Goal: Contribute content: Add original content to the website for others to see

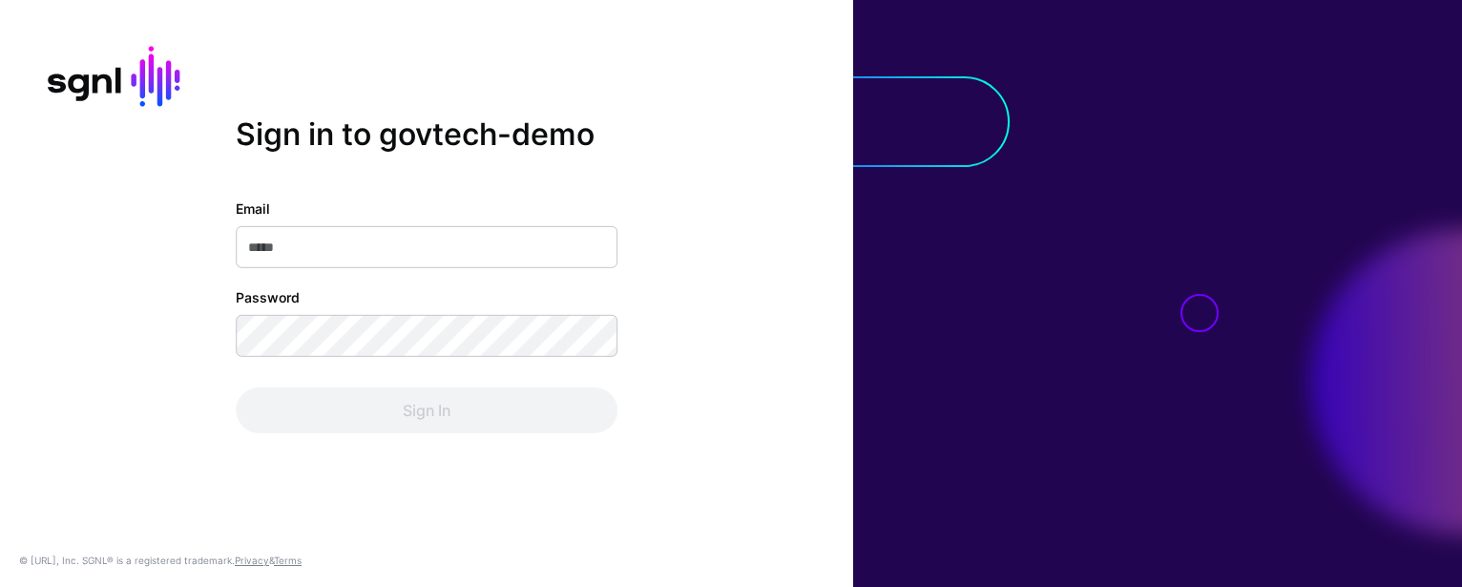
click at [0, 586] on com-1password-button at bounding box center [0, 587] width 0 height 0
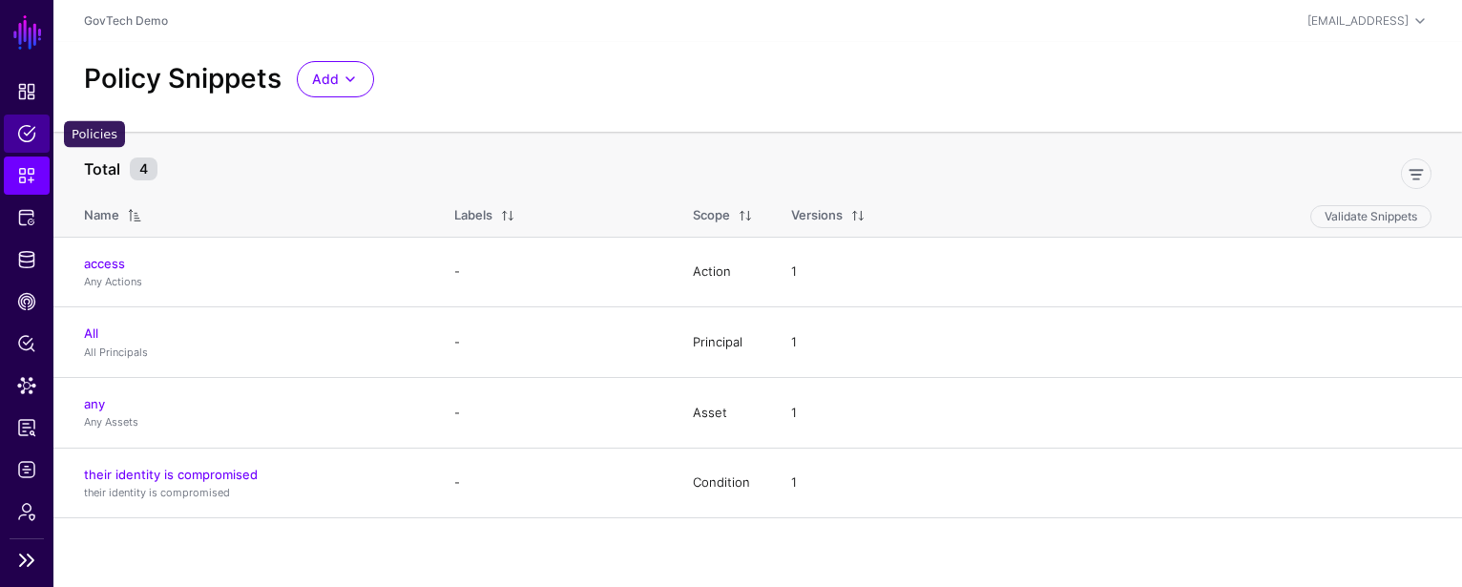
scroll to position [50, 0]
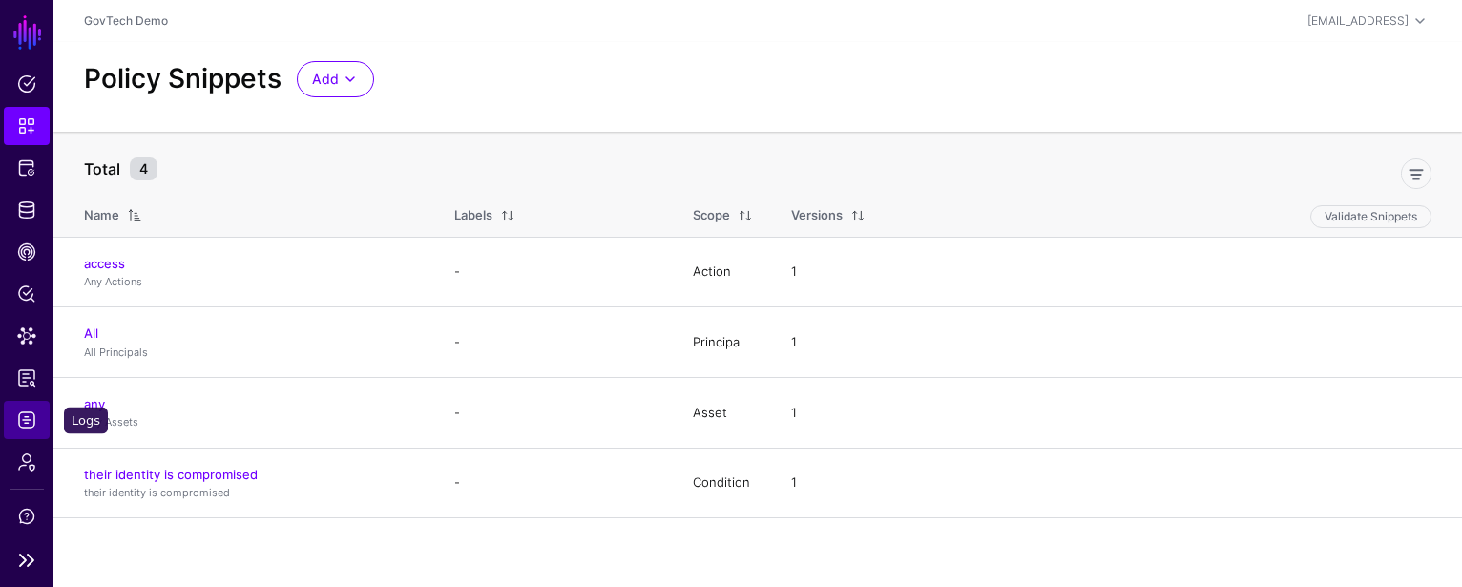
click at [25, 425] on span "Logs" at bounding box center [26, 419] width 19 height 19
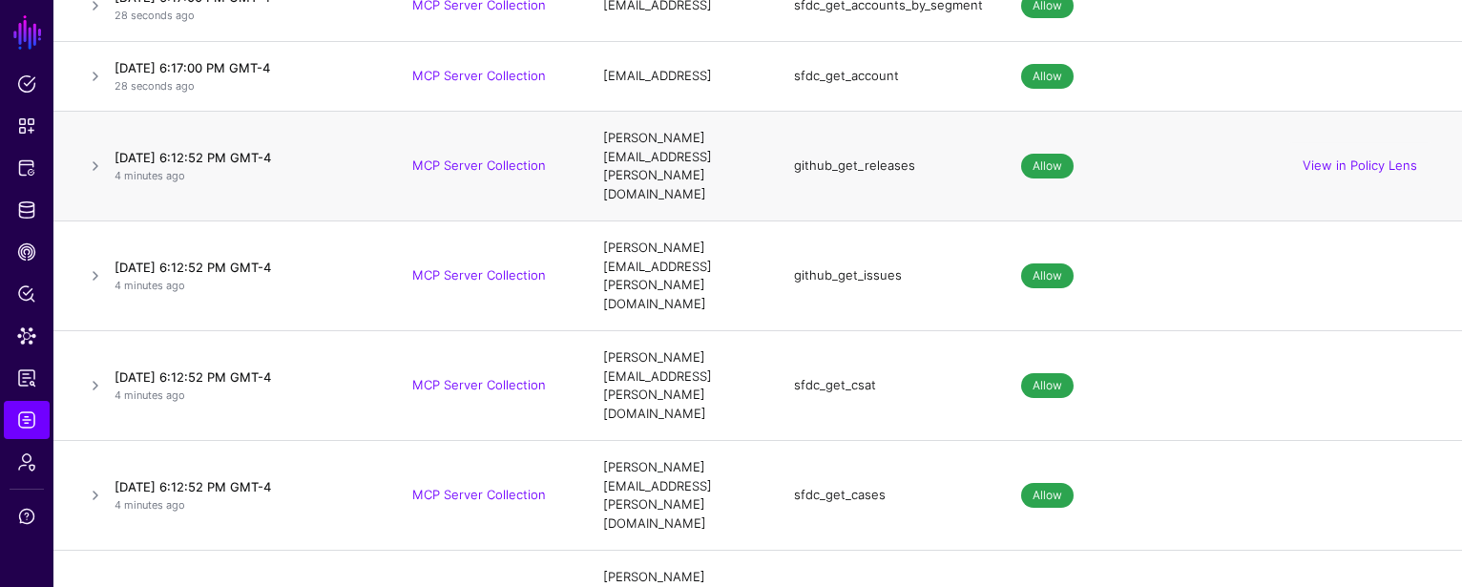
scroll to position [596, 0]
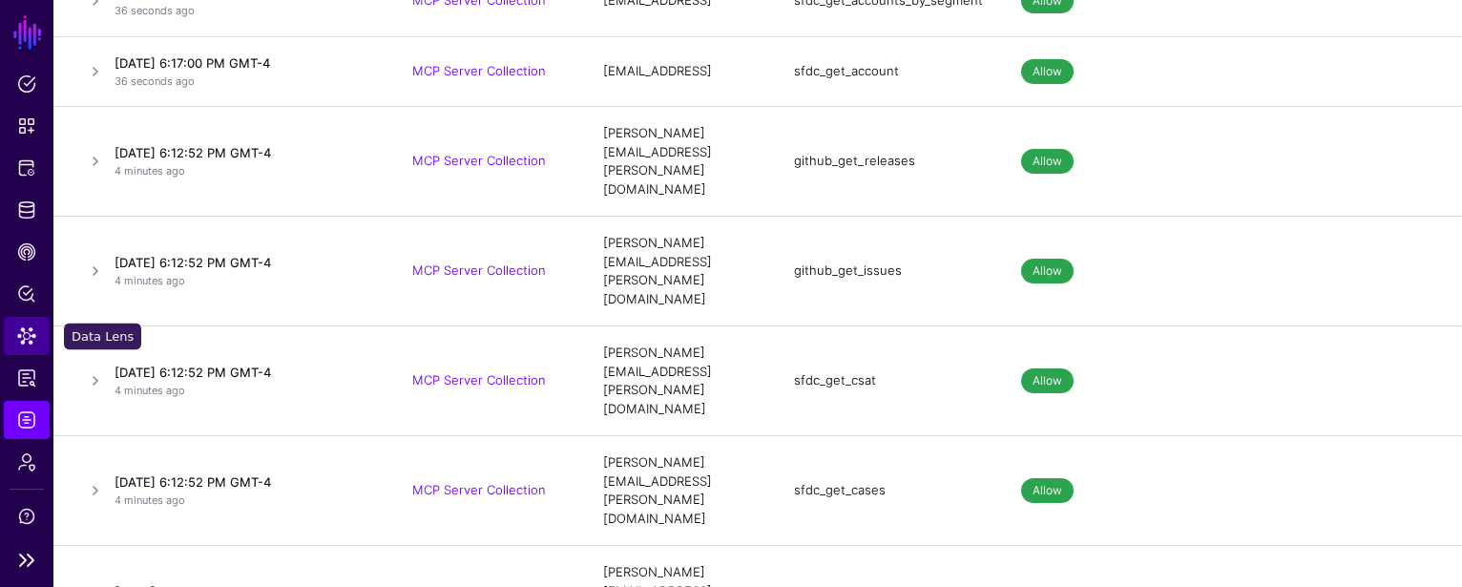
click at [18, 334] on span "Data Lens" at bounding box center [26, 335] width 19 height 19
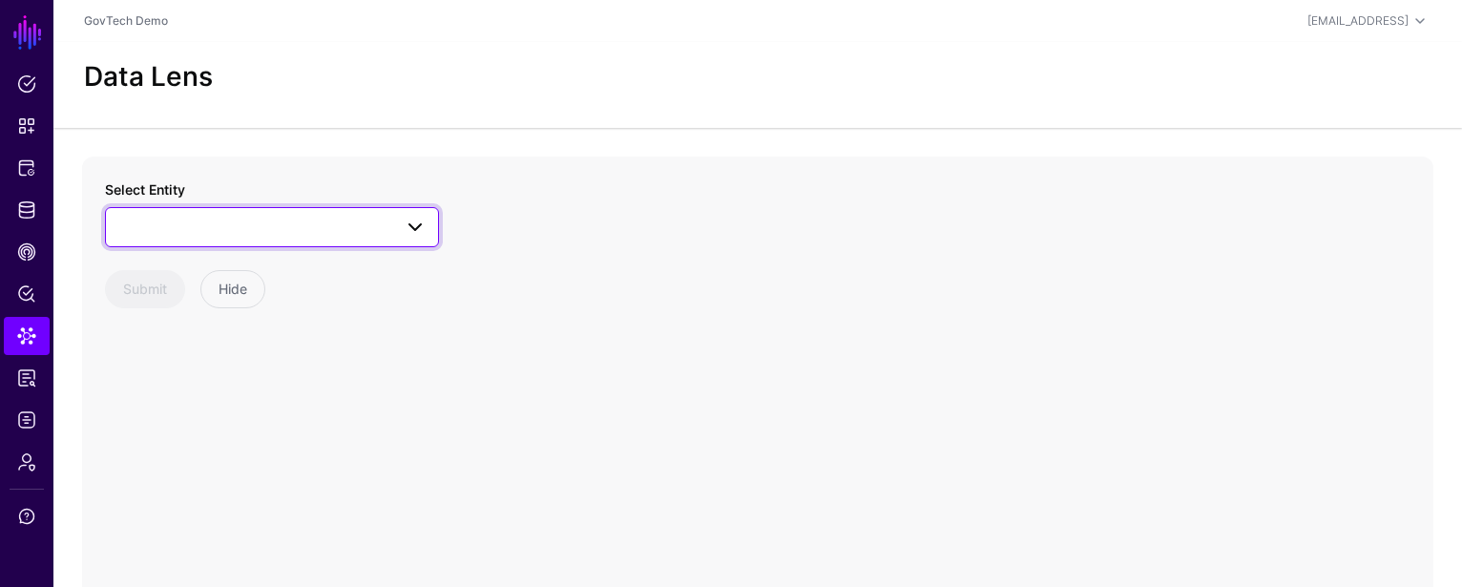
click at [400, 217] on span at bounding box center [409, 227] width 34 height 23
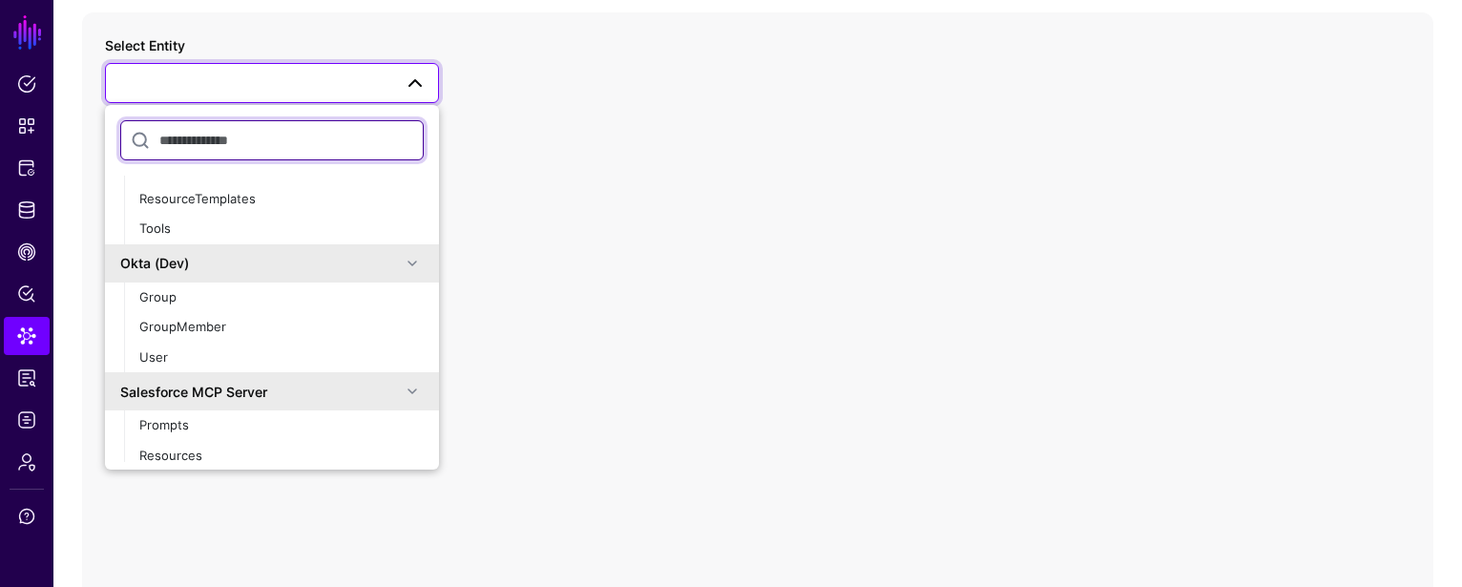
scroll to position [69, 0]
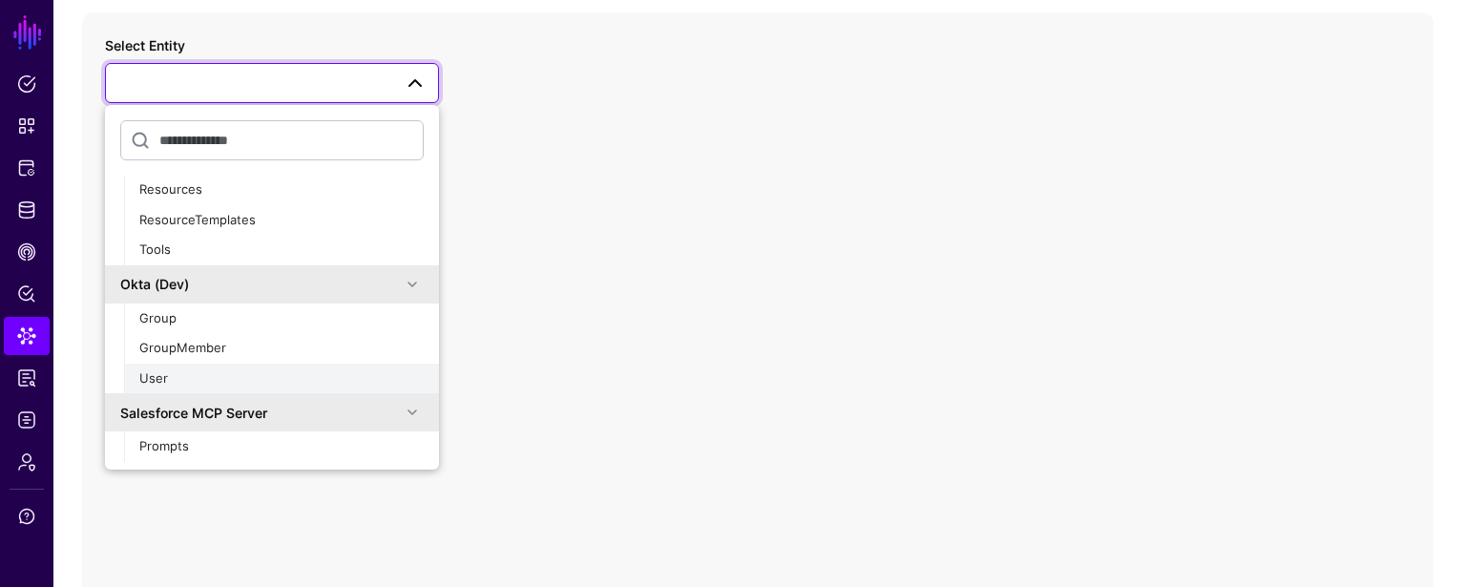
click at [262, 367] on button "User" at bounding box center [281, 379] width 315 height 31
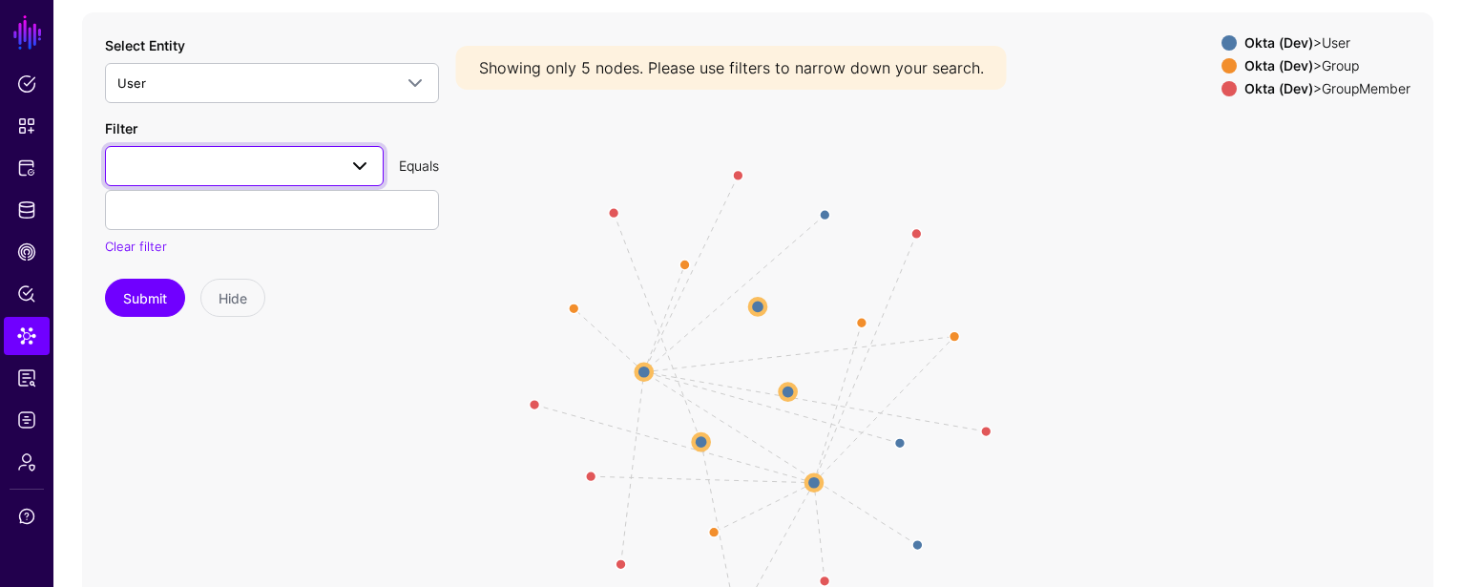
click at [357, 173] on span at bounding box center [359, 166] width 23 height 23
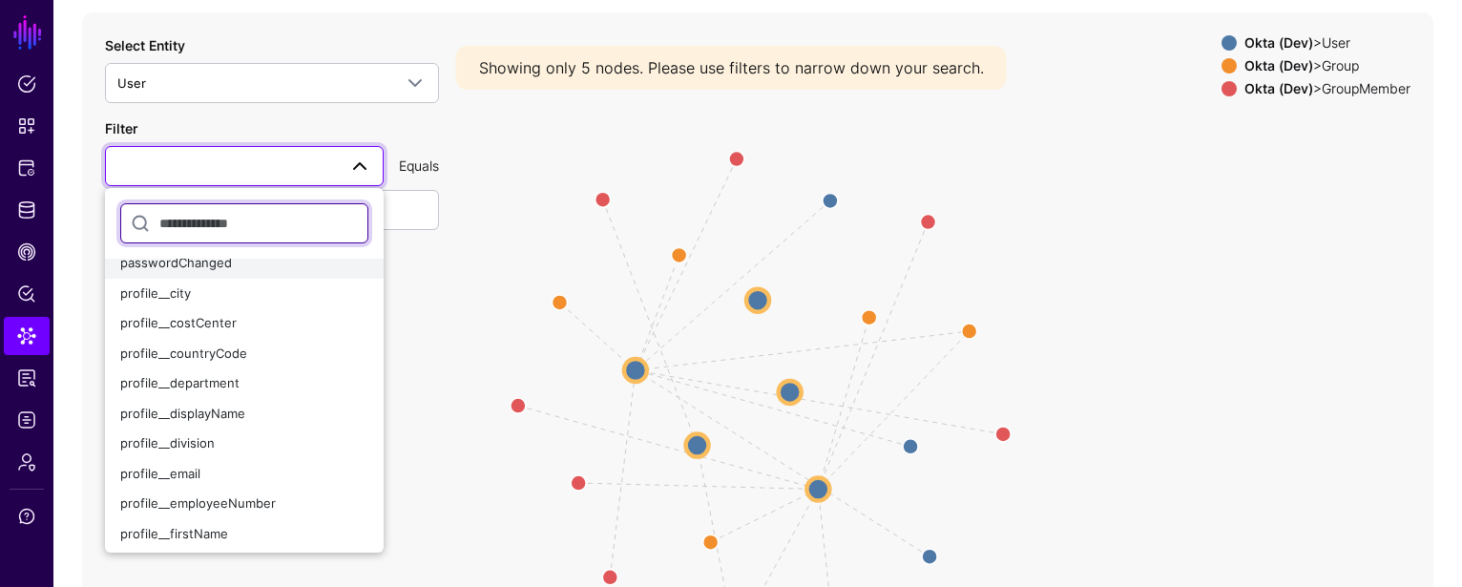
scroll to position [163, 0]
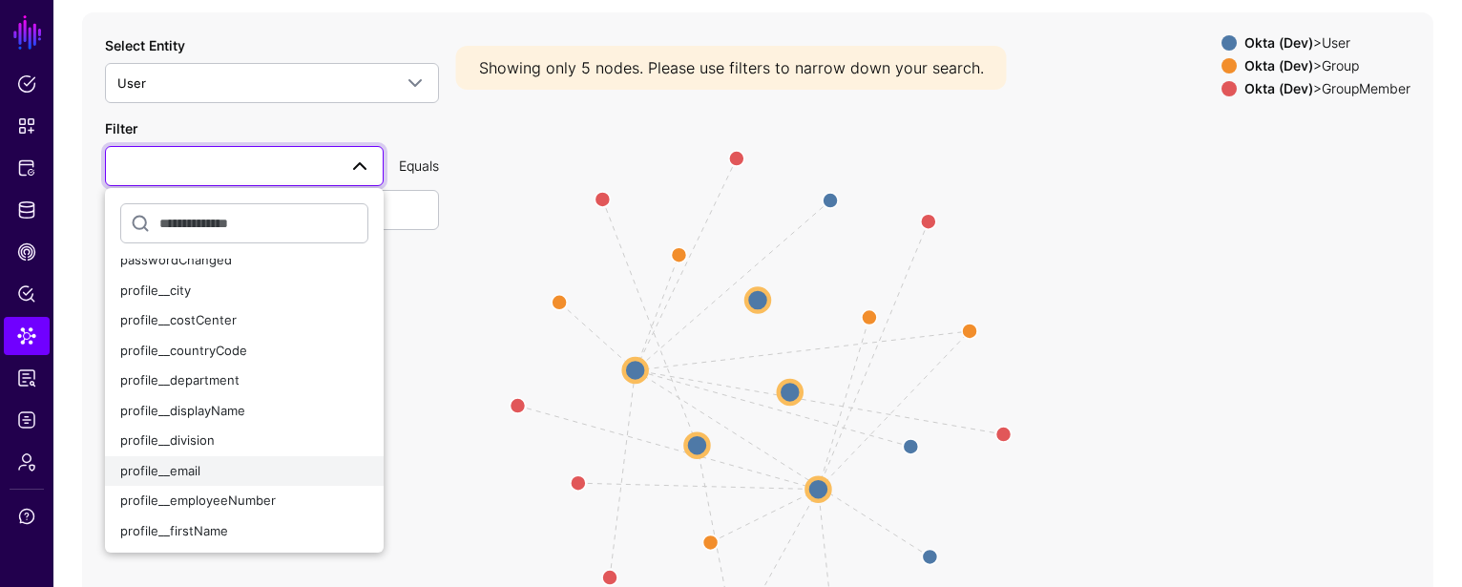
click at [247, 471] on div "profile__email" at bounding box center [244, 471] width 248 height 19
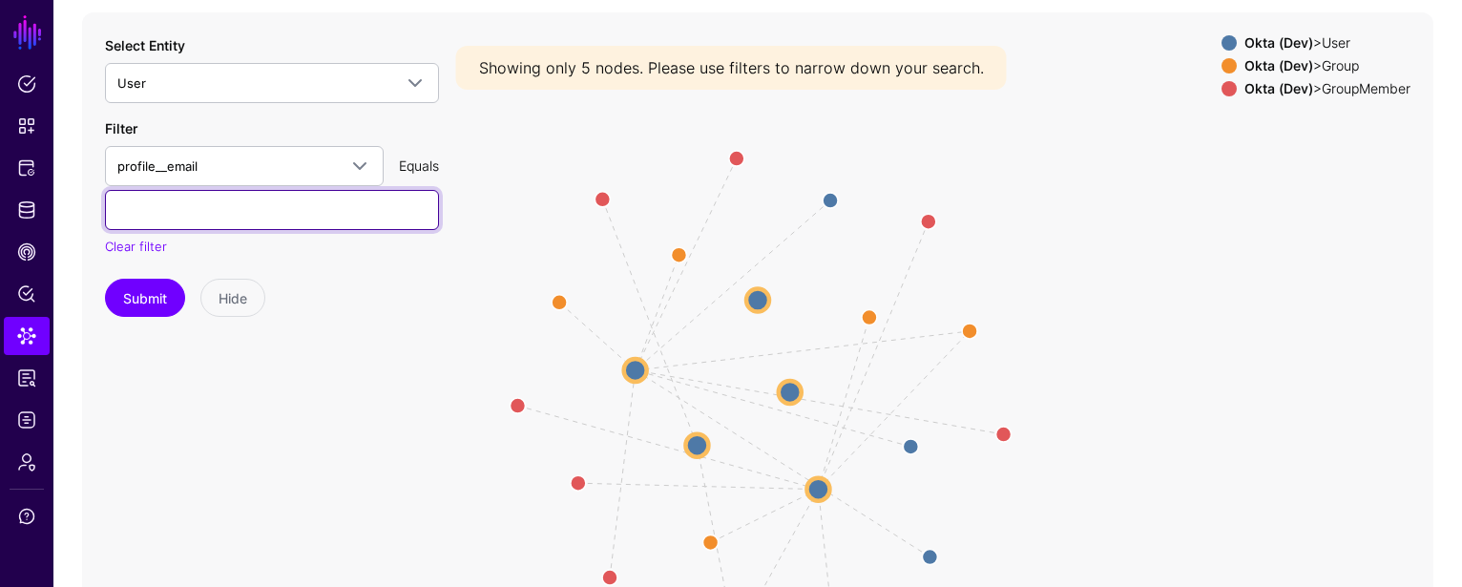
click at [279, 219] on input "text" at bounding box center [272, 210] width 334 height 40
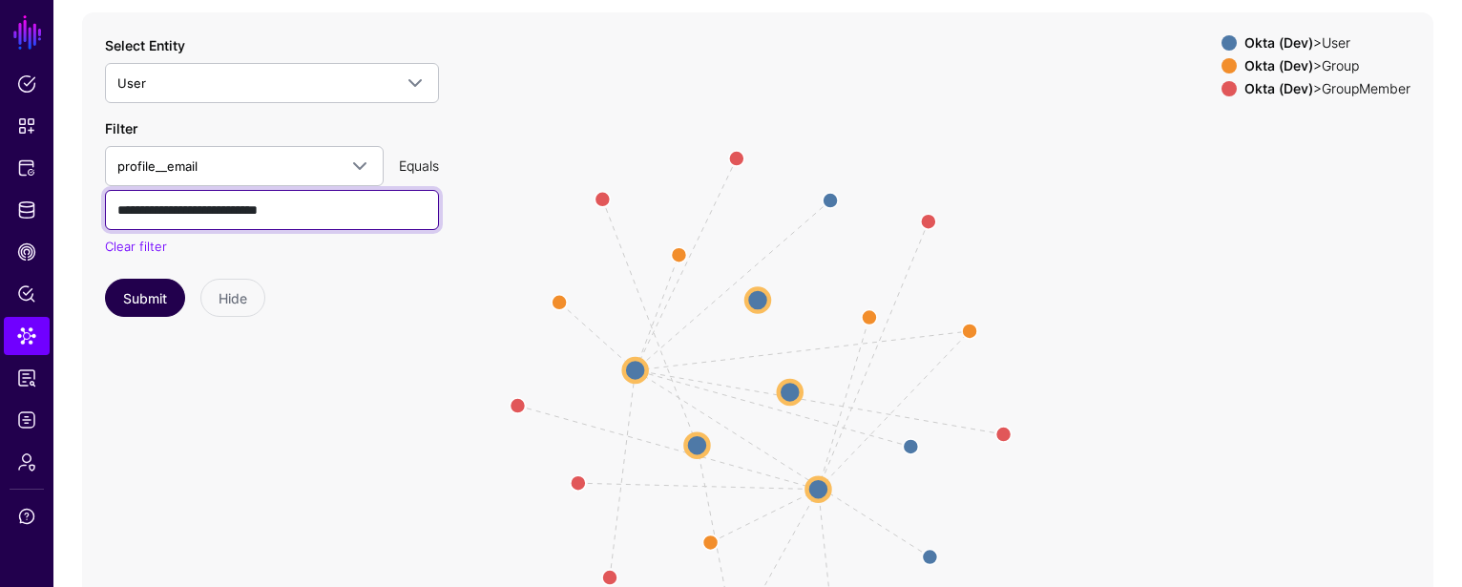
type input "**********"
click at [157, 282] on button "Submit" at bounding box center [145, 298] width 80 height 38
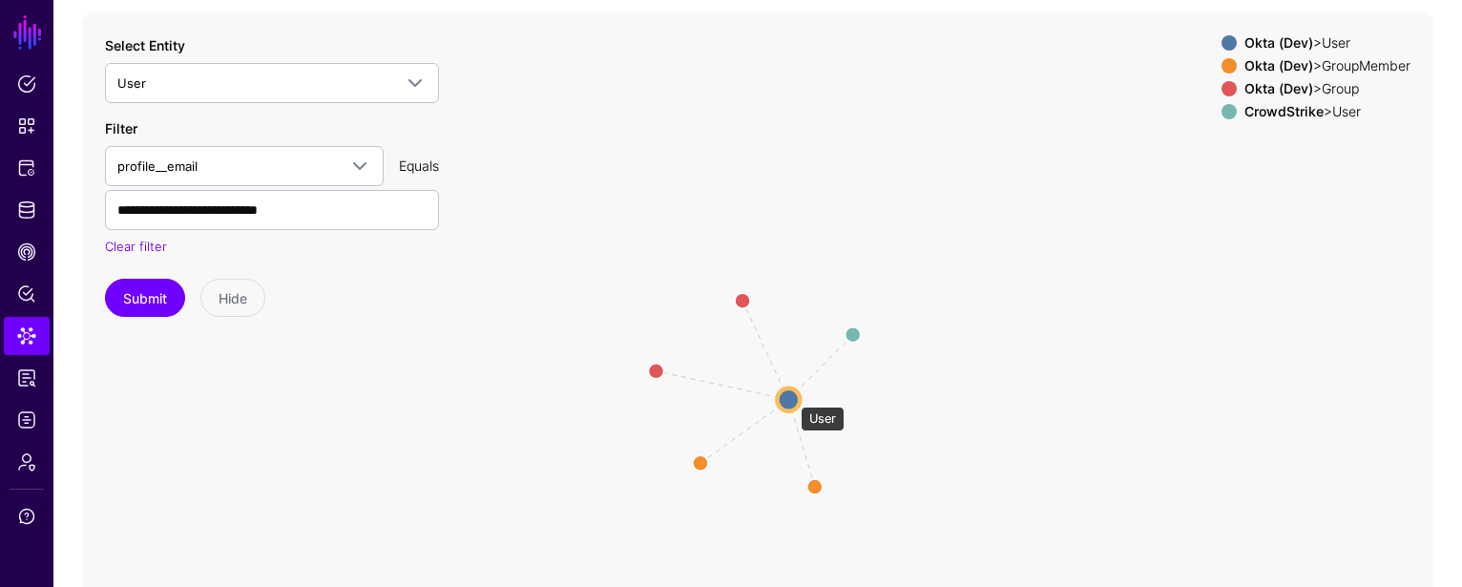
click at [791, 397] on circle at bounding box center [788, 399] width 23 height 23
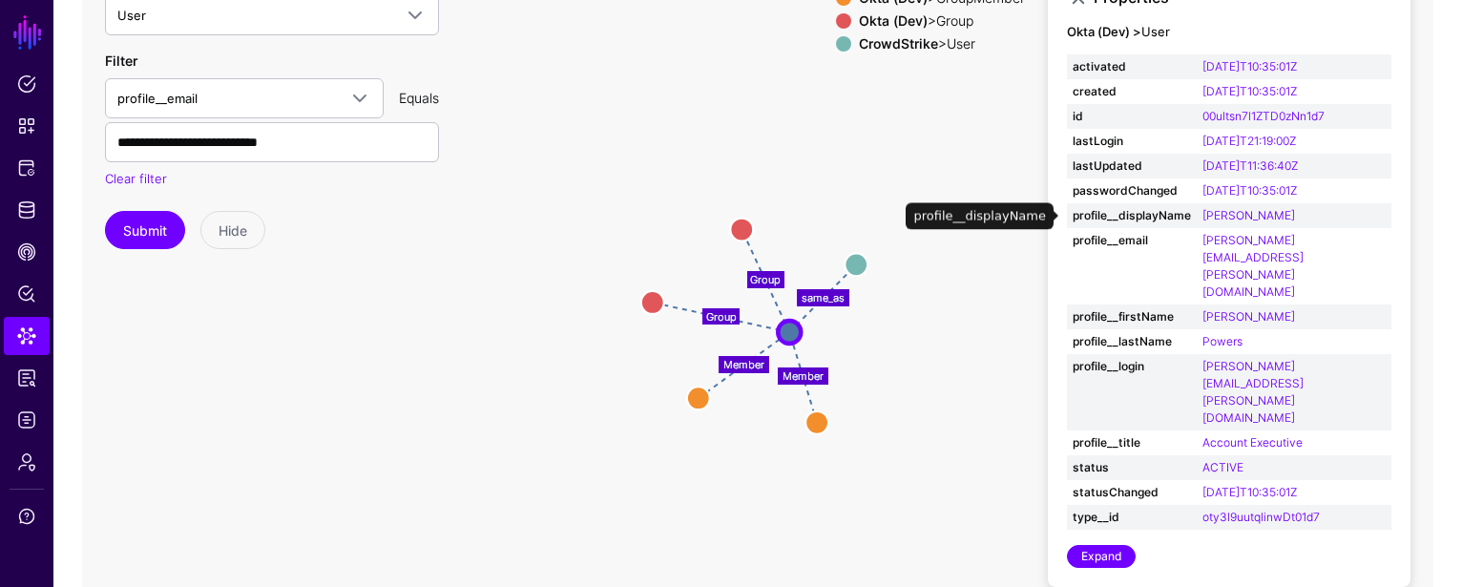
scroll to position [220, 0]
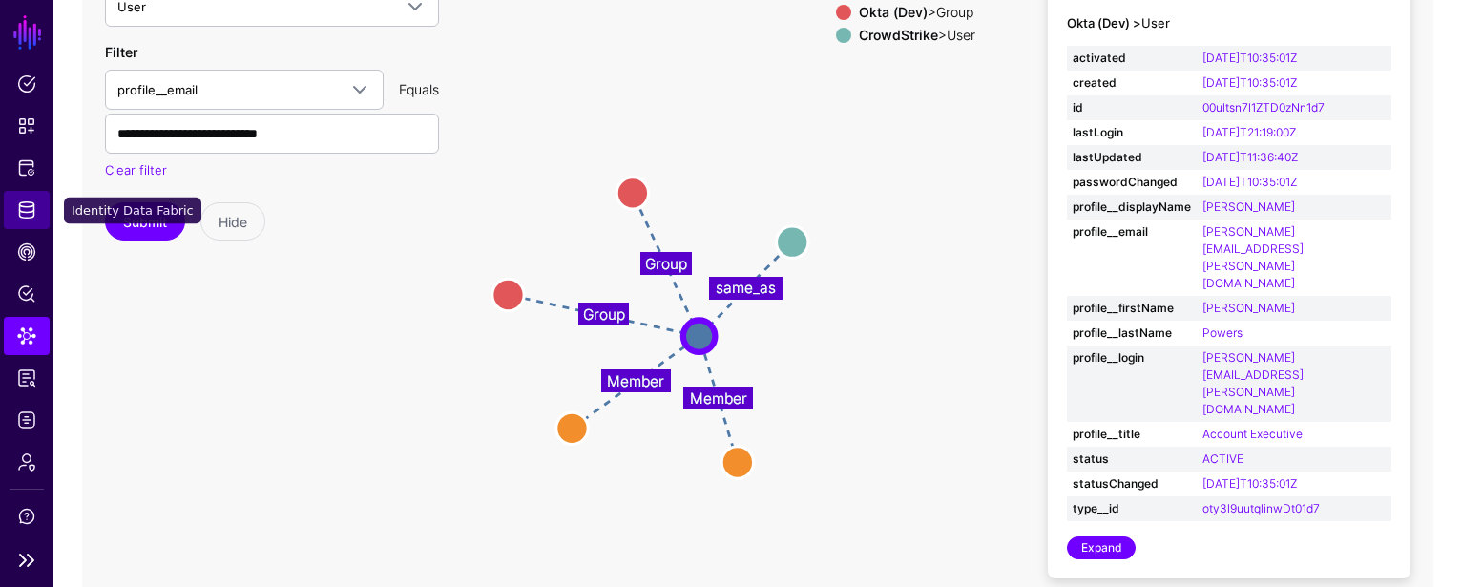
click at [30, 217] on span "Identity Data Fabric" at bounding box center [26, 209] width 19 height 19
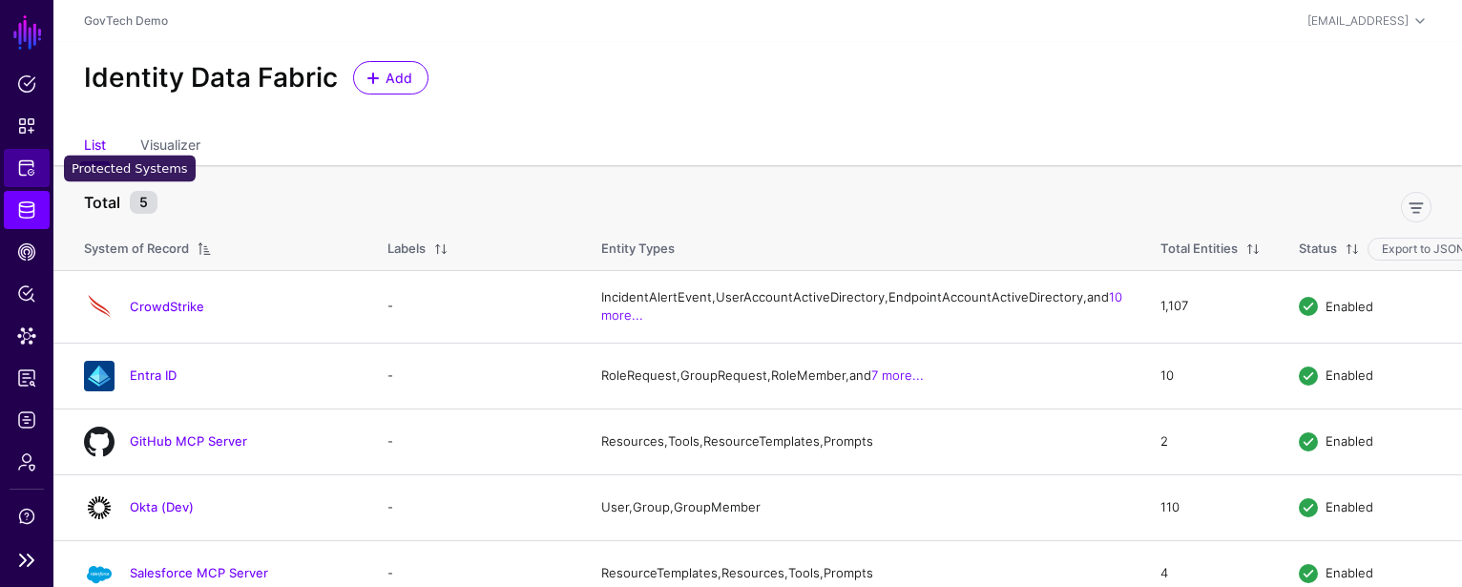
click at [38, 163] on link "Protected Systems" at bounding box center [27, 168] width 46 height 38
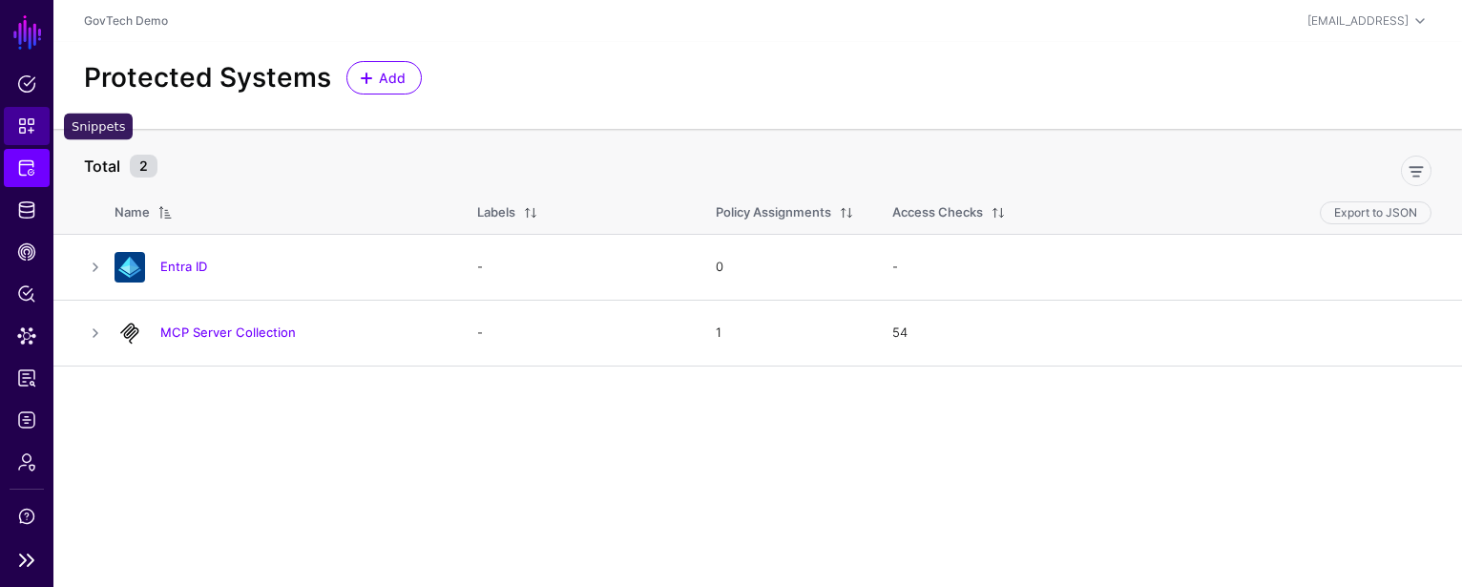
click at [34, 129] on span "Snippets" at bounding box center [26, 125] width 19 height 19
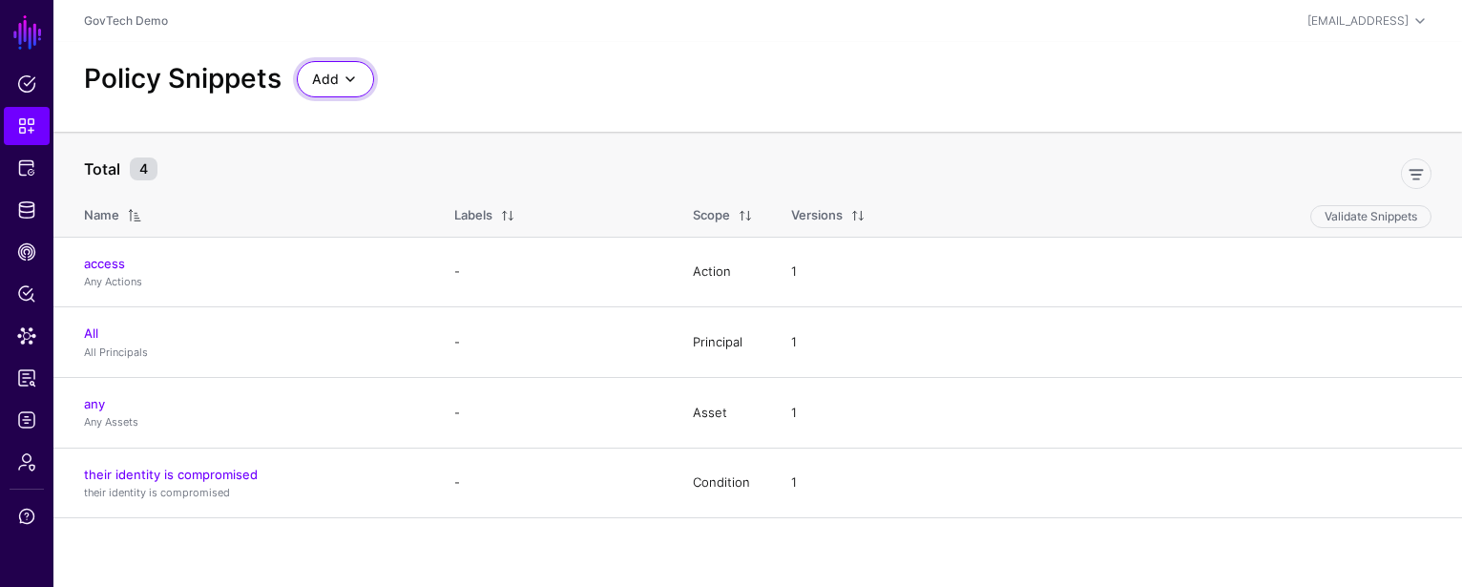
click at [349, 84] on span at bounding box center [350, 79] width 23 height 23
click at [451, 148] on span "Start from a Blank Snippet" at bounding box center [390, 151] width 156 height 15
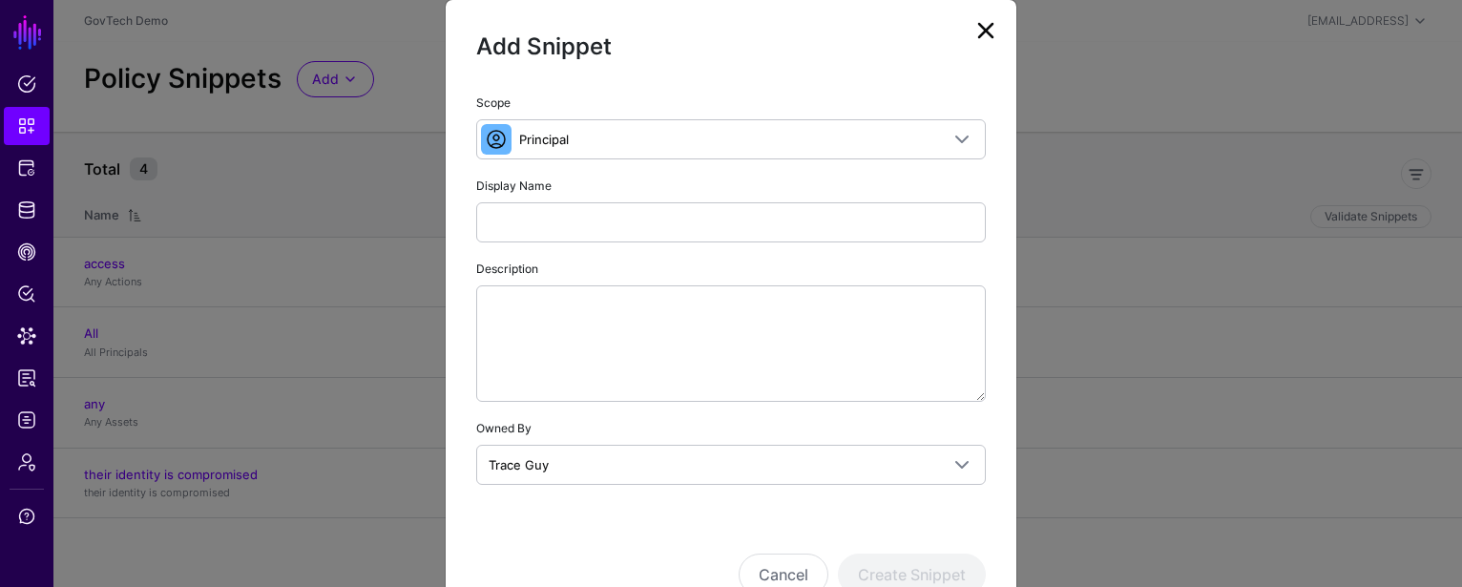
scroll to position [31, 0]
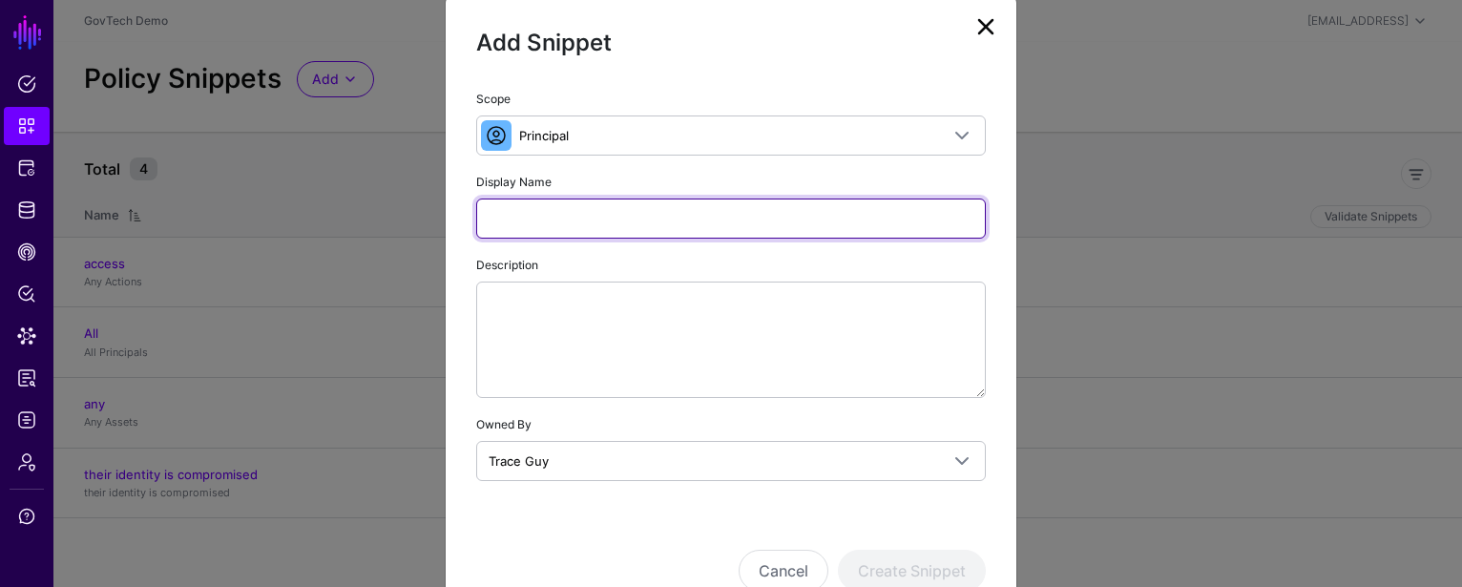
click at [874, 218] on input "Display Name" at bounding box center [731, 219] width 510 height 40
type input "**********"
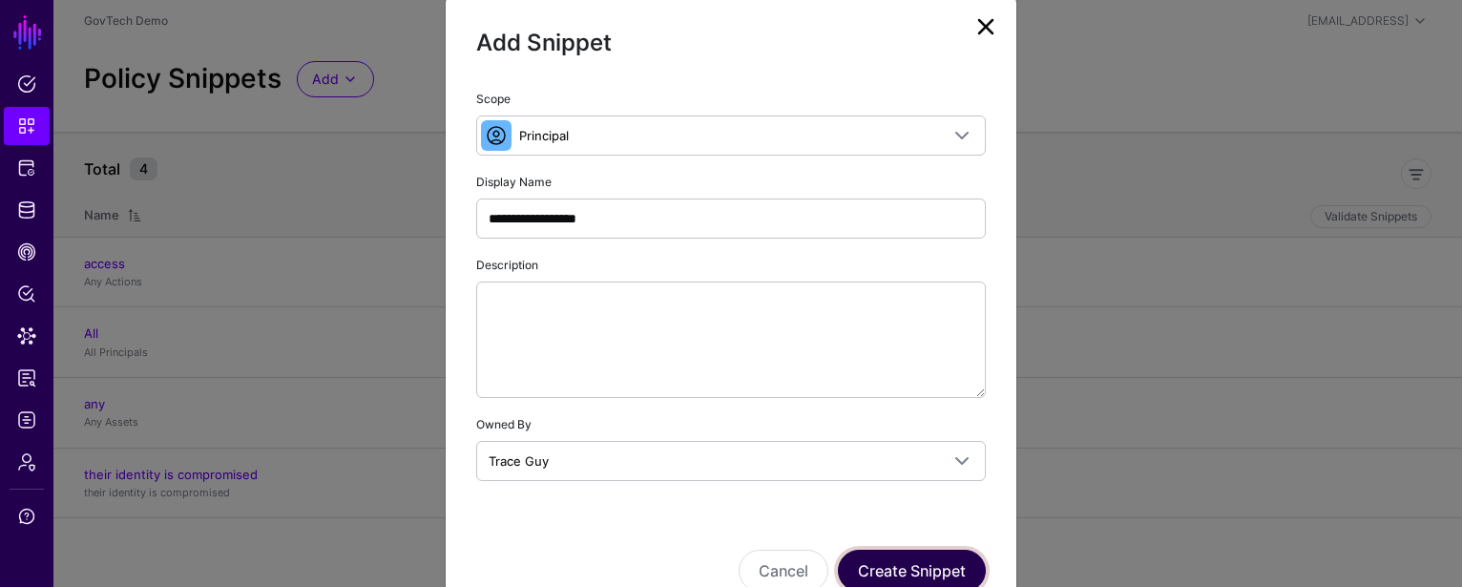
click at [916, 570] on button "Create Snippet" at bounding box center [912, 571] width 148 height 42
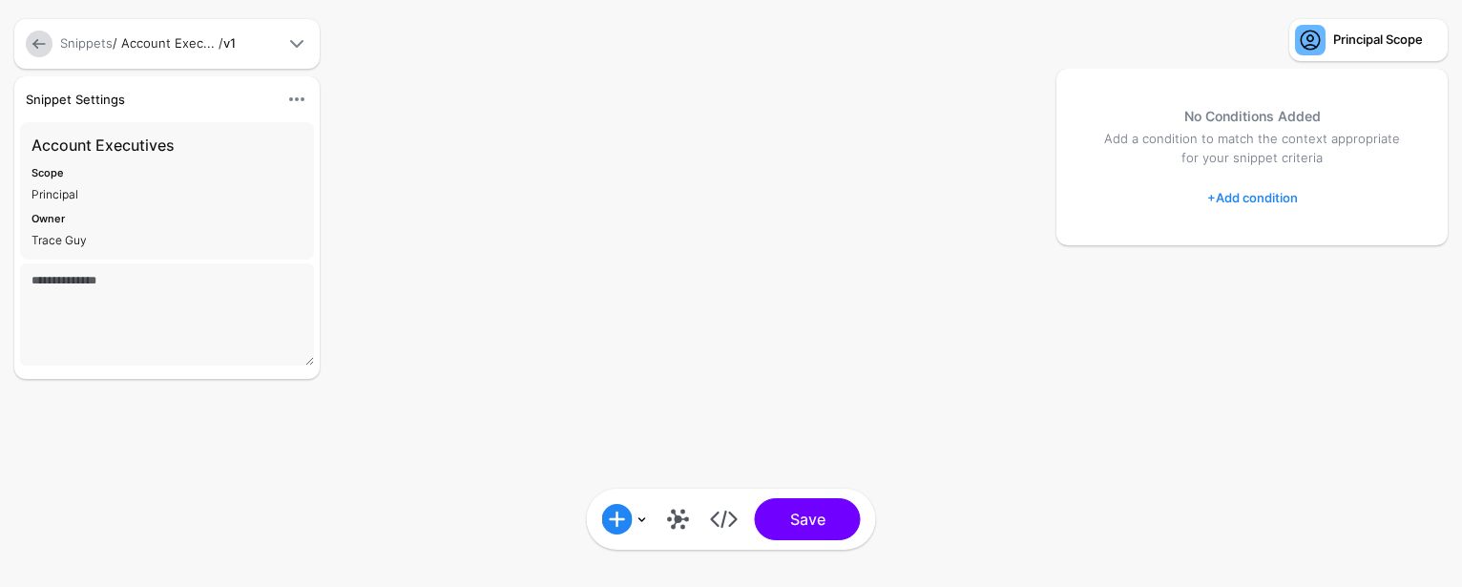
click at [1263, 203] on link "+ Add condition" at bounding box center [1252, 197] width 91 height 31
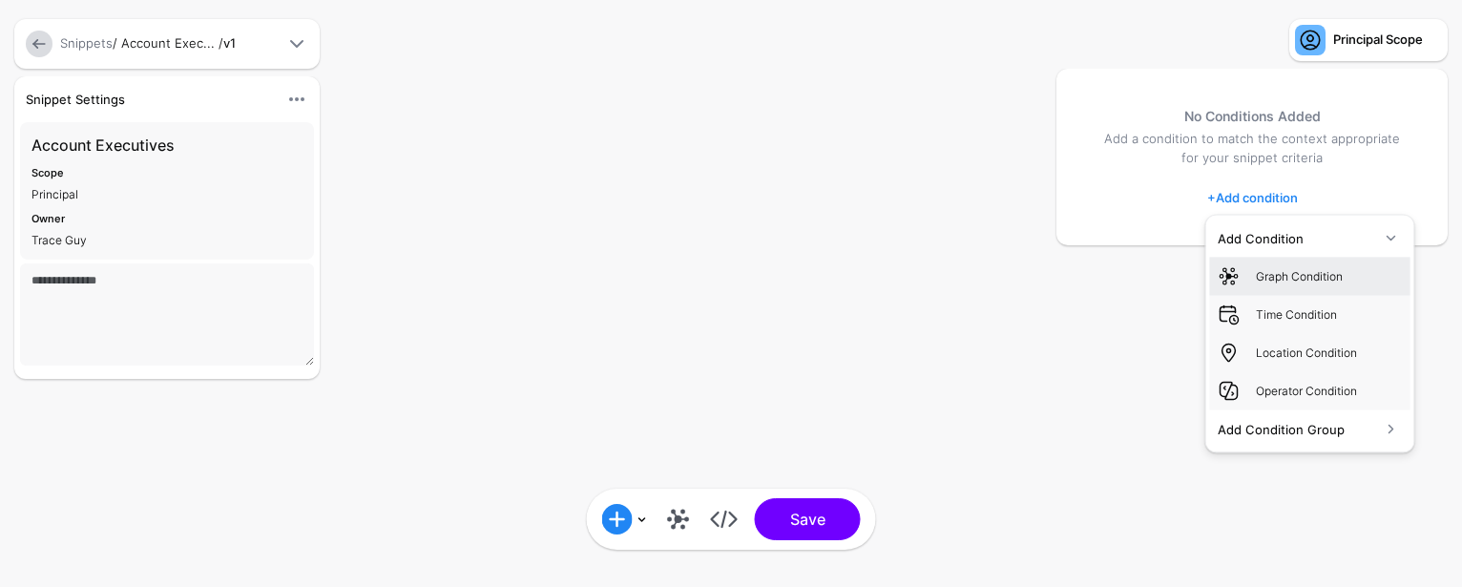
click at [1293, 274] on div "Graph Condition" at bounding box center [1329, 275] width 147 height 17
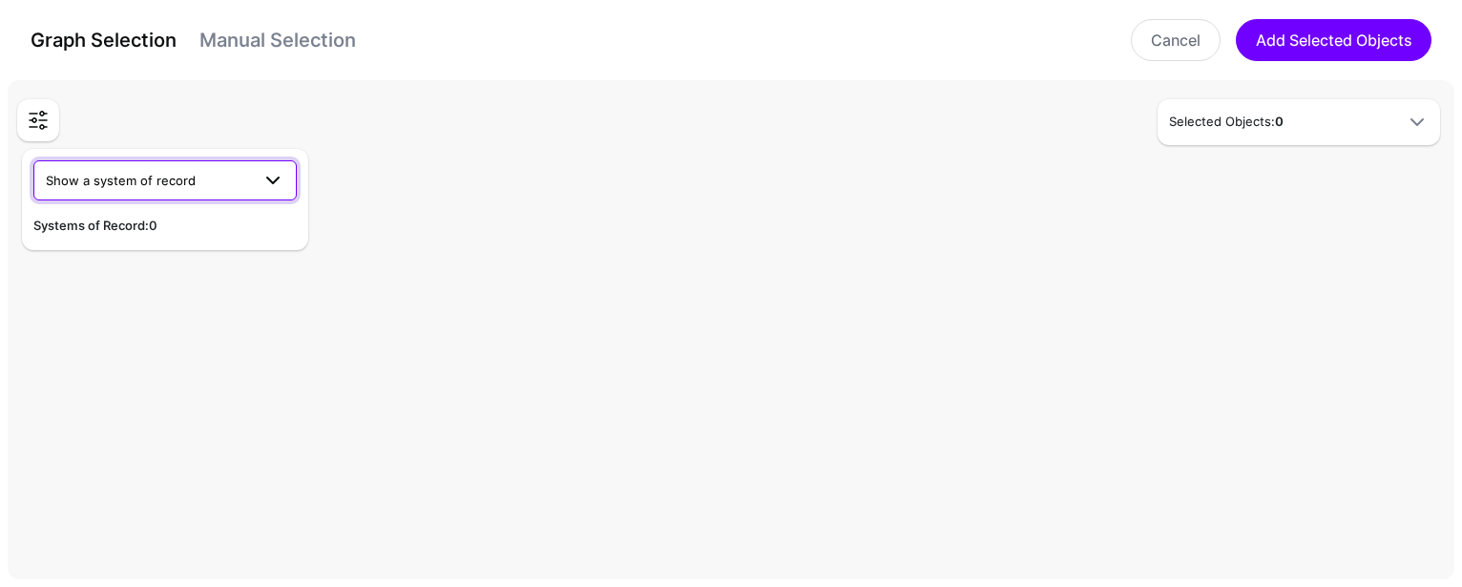
click at [270, 182] on span at bounding box center [273, 180] width 23 height 23
click at [191, 311] on div "Okta (Dev)" at bounding box center [165, 315] width 233 height 19
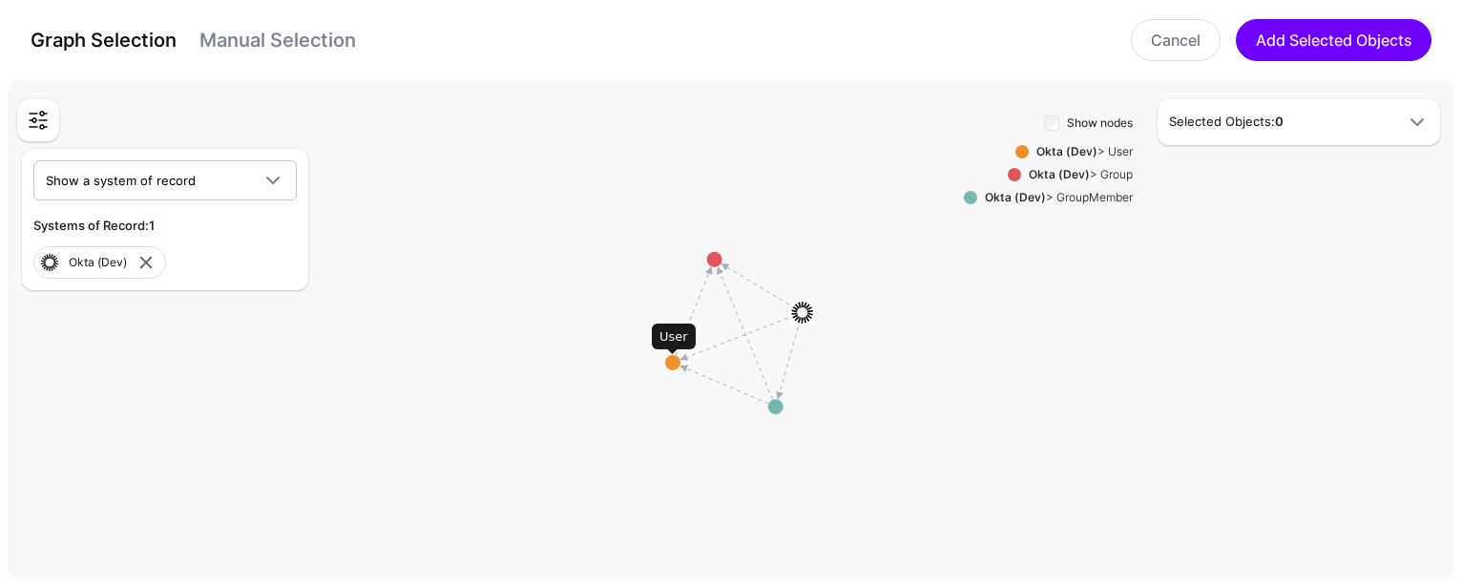
click at [674, 360] on circle at bounding box center [672, 362] width 15 height 15
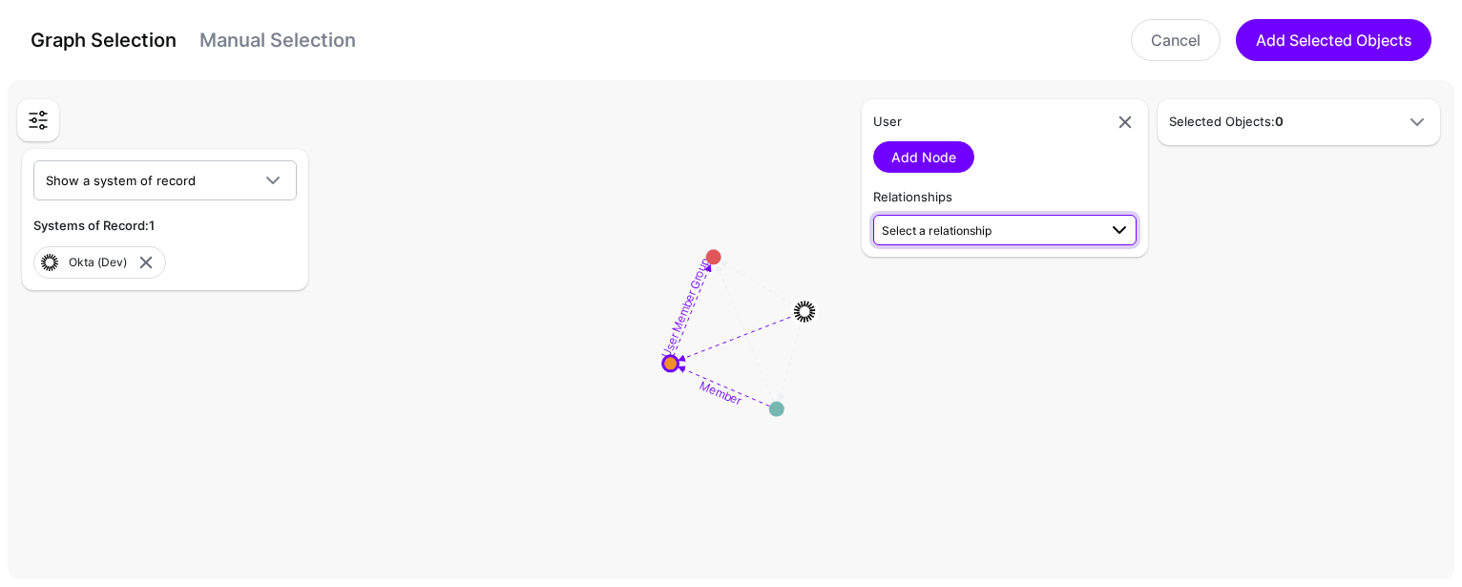
click at [1101, 226] on span at bounding box center [1114, 230] width 34 height 23
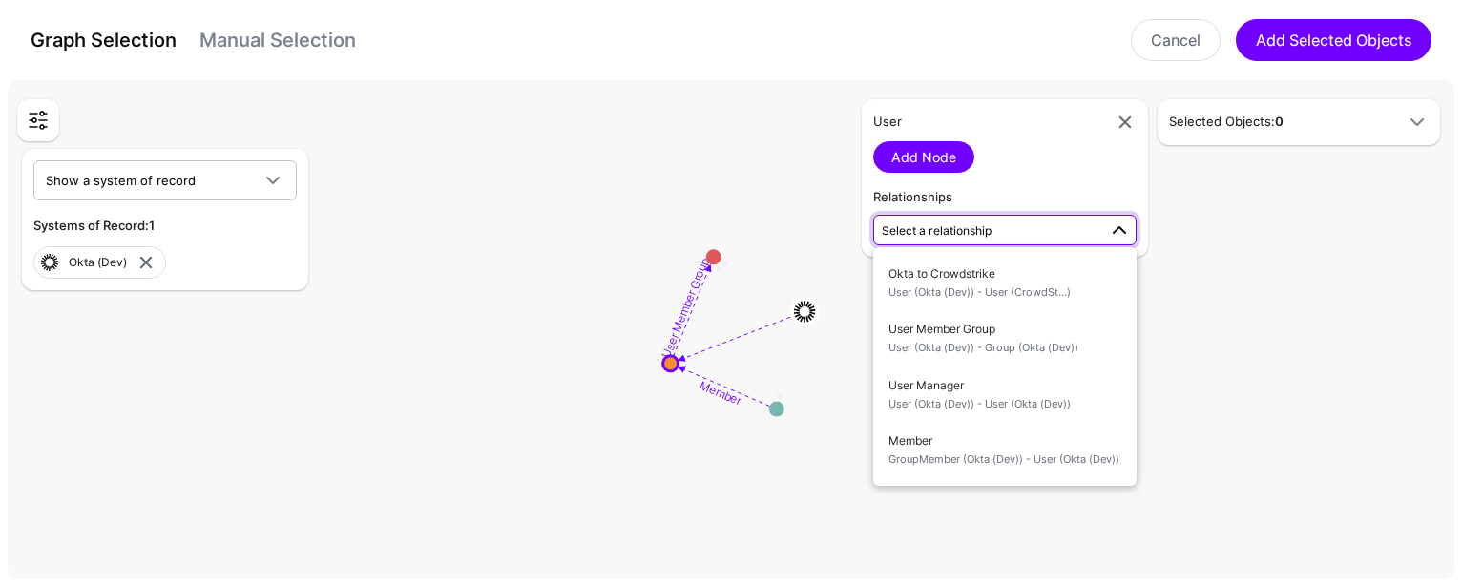
click at [1101, 225] on span at bounding box center [1114, 230] width 34 height 23
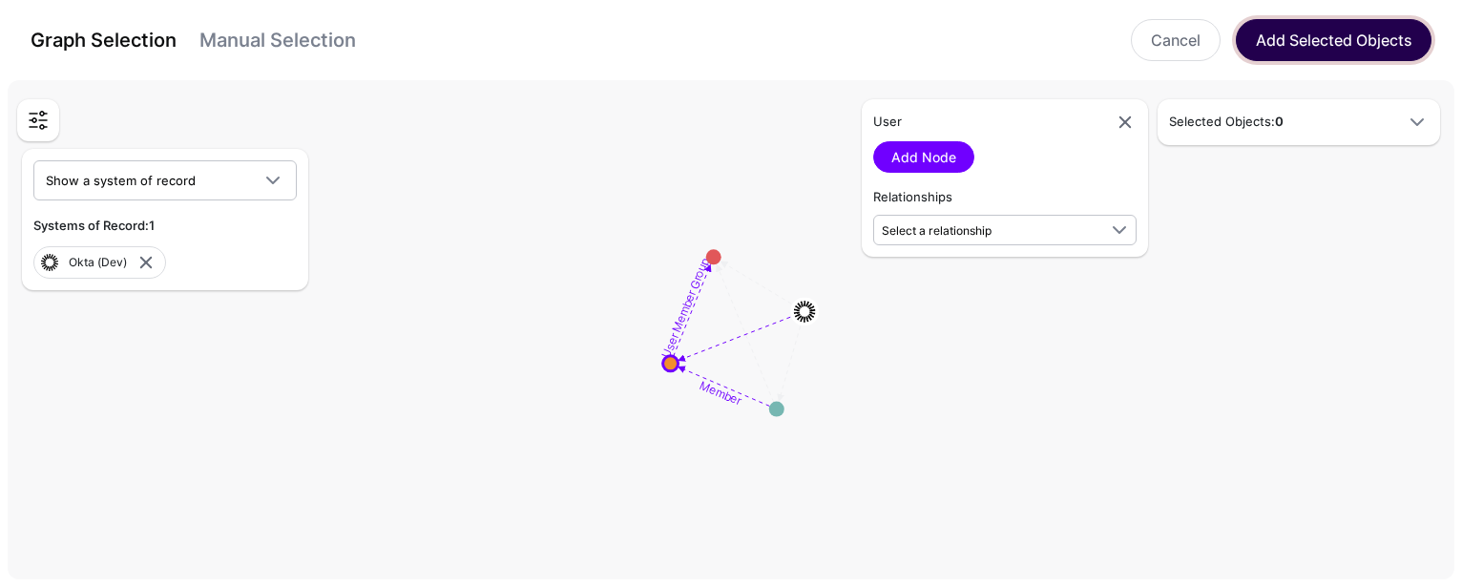
click at [1349, 43] on button "Add Selected Objects" at bounding box center [1334, 40] width 196 height 42
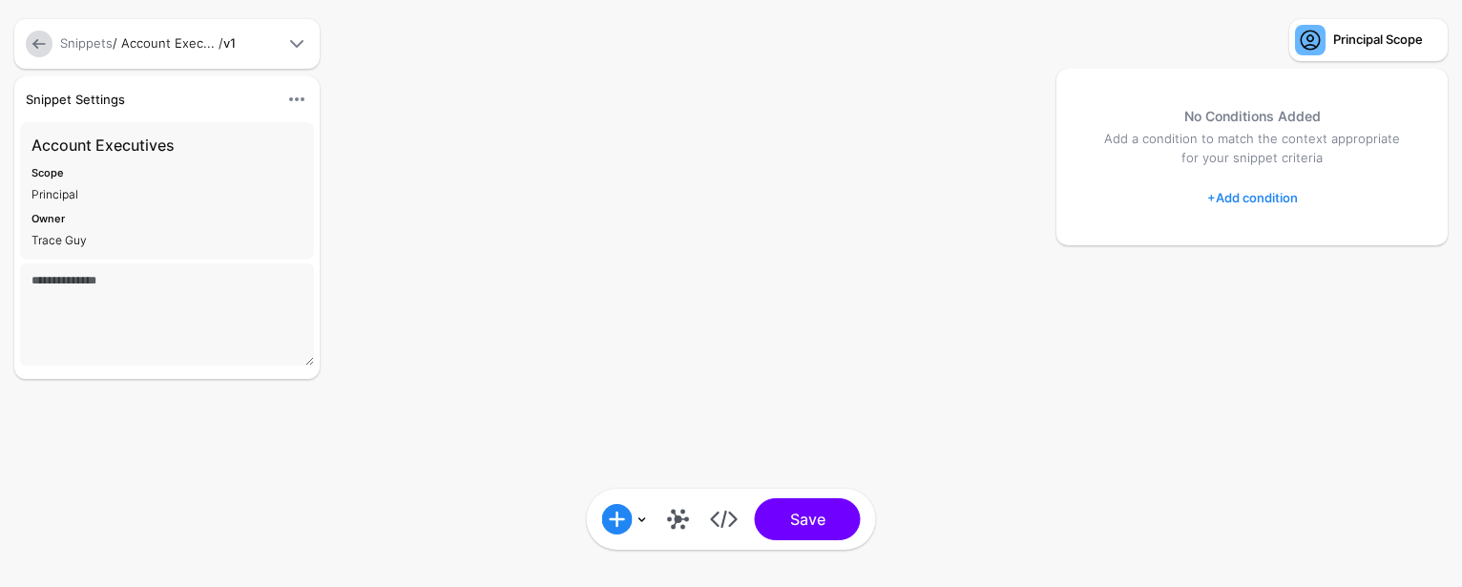
click at [1269, 207] on link "+ Add condition" at bounding box center [1252, 197] width 91 height 31
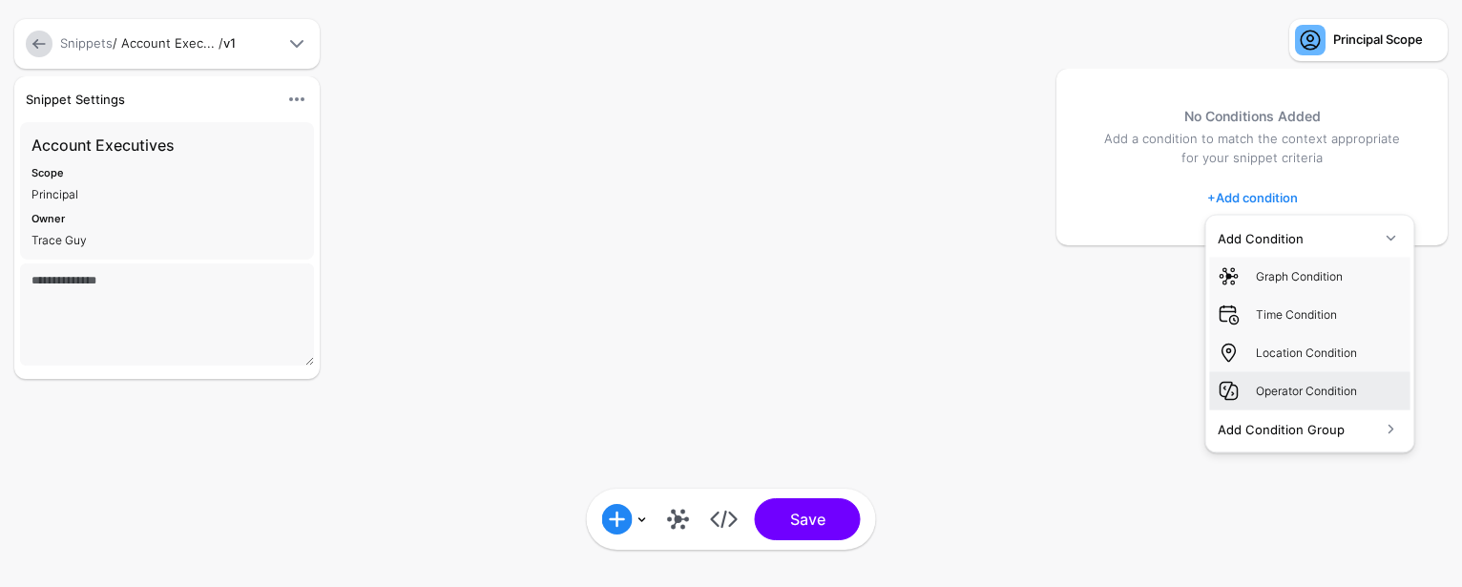
click at [1365, 388] on div "Operator Condition" at bounding box center [1329, 390] width 147 height 17
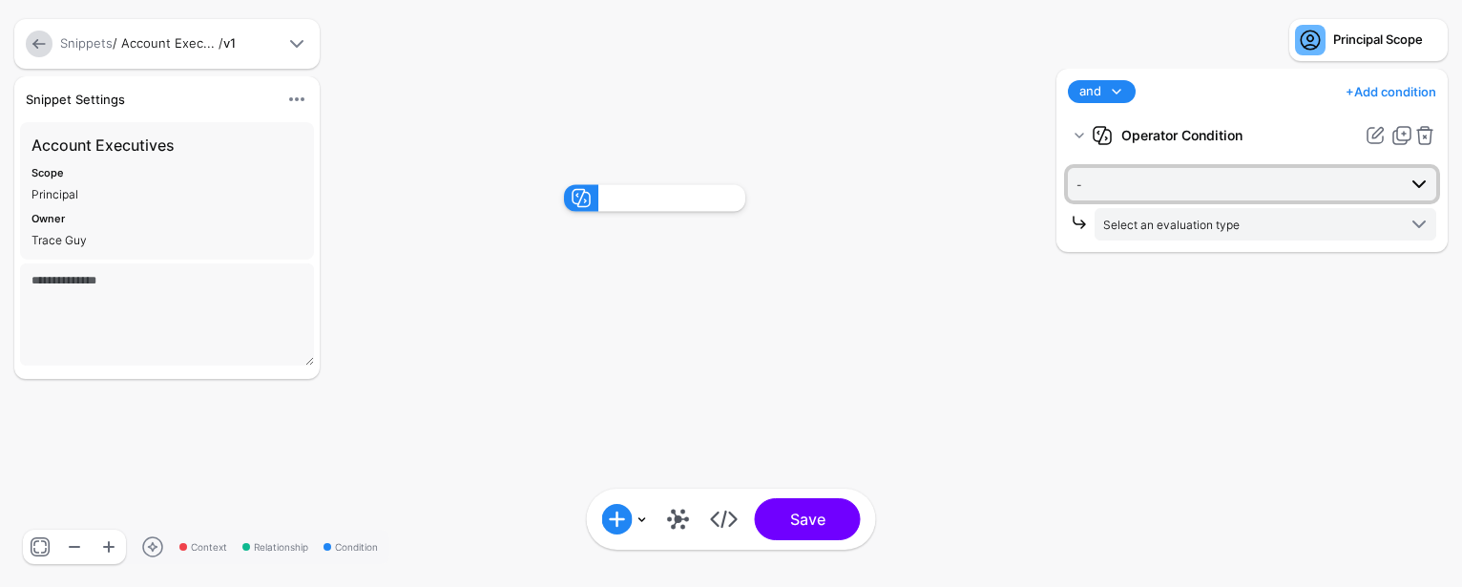
click at [1390, 195] on span "-" at bounding box center [1254, 184] width 354 height 23
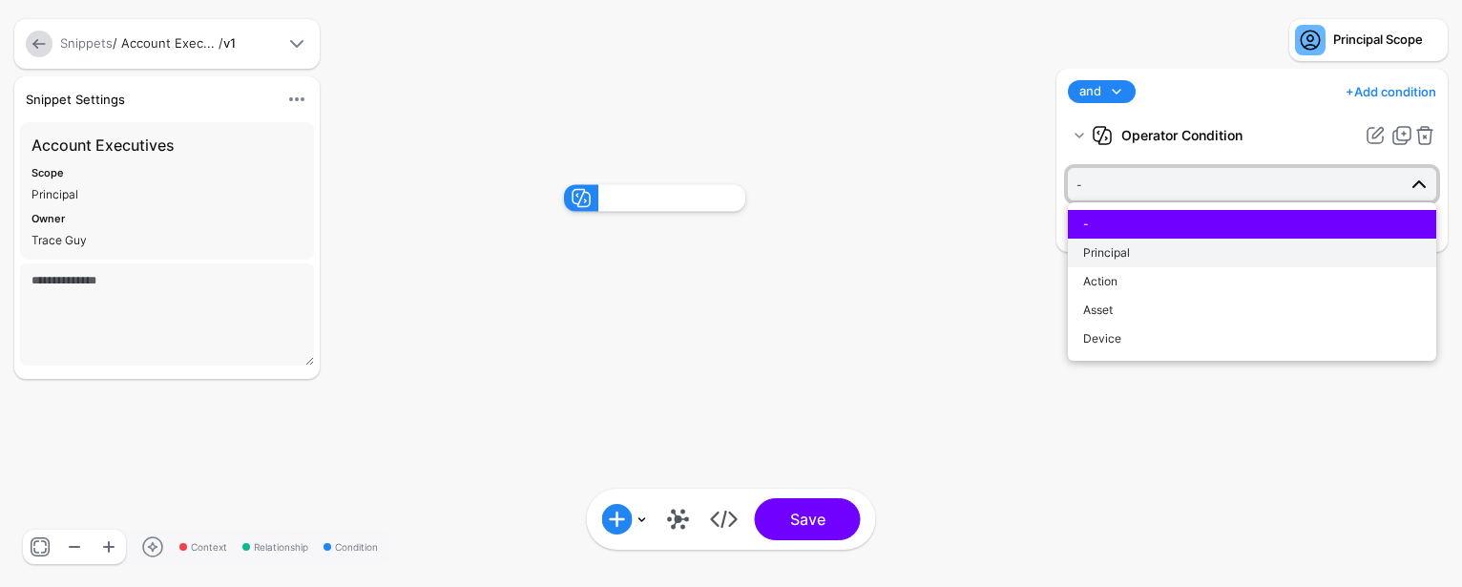
click at [1363, 259] on div "Principal" at bounding box center [1252, 252] width 338 height 17
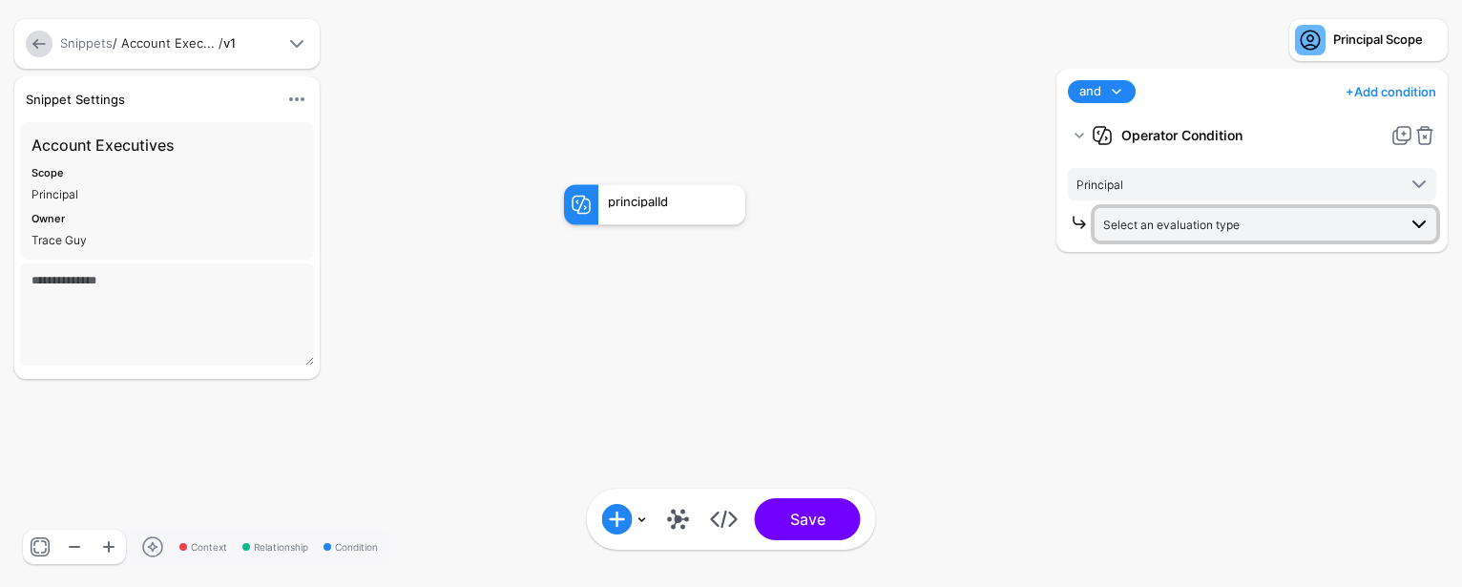
click at [1344, 226] on span "Select an evaluation type" at bounding box center [1249, 224] width 293 height 21
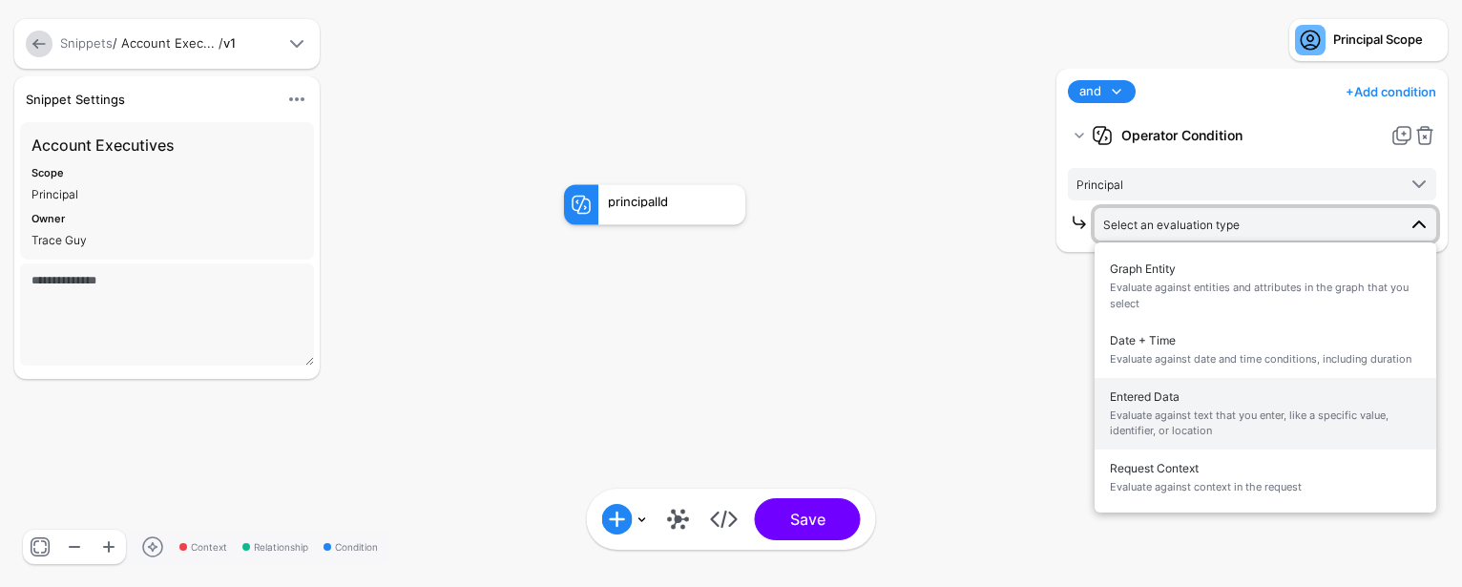
click at [1341, 432] on span "Evaluate against text that you enter, like a specific value, identifier, or loc…" at bounding box center [1265, 423] width 311 height 31
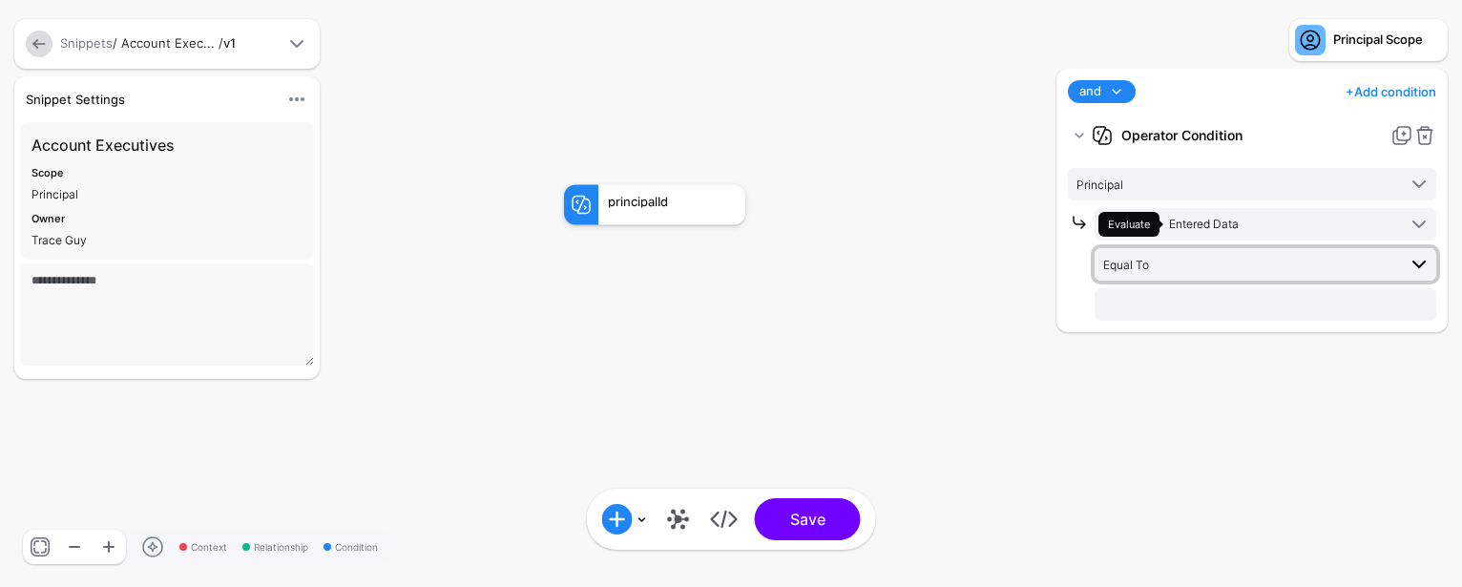
click at [1270, 266] on span "Equal To" at bounding box center [1249, 264] width 293 height 21
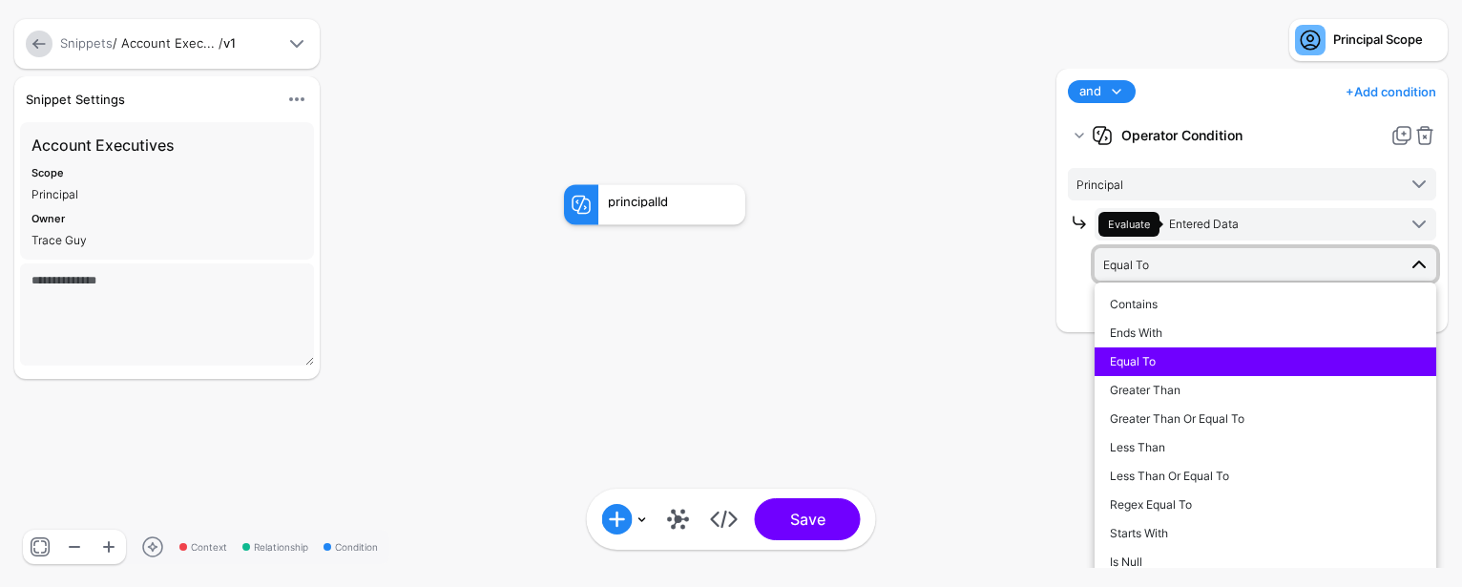
click at [1270, 266] on span "Equal To" at bounding box center [1249, 264] width 293 height 21
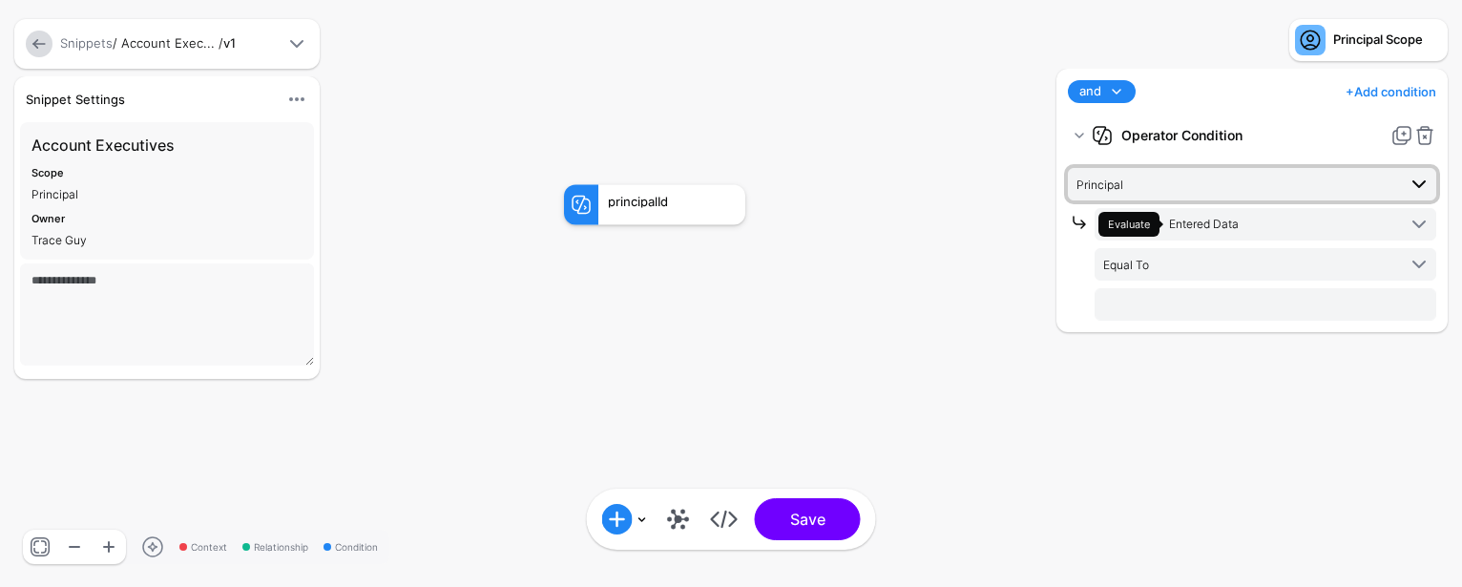
click at [1279, 191] on span "Principal" at bounding box center [1237, 184] width 320 height 21
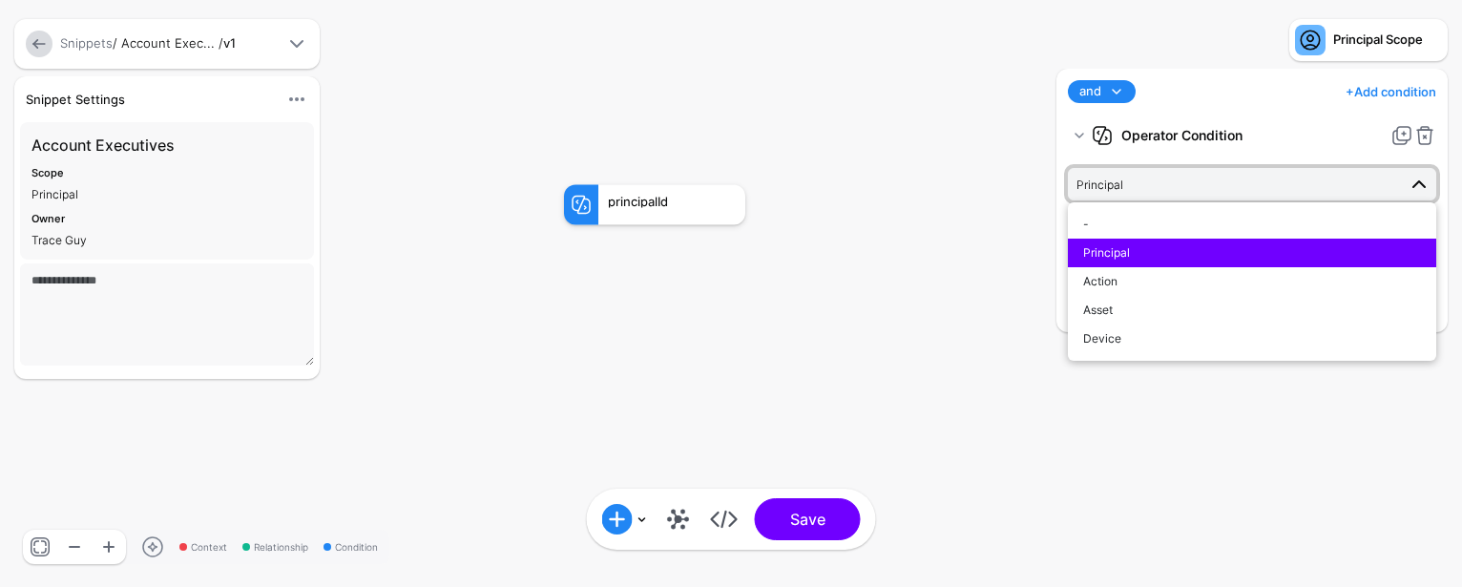
click at [1279, 191] on span "Principal" at bounding box center [1237, 184] width 320 height 21
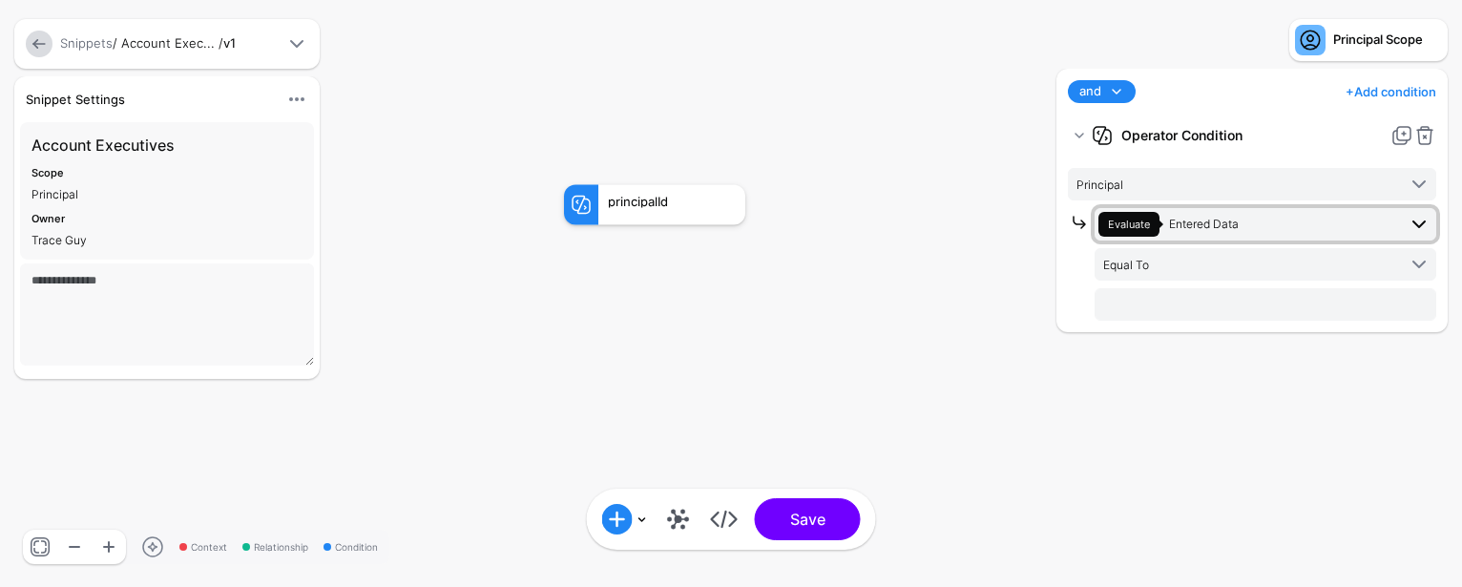
click at [1293, 231] on span "Evaluate Entered Data" at bounding box center [1248, 224] width 298 height 25
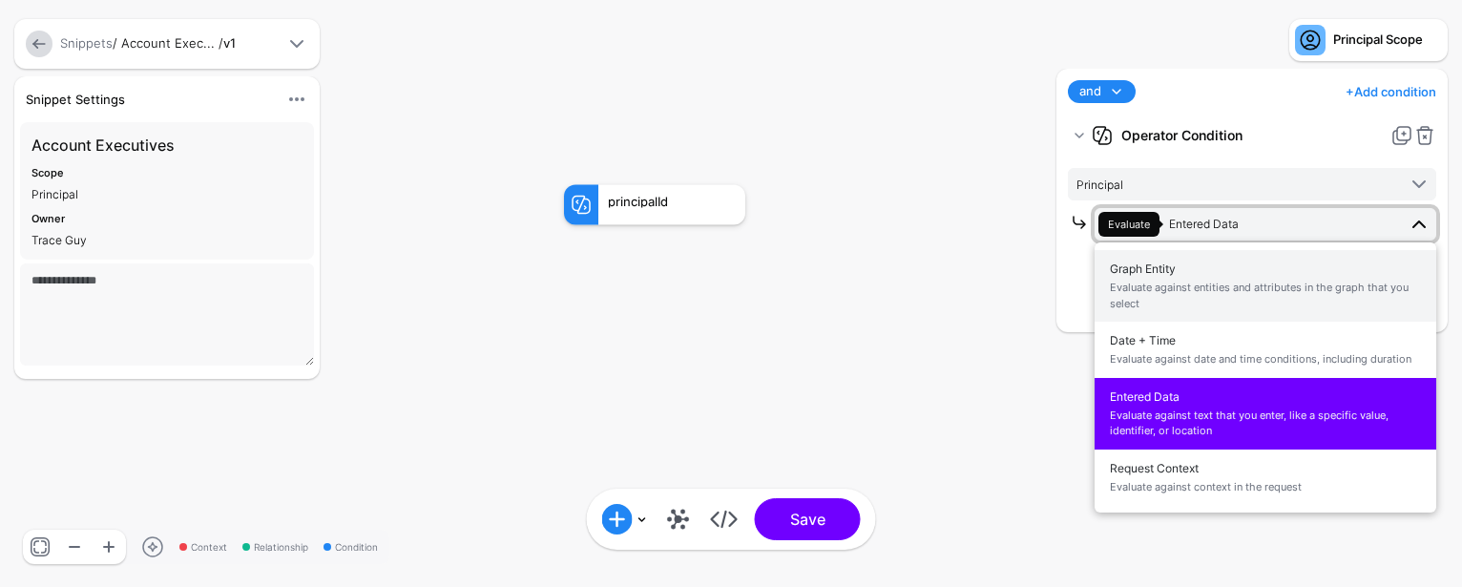
click at [1283, 289] on span "Evaluate against entities and attributes in the graph that you select" at bounding box center [1265, 295] width 311 height 31
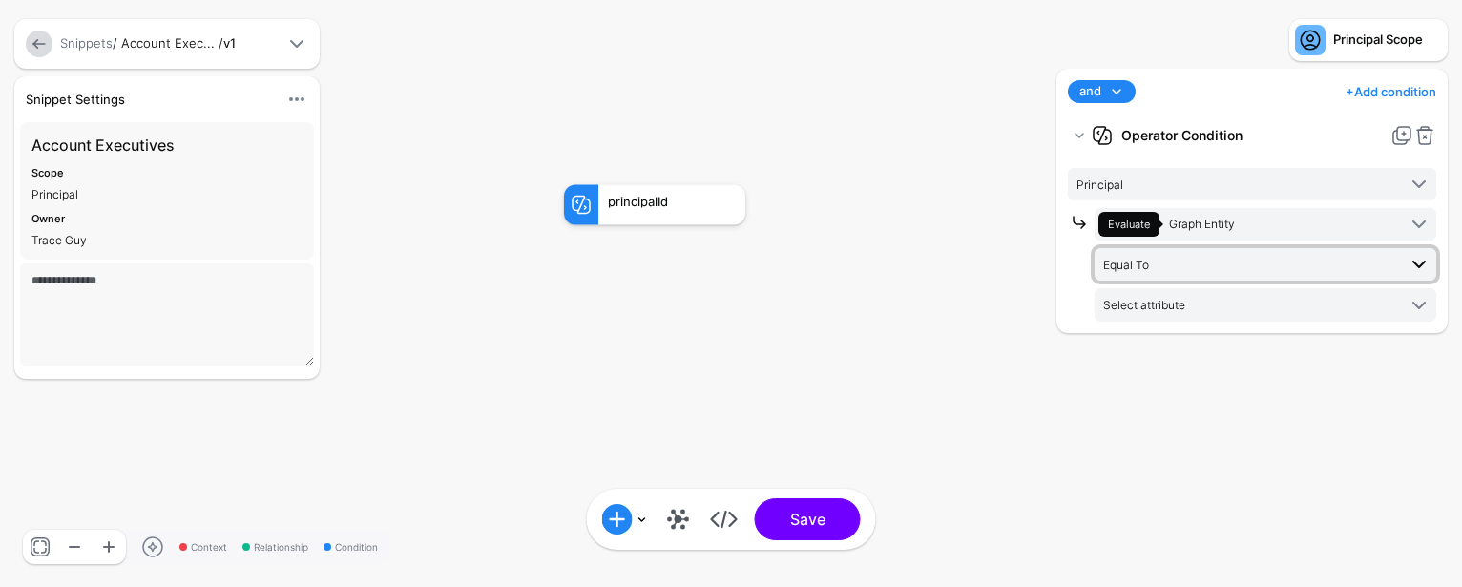
click at [1283, 265] on span "Equal To" at bounding box center [1249, 264] width 293 height 21
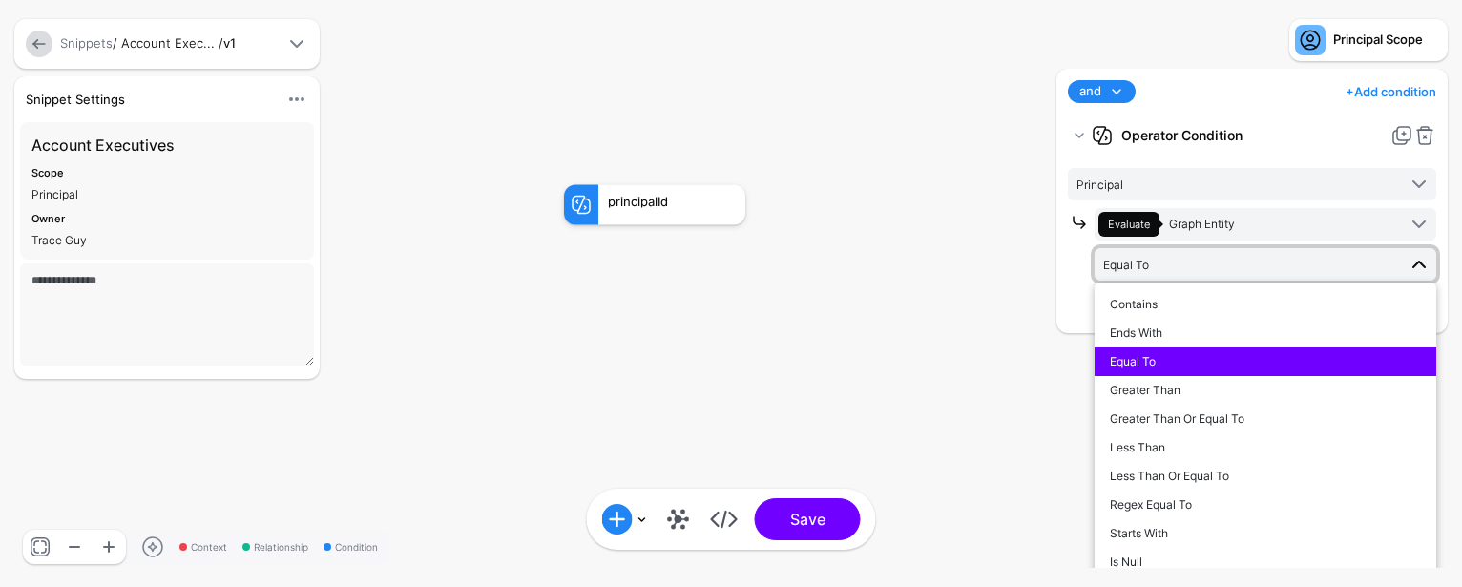
click at [1283, 265] on span "Equal To" at bounding box center [1249, 264] width 293 height 21
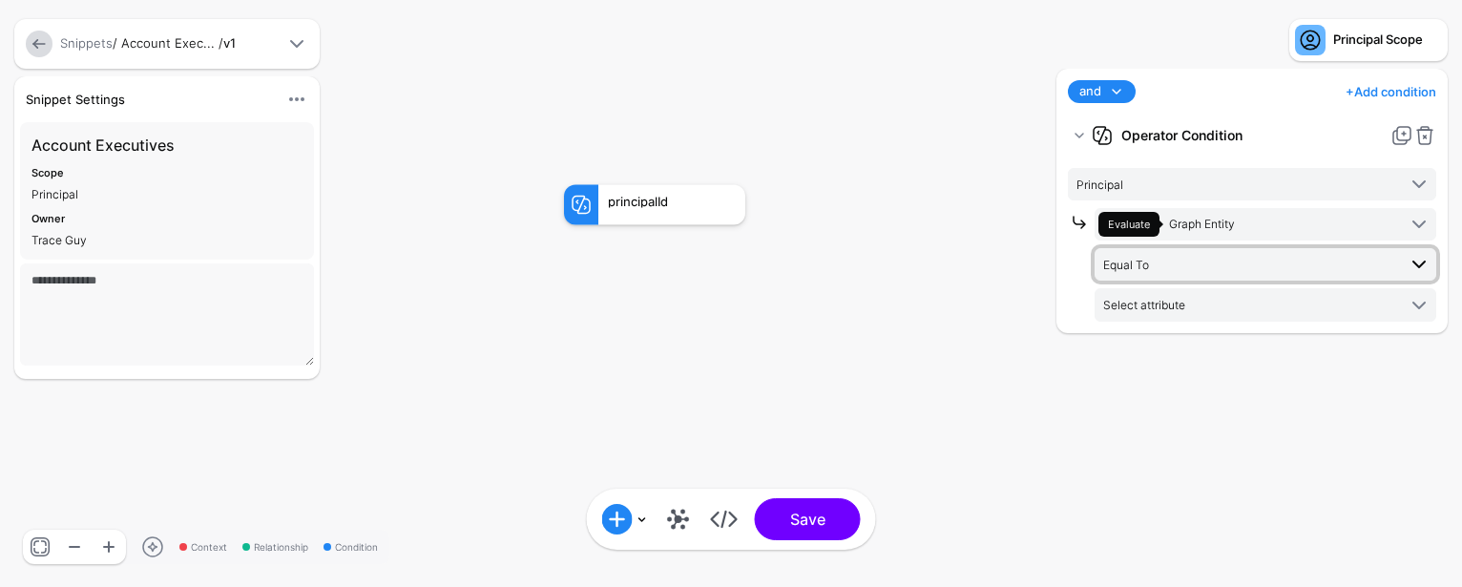
click at [1283, 265] on span "Equal To" at bounding box center [1249, 264] width 293 height 21
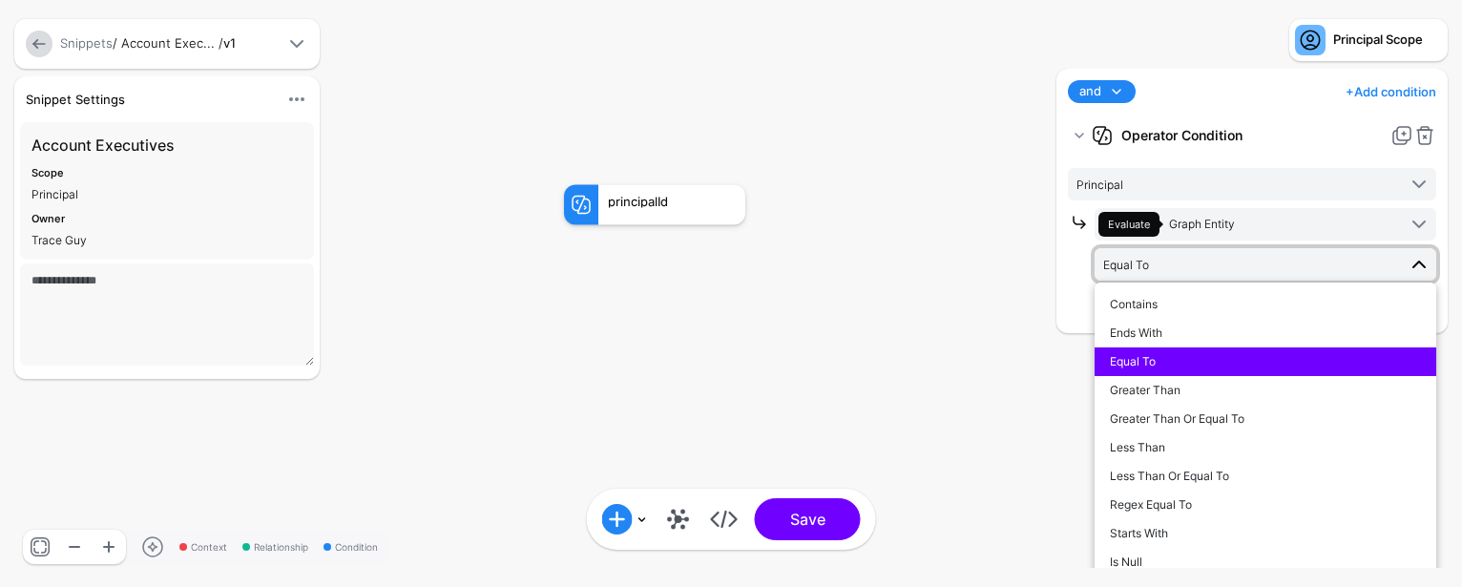
click at [1283, 265] on span "Equal To" at bounding box center [1249, 264] width 293 height 21
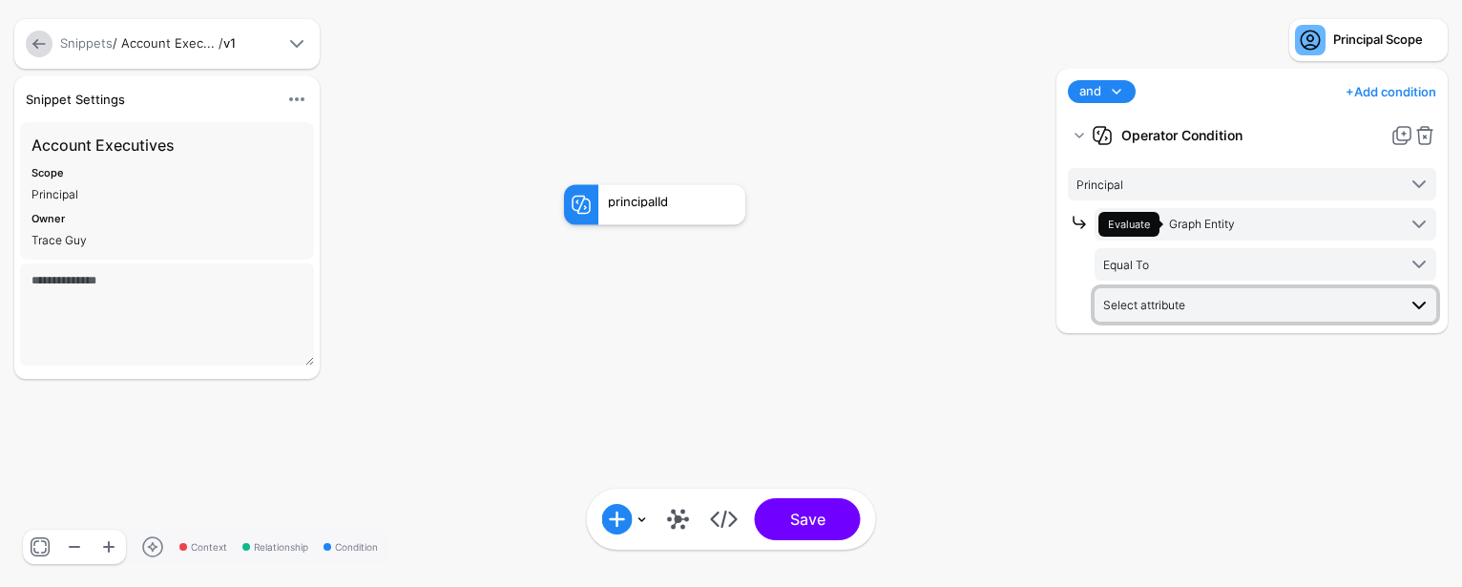
click at [1285, 311] on span "Select attribute" at bounding box center [1249, 304] width 293 height 21
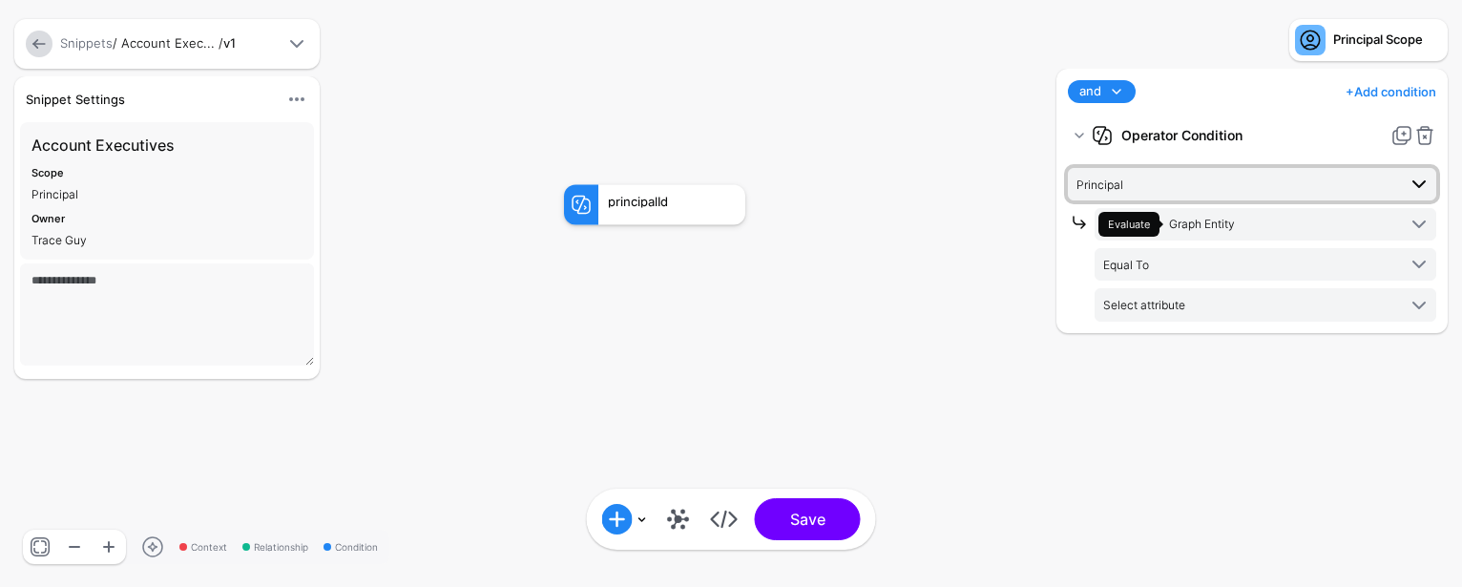
click at [1186, 189] on span "Principal" at bounding box center [1237, 184] width 320 height 21
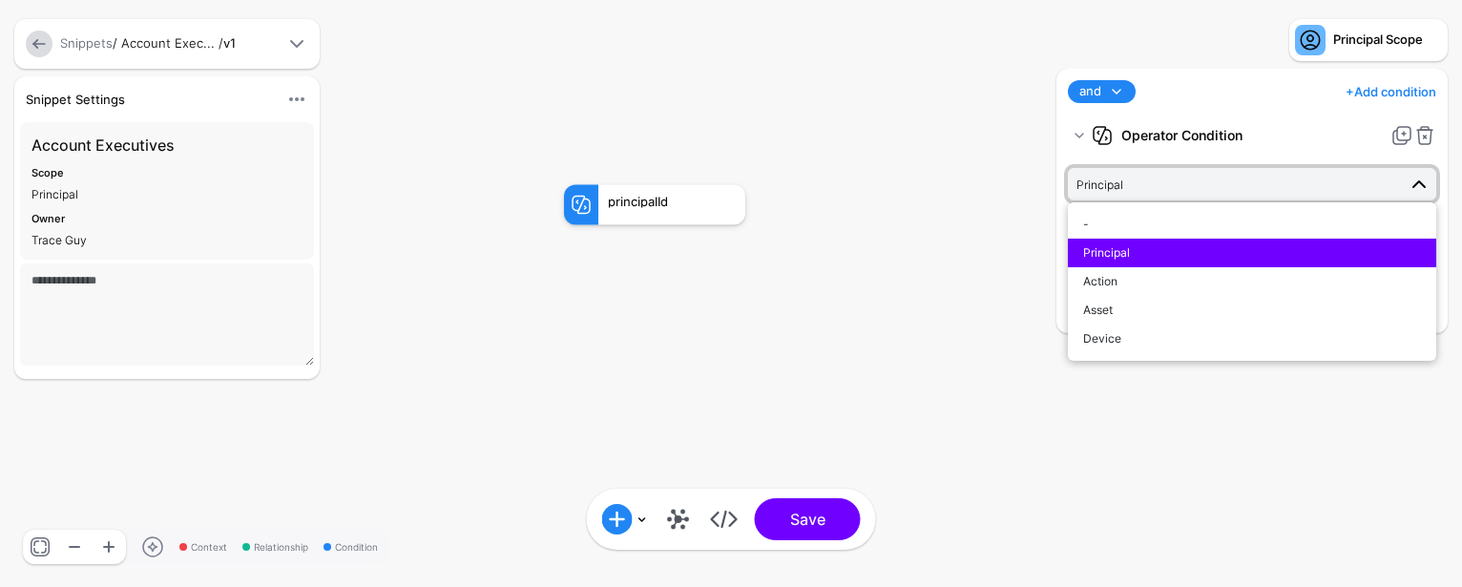
click at [1186, 189] on span "Principal" at bounding box center [1237, 184] width 320 height 21
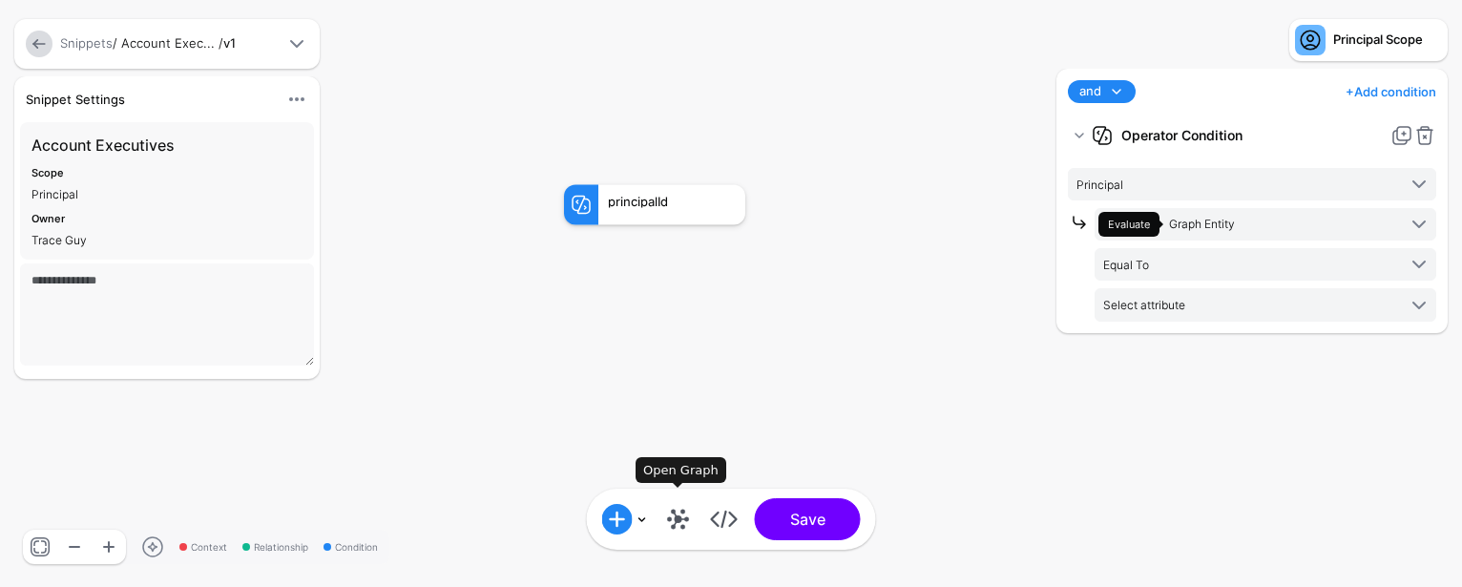
click at [676, 519] on link at bounding box center [678, 519] width 31 height 31
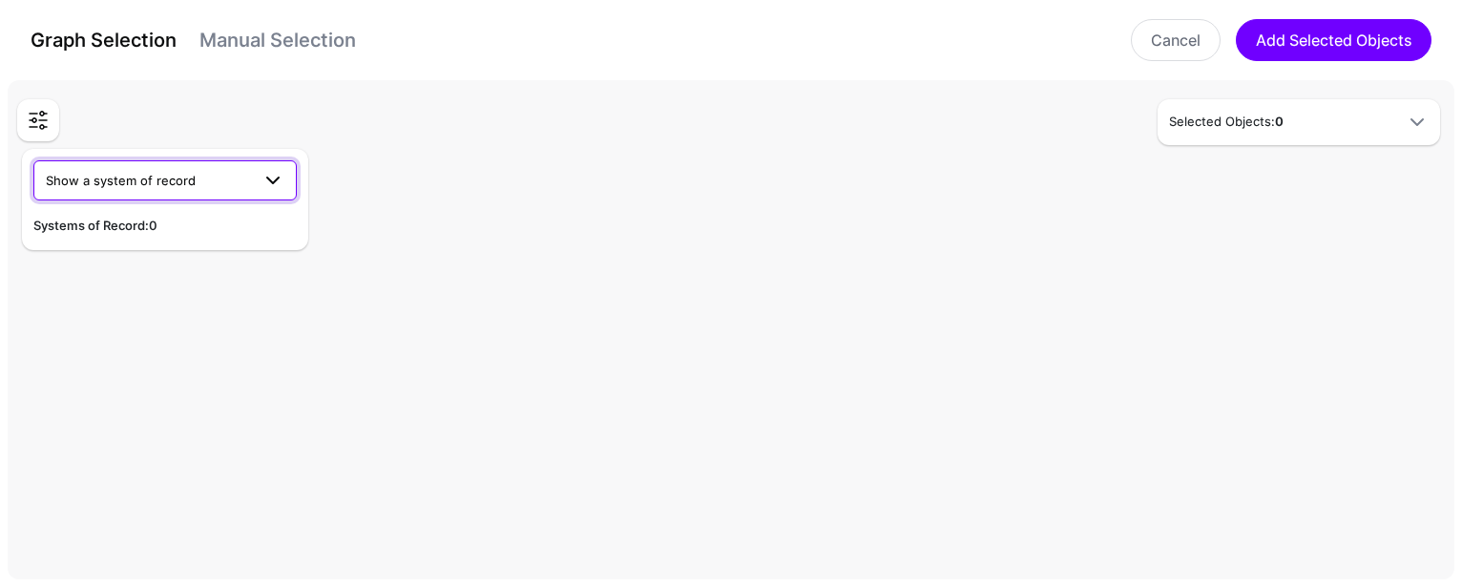
click at [262, 186] on span at bounding box center [273, 180] width 23 height 23
click at [158, 313] on div "Okta (Dev)" at bounding box center [165, 315] width 233 height 19
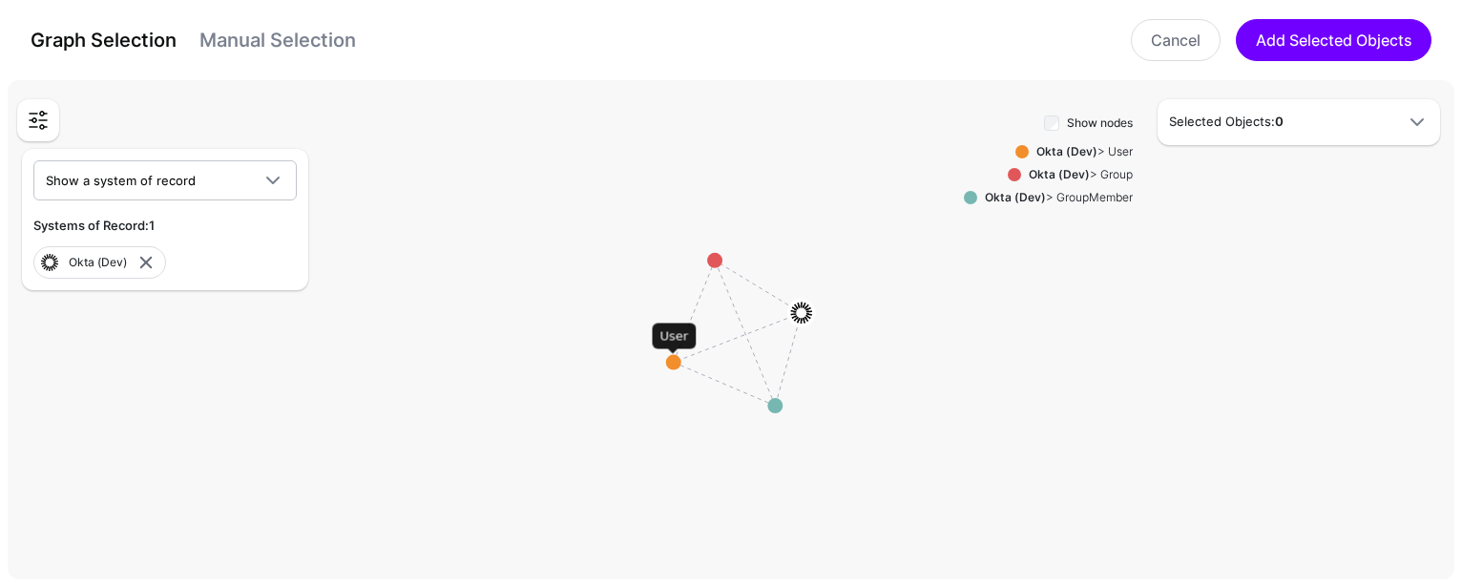
click at [675, 365] on circle at bounding box center [673, 362] width 15 height 15
click at [655, 367] on circle at bounding box center [659, 368] width 15 height 15
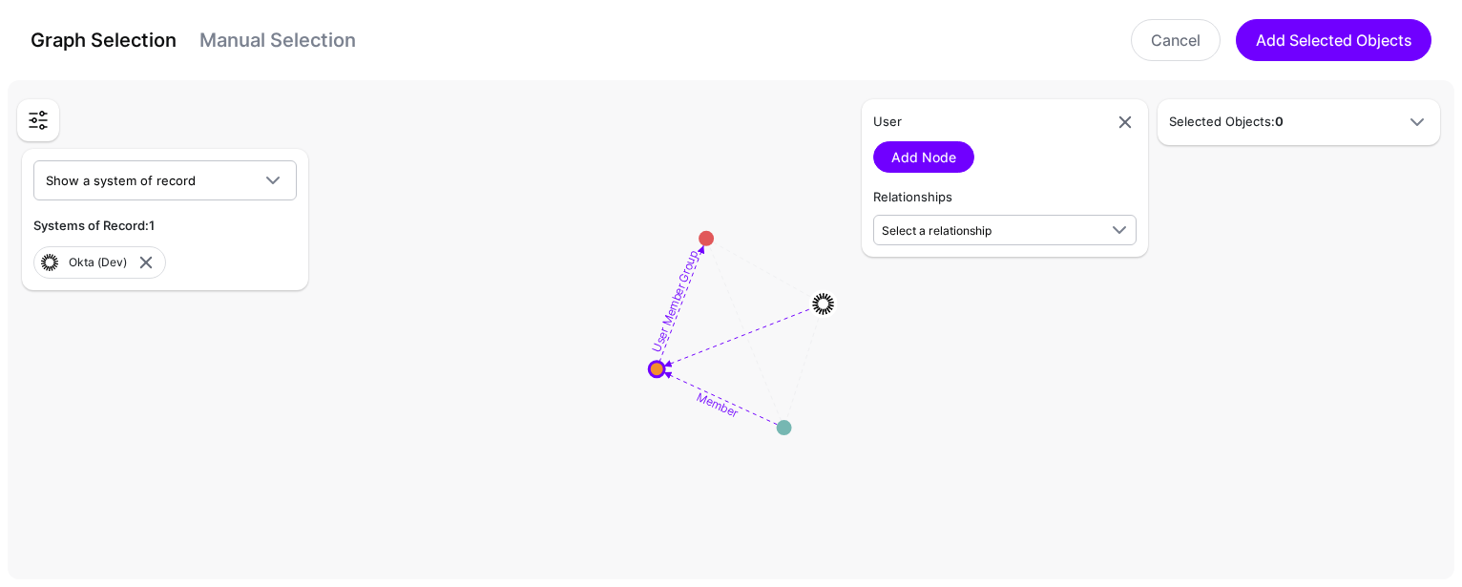
click at [1359, 132] on div "Selected Objects: 0" at bounding box center [1299, 122] width 275 height 23
click at [1380, 116] on h5 "Selected Objects: 0" at bounding box center [1279, 122] width 221 height 19
click at [913, 160] on link "Add Node" at bounding box center [923, 156] width 101 height 31
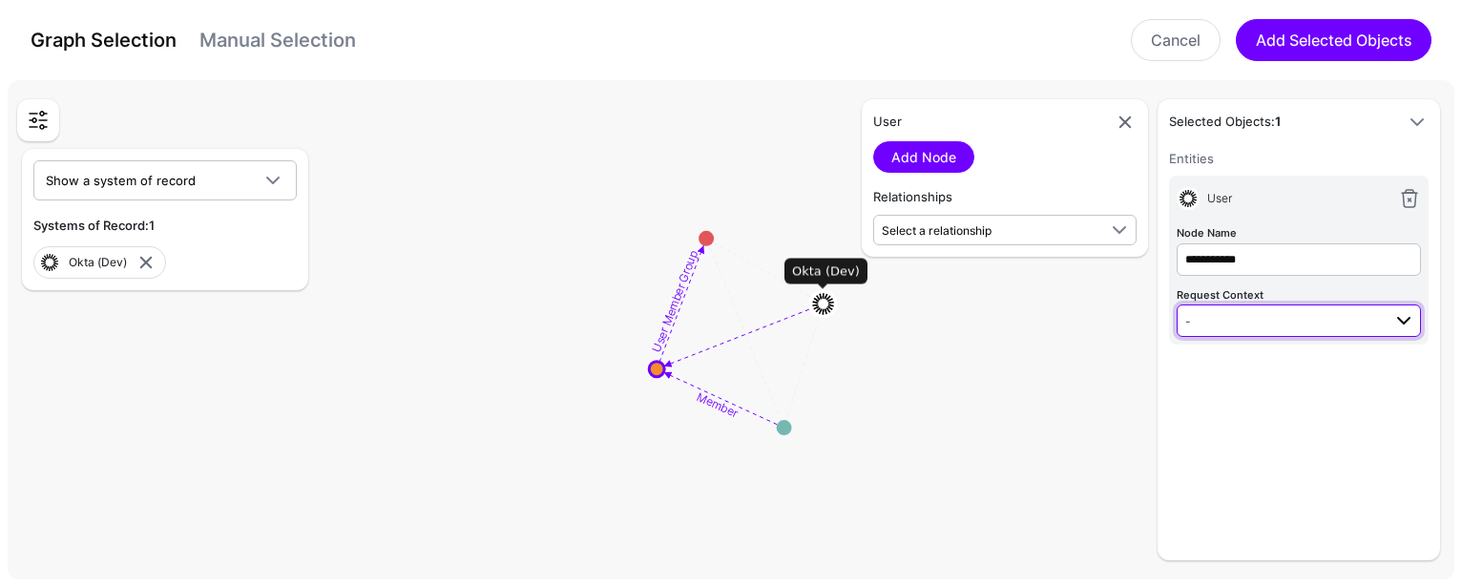
click at [1390, 316] on span at bounding box center [1398, 320] width 34 height 23
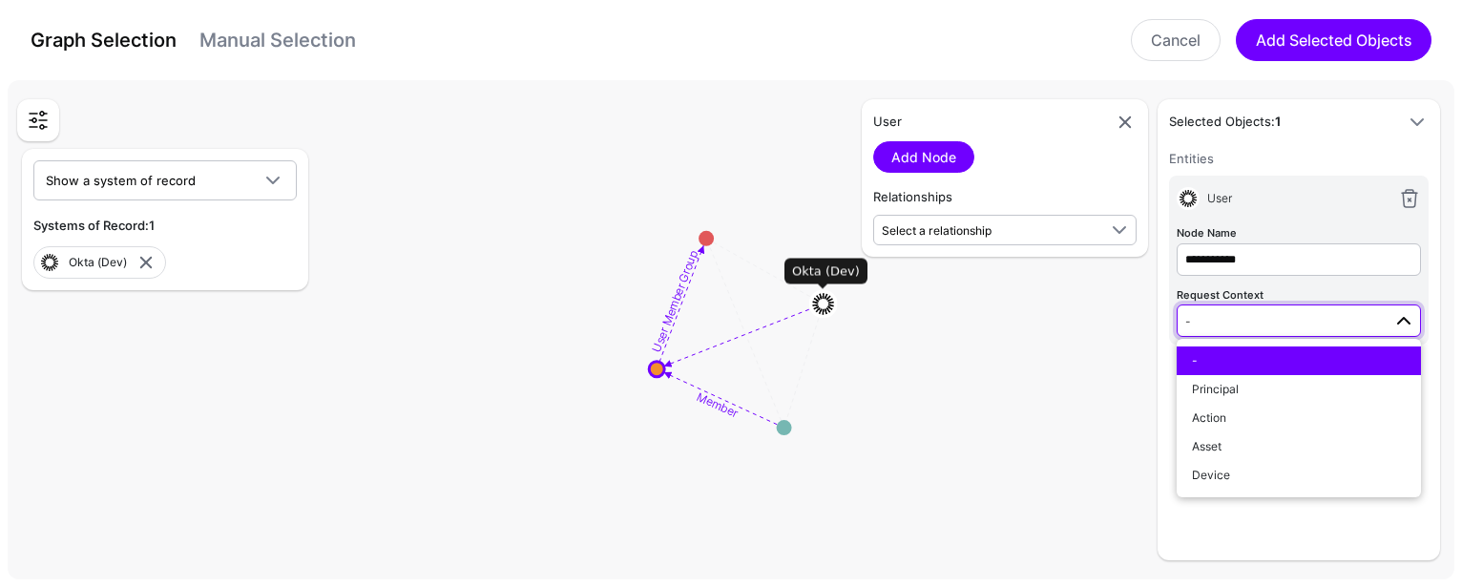
click at [1390, 316] on span at bounding box center [1398, 320] width 34 height 23
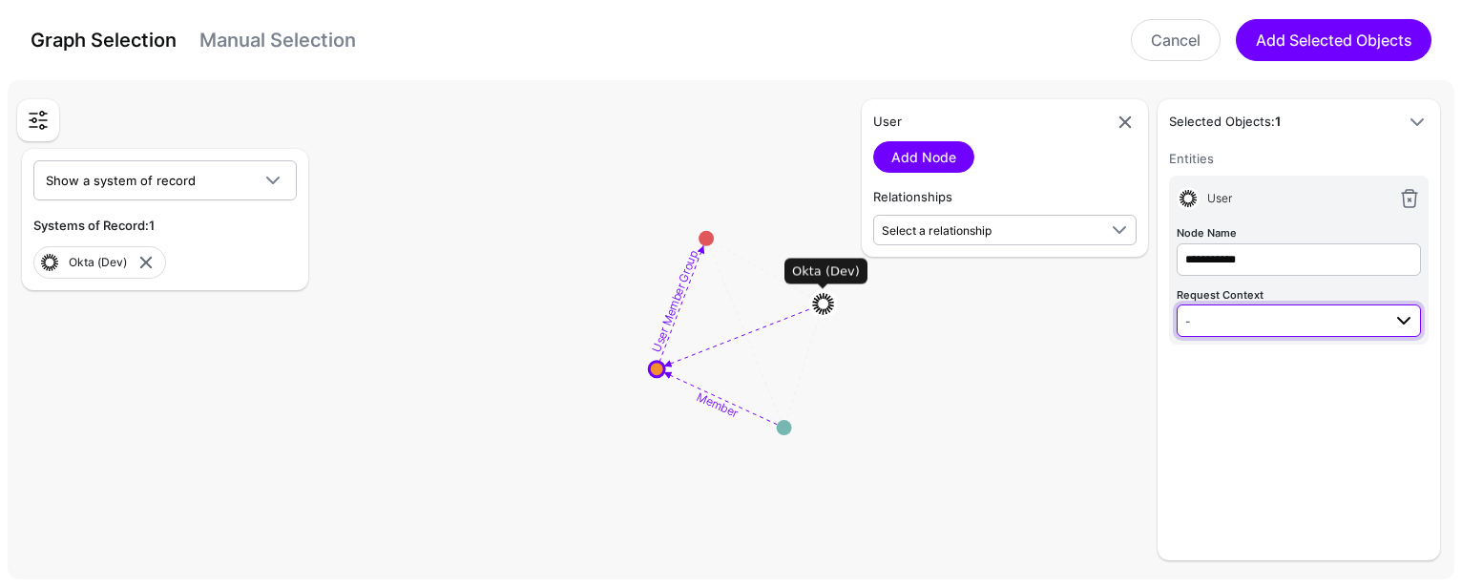
click at [1390, 316] on span at bounding box center [1398, 320] width 34 height 23
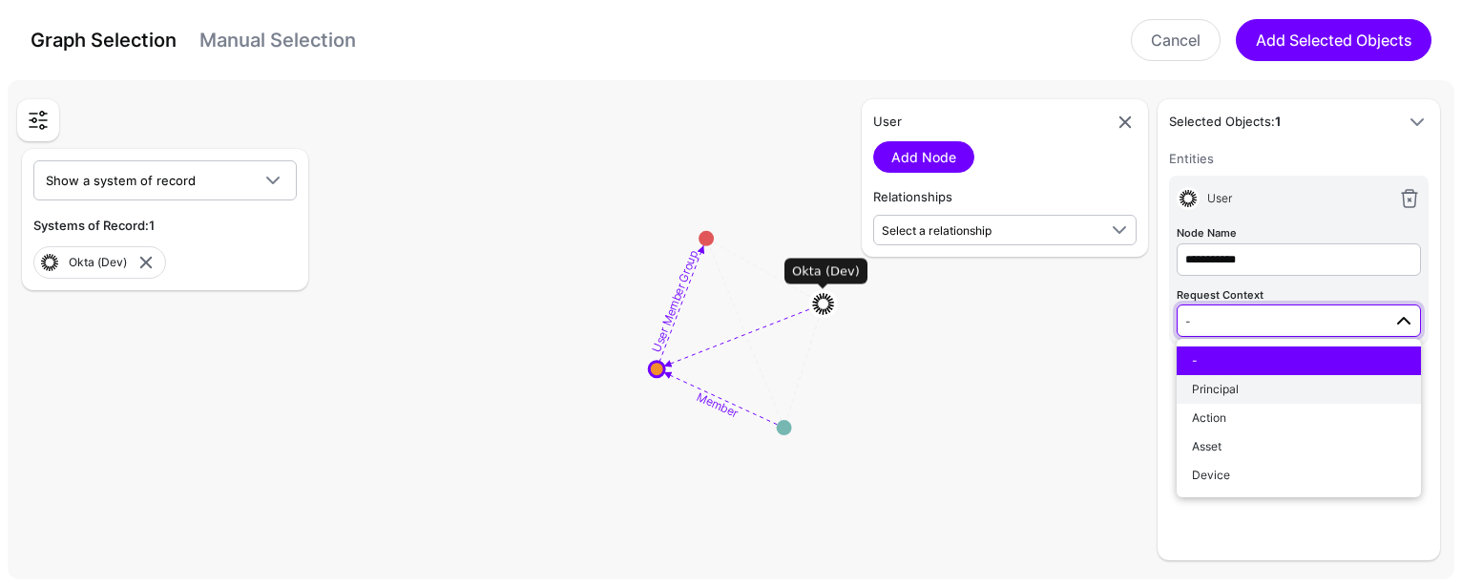
click at [1372, 388] on div "Principal" at bounding box center [1299, 389] width 214 height 17
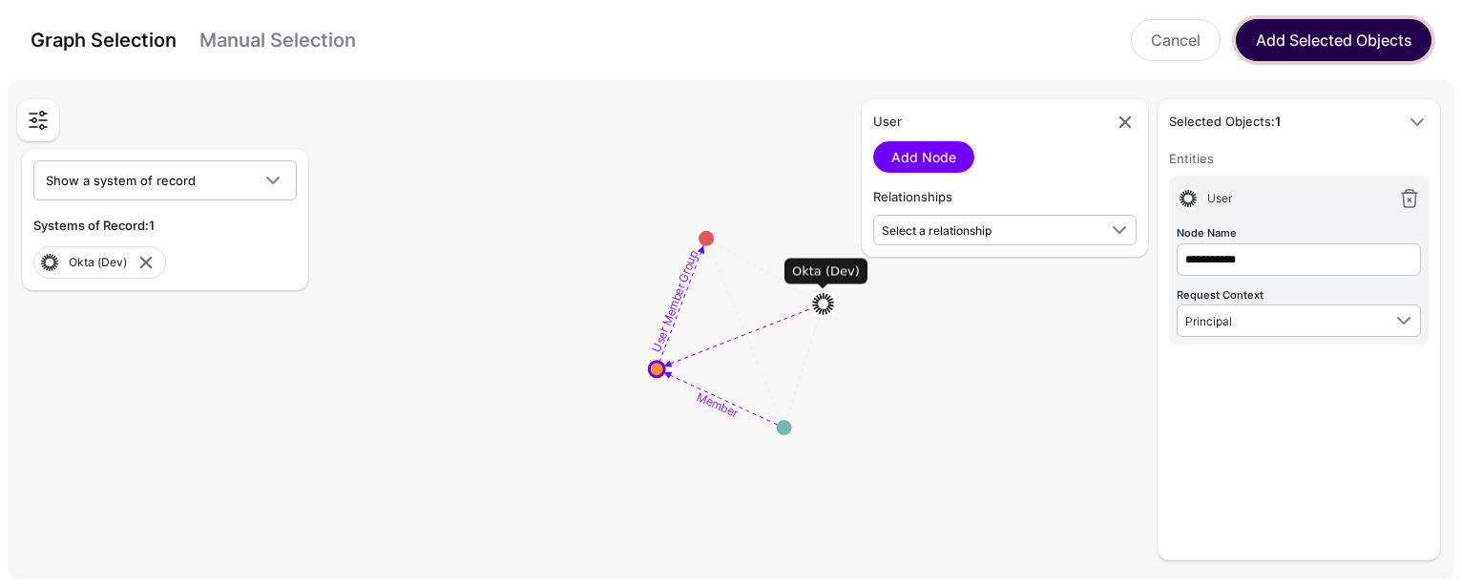
click at [1359, 42] on button "Add Selected Objects" at bounding box center [1334, 40] width 196 height 42
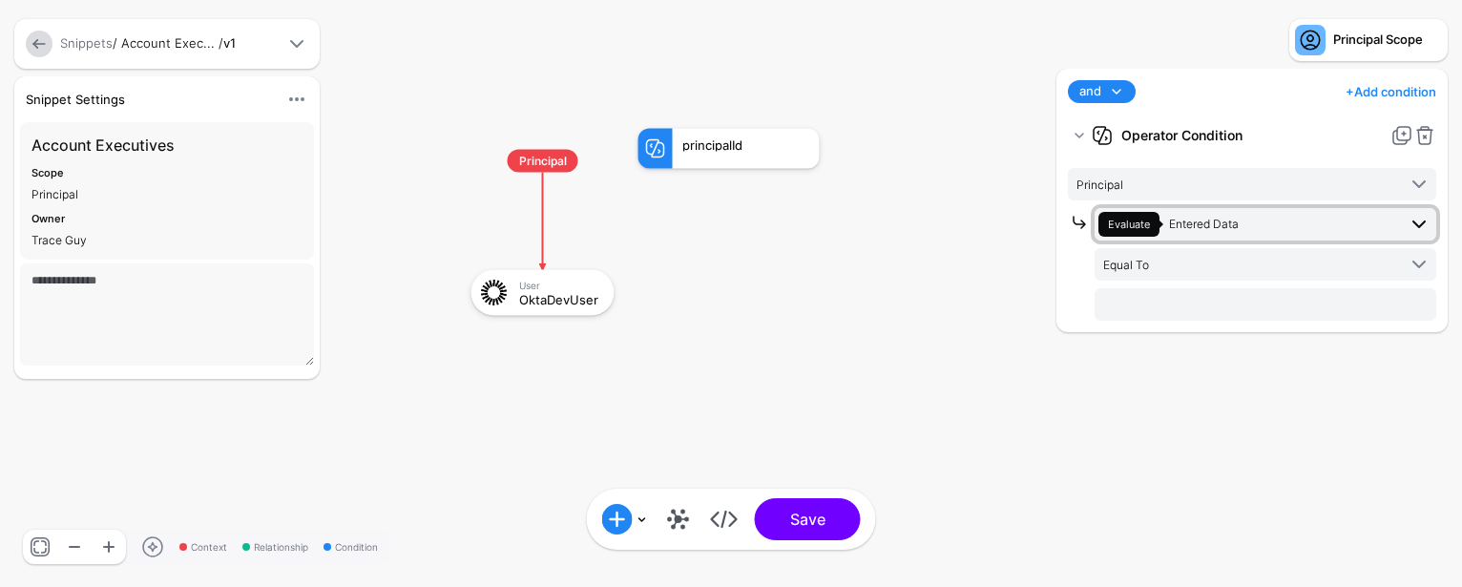
click at [1329, 220] on span "Evaluate Entered Data" at bounding box center [1248, 224] width 298 height 25
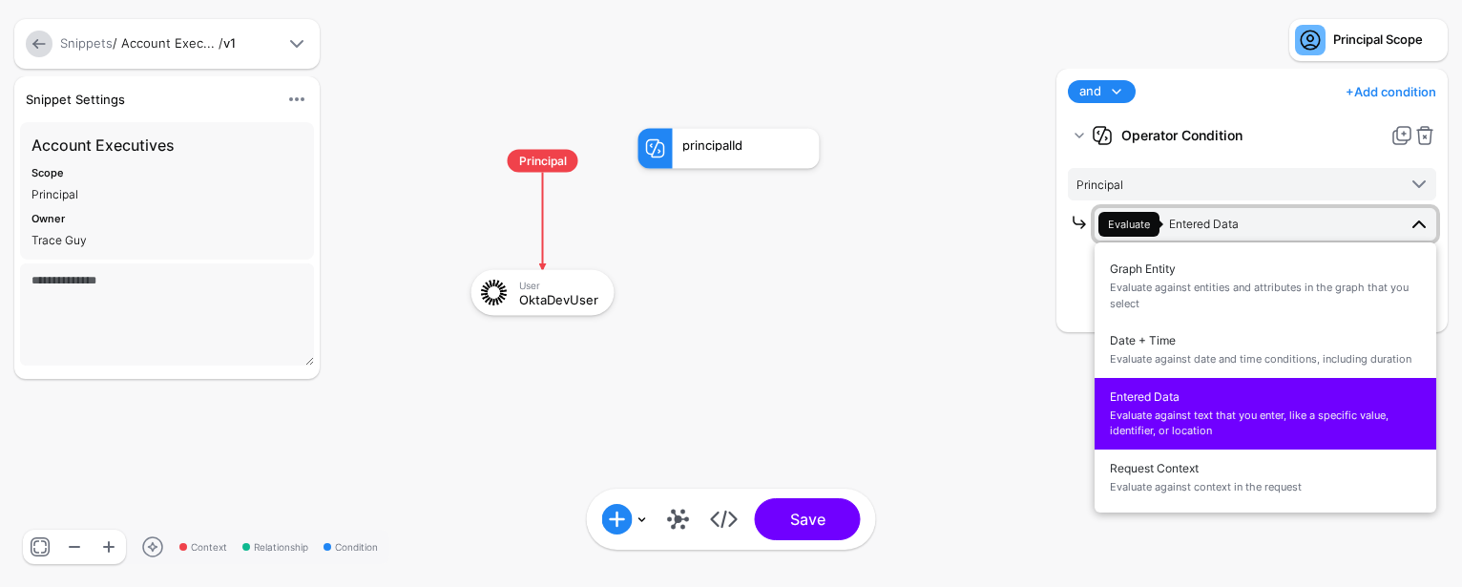
click at [1329, 220] on span "Evaluate Entered Data" at bounding box center [1248, 224] width 298 height 25
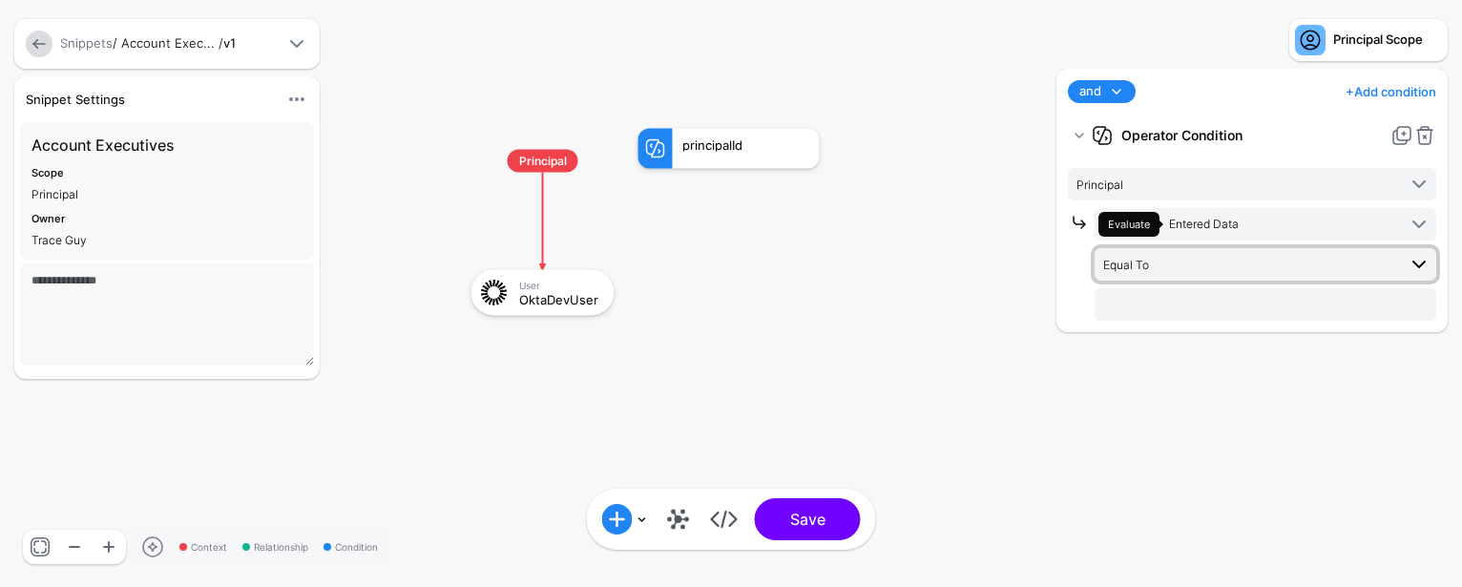
click at [1394, 255] on span "Equal To" at bounding box center [1249, 264] width 293 height 21
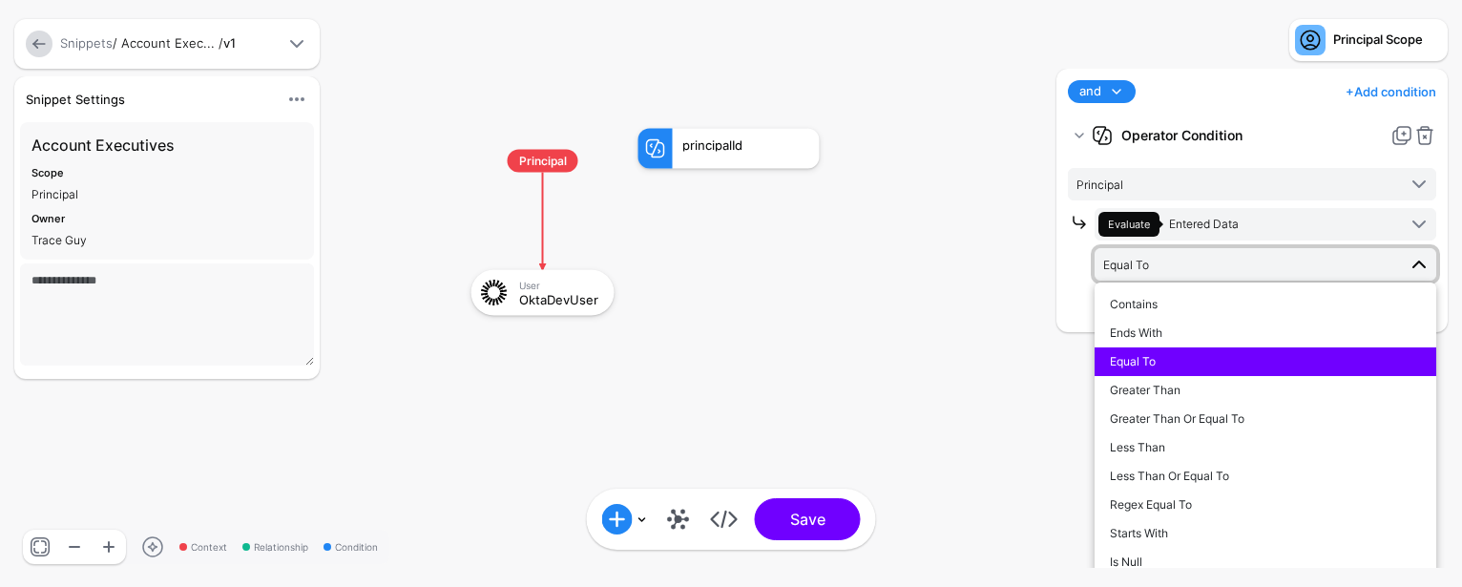
click at [1094, 311] on div at bounding box center [1081, 264] width 27 height 113
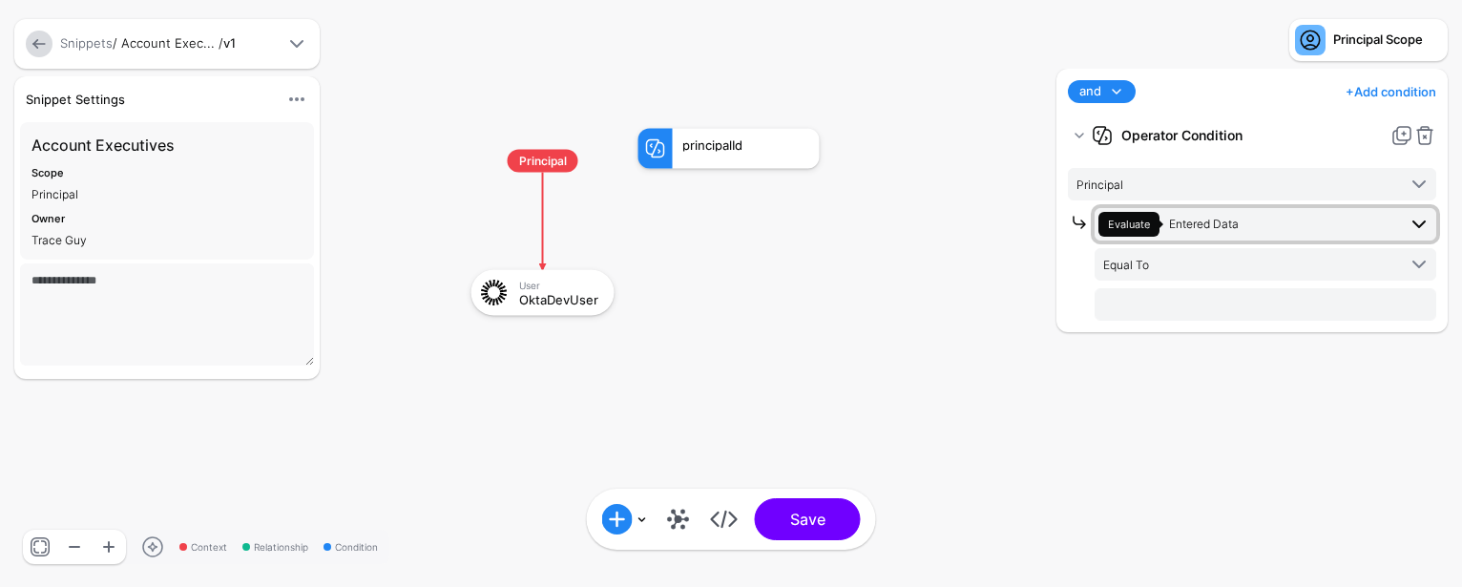
click at [1251, 218] on span "Evaluate Entered Data" at bounding box center [1248, 224] width 298 height 25
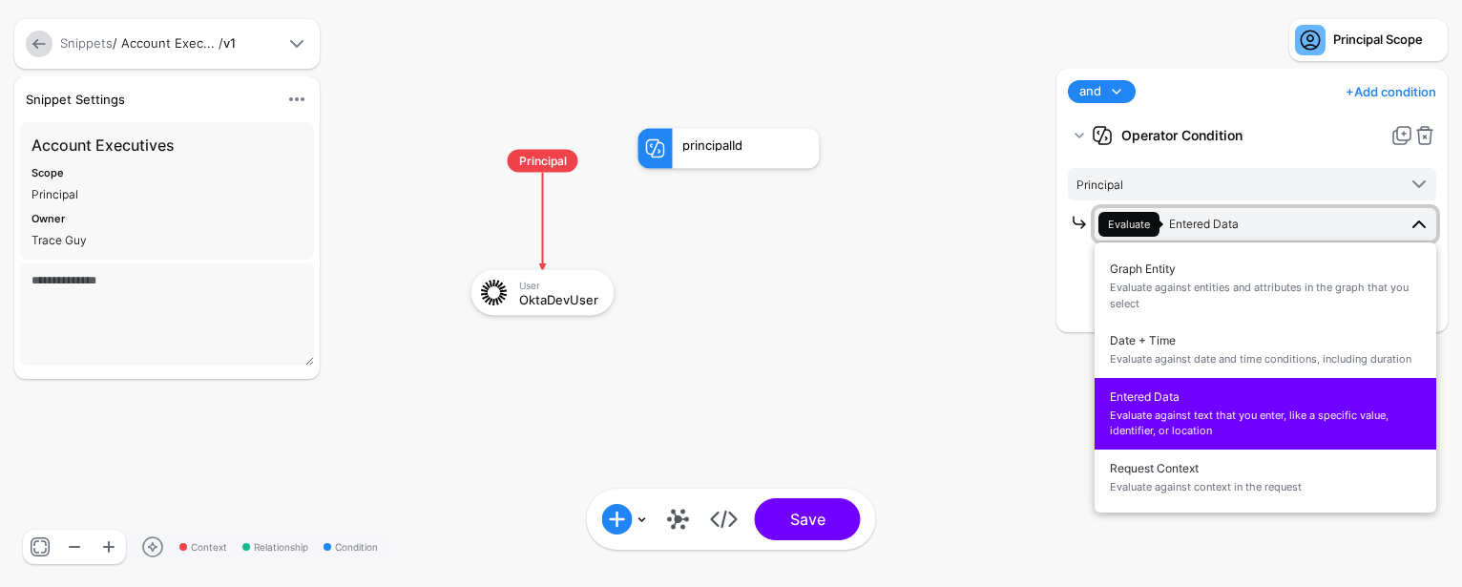
click at [1251, 218] on span "Evaluate Entered Data" at bounding box center [1248, 224] width 298 height 25
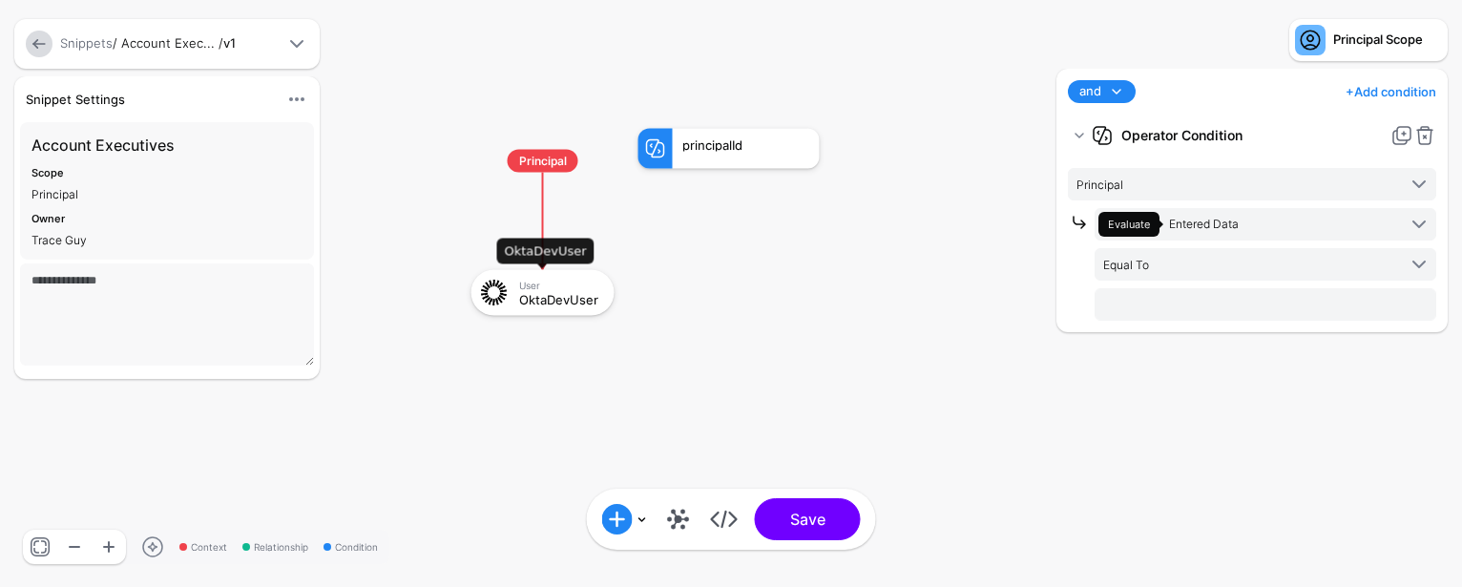
click at [564, 303] on div "OktaDevUser" at bounding box center [560, 298] width 82 height 13
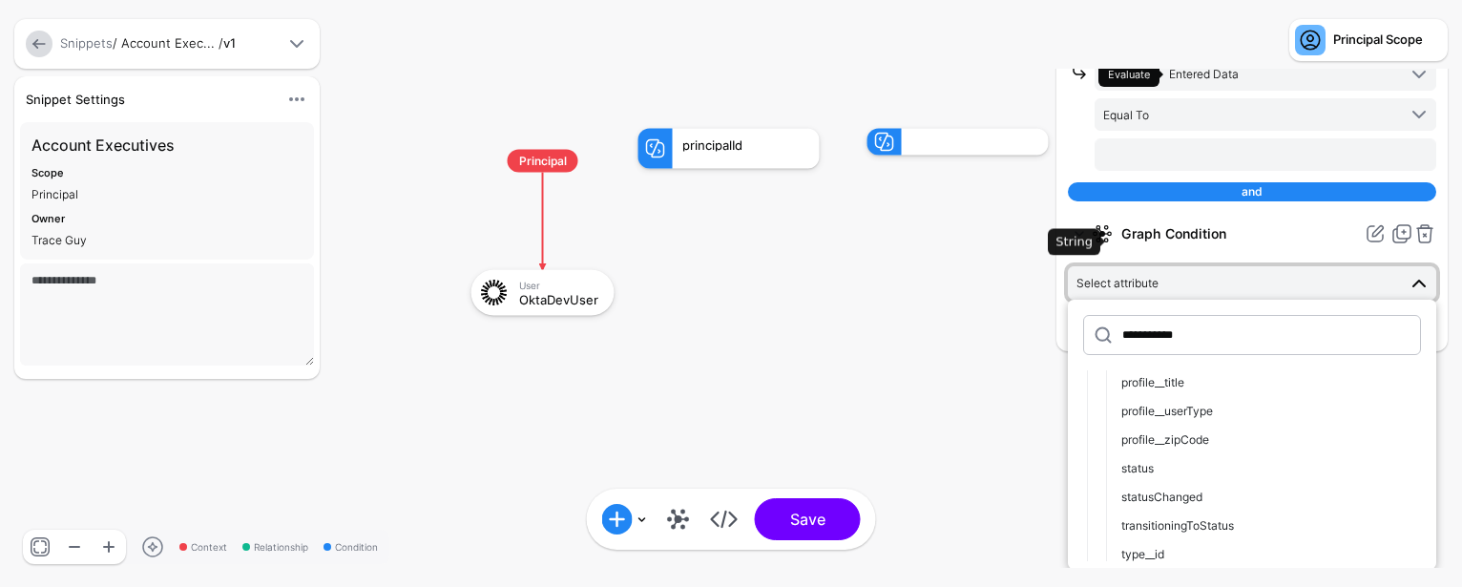
scroll to position [1048, 0]
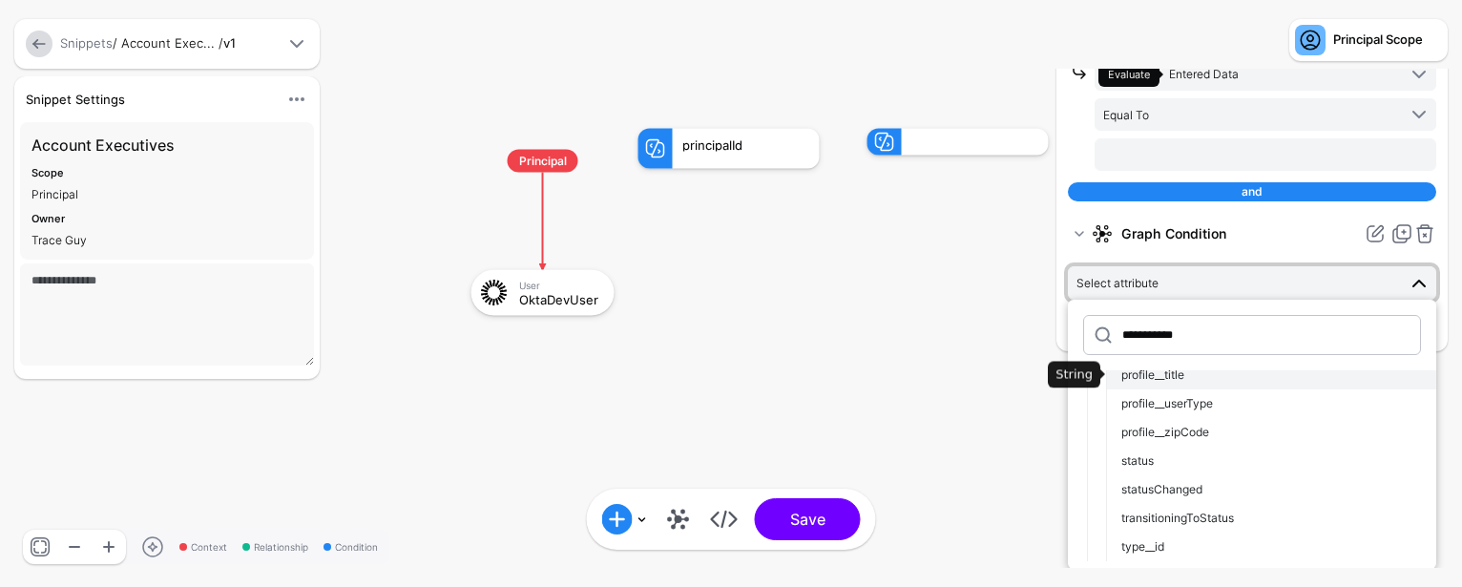
click at [1175, 380] on span "profile__title" at bounding box center [1153, 374] width 63 height 14
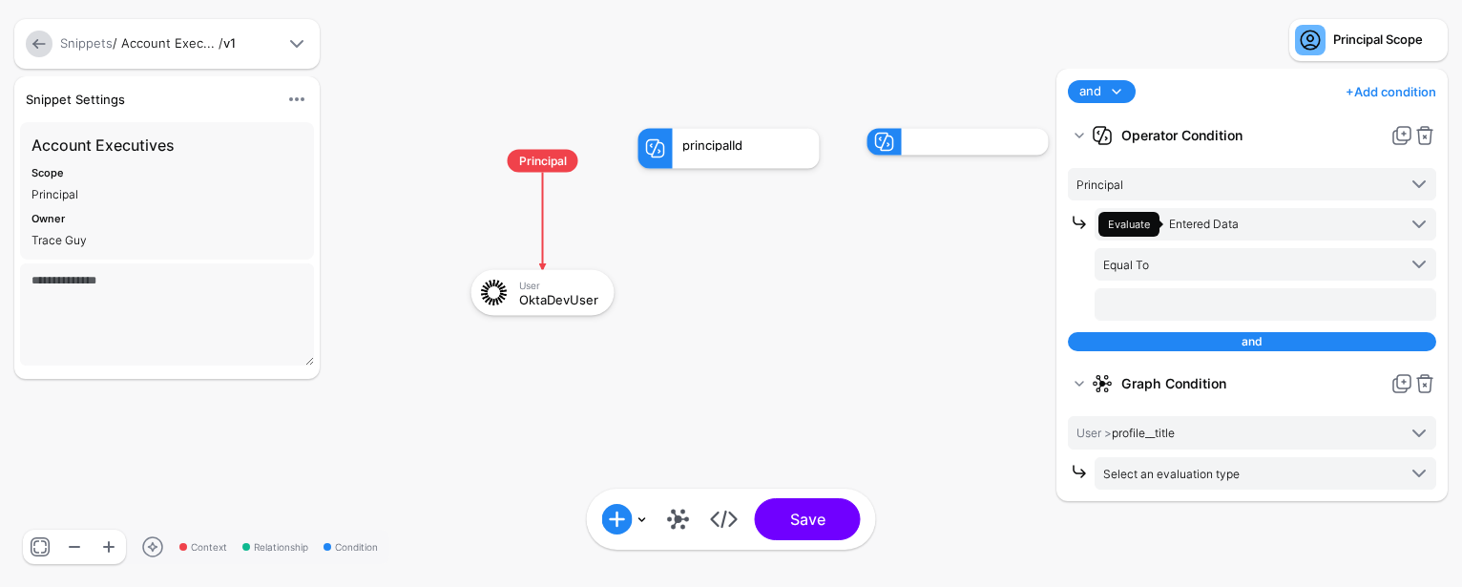
scroll to position [0, 0]
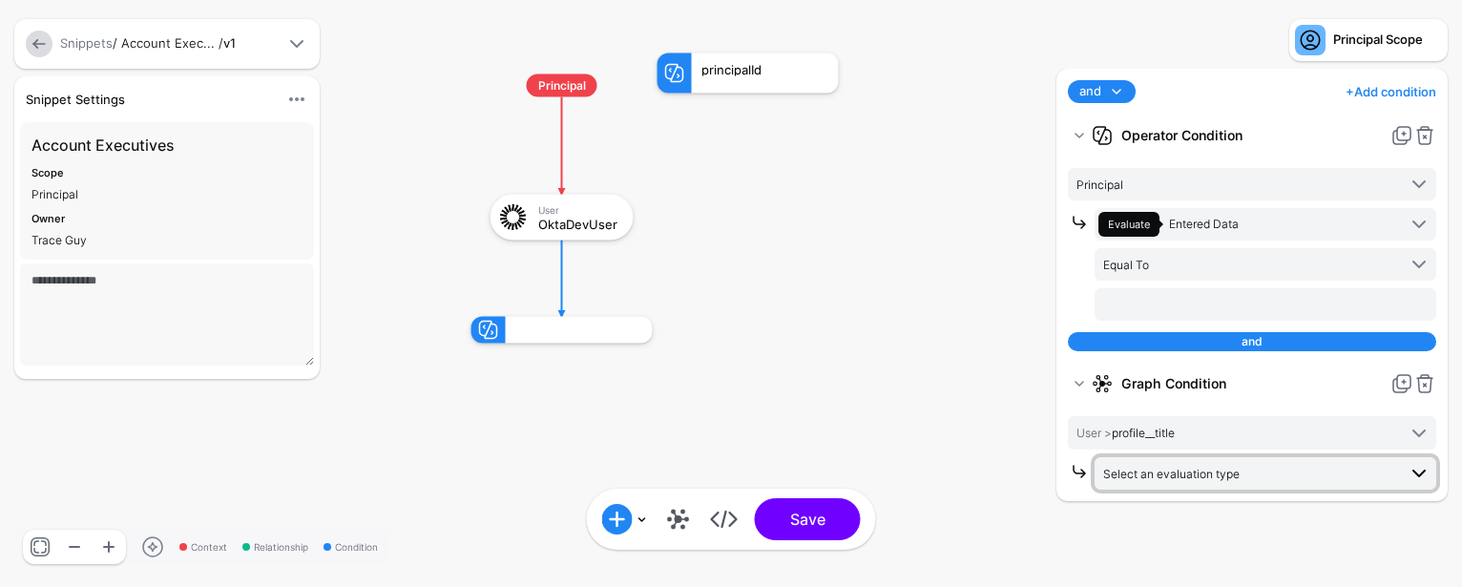
click at [1304, 477] on span "Select an evaluation type" at bounding box center [1249, 473] width 293 height 21
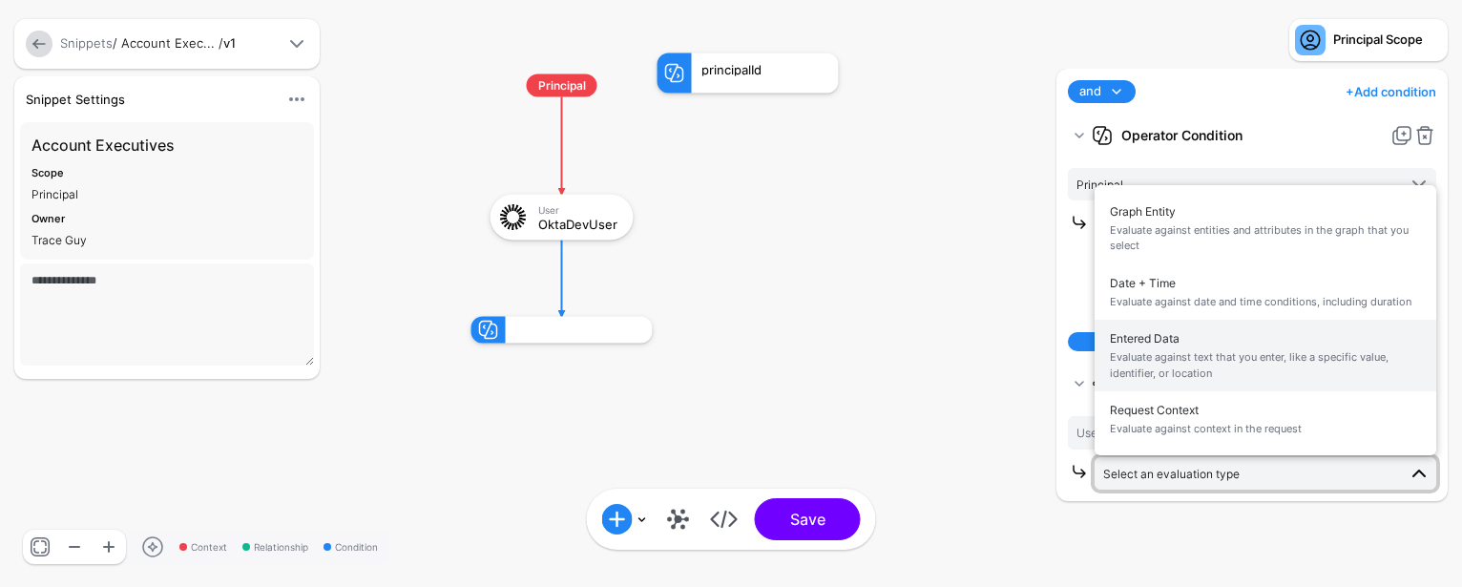
click at [1265, 359] on span "Evaluate against text that you enter, like a specific value, identifier, or loc…" at bounding box center [1265, 364] width 311 height 31
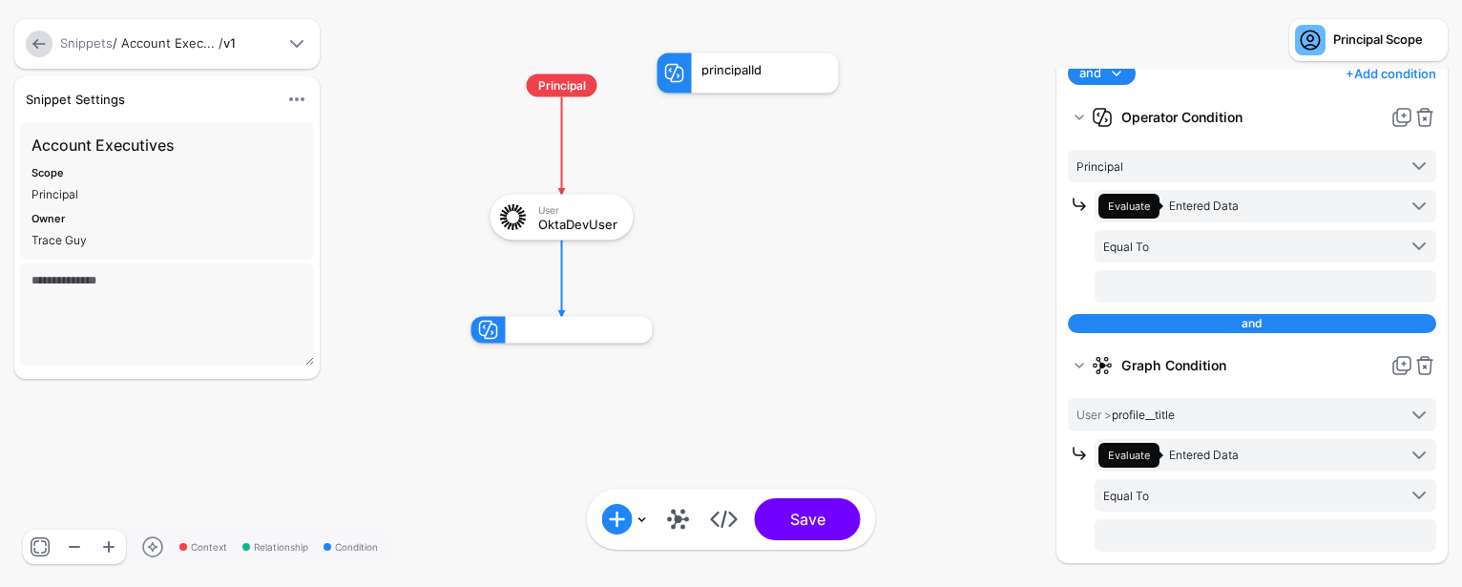
scroll to position [20, 0]
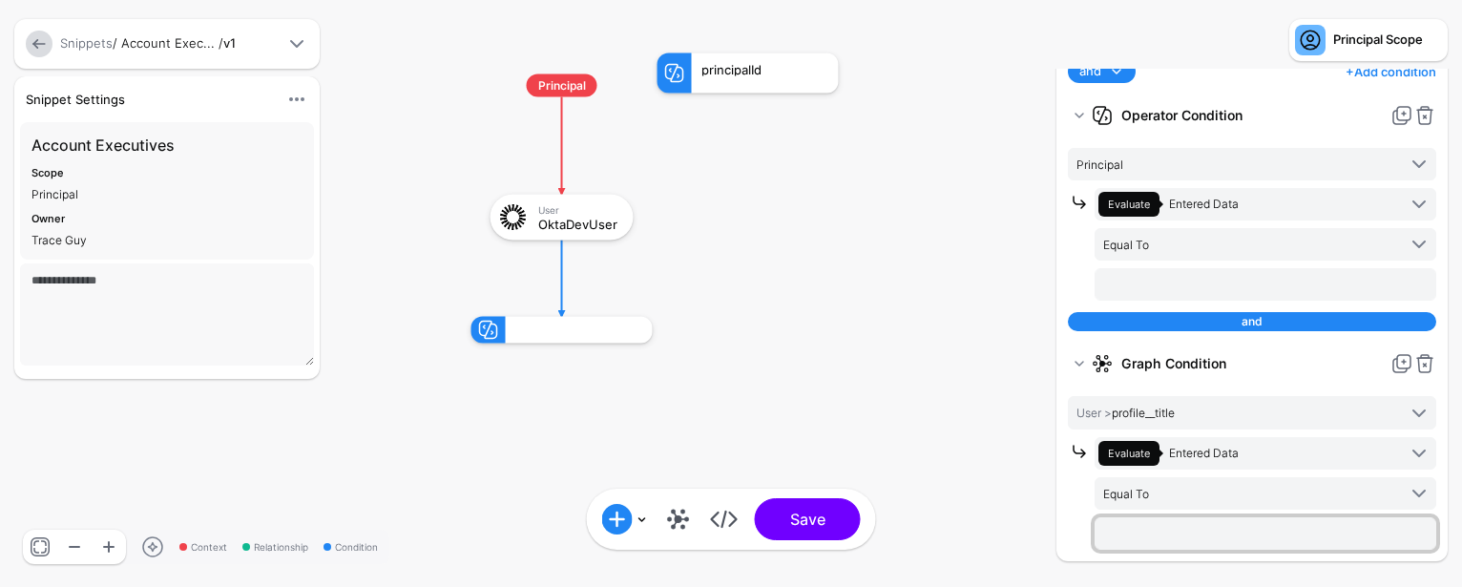
click at [1346, 301] on input "text" at bounding box center [1266, 284] width 342 height 32
type input "**********"
click at [1428, 117] on link at bounding box center [1425, 115] width 23 height 23
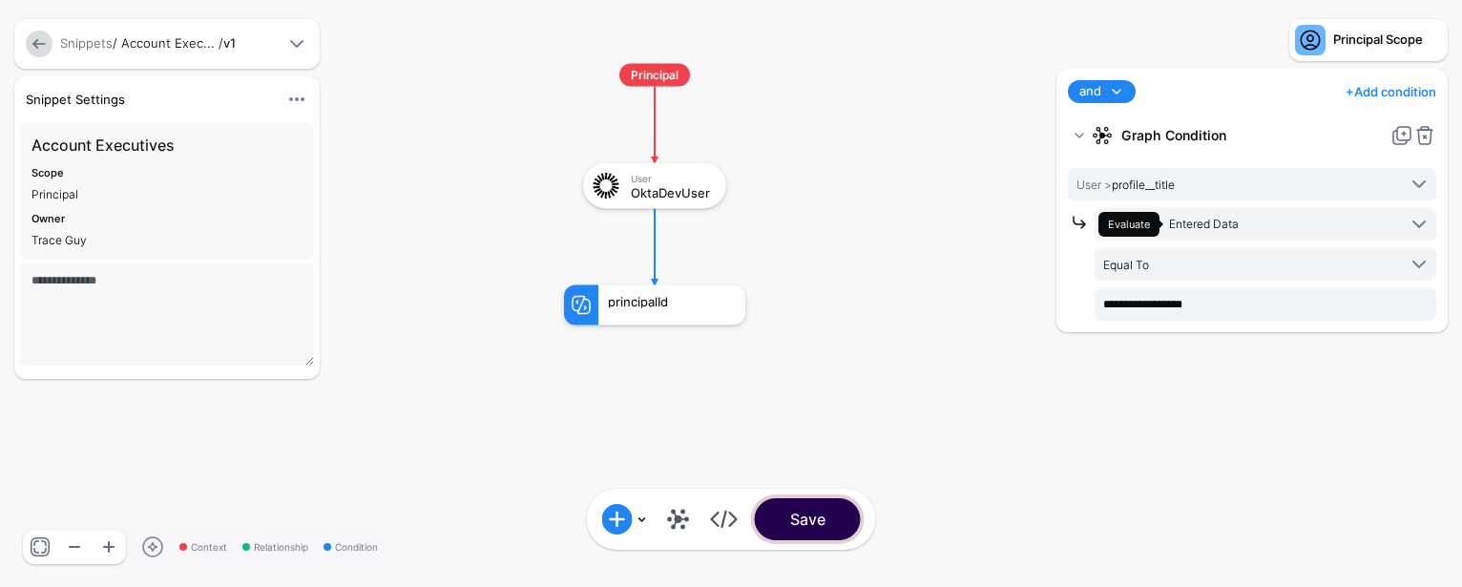
click at [805, 511] on button "Save" at bounding box center [808, 519] width 106 height 42
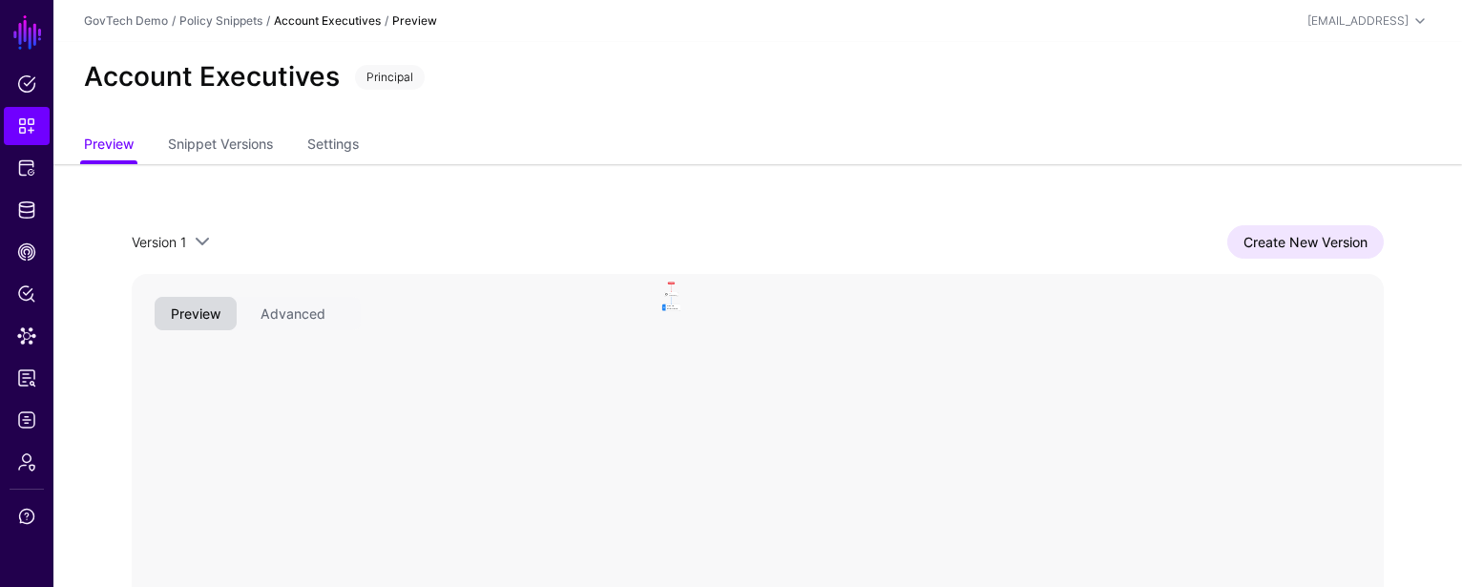
scroll to position [158, 0]
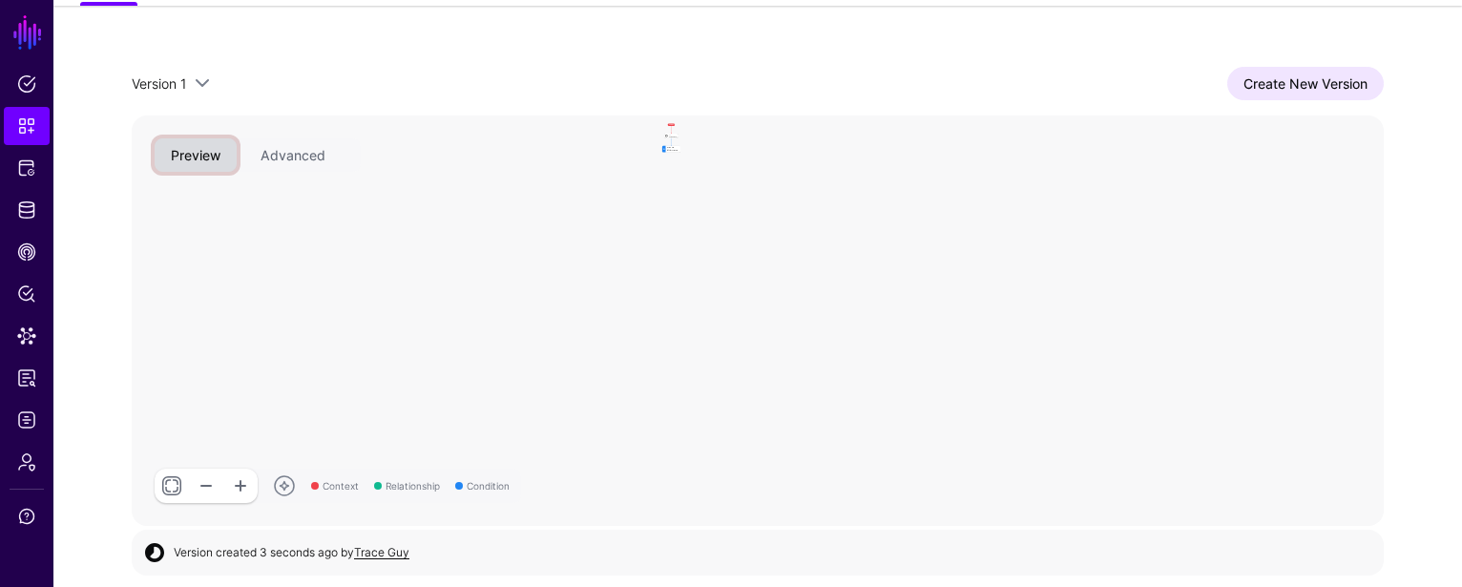
click at [212, 154] on button "Preview" at bounding box center [196, 154] width 82 height 33
drag, startPoint x: 668, startPoint y: 197, endPoint x: 669, endPoint y: 326, distance: 129.8
click at [669, 326] on rect at bounding box center [667, 232] width 13776 height 4515
drag, startPoint x: 669, startPoint y: 326, endPoint x: 661, endPoint y: 451, distance: 124.3
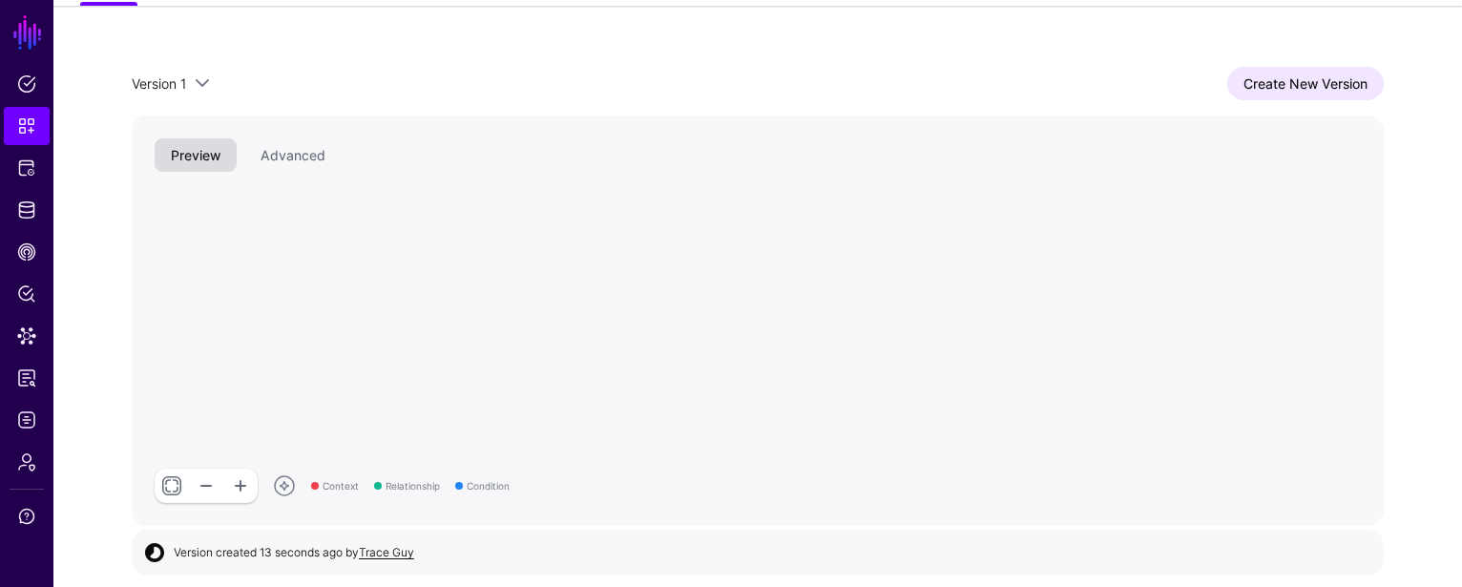
drag, startPoint x: 638, startPoint y: 220, endPoint x: 624, endPoint y: 511, distance: 291.4
drag, startPoint x: 646, startPoint y: 234, endPoint x: 646, endPoint y: 514, distance: 280.6
drag, startPoint x: 680, startPoint y: 257, endPoint x: 682, endPoint y: 297, distance: 40.2
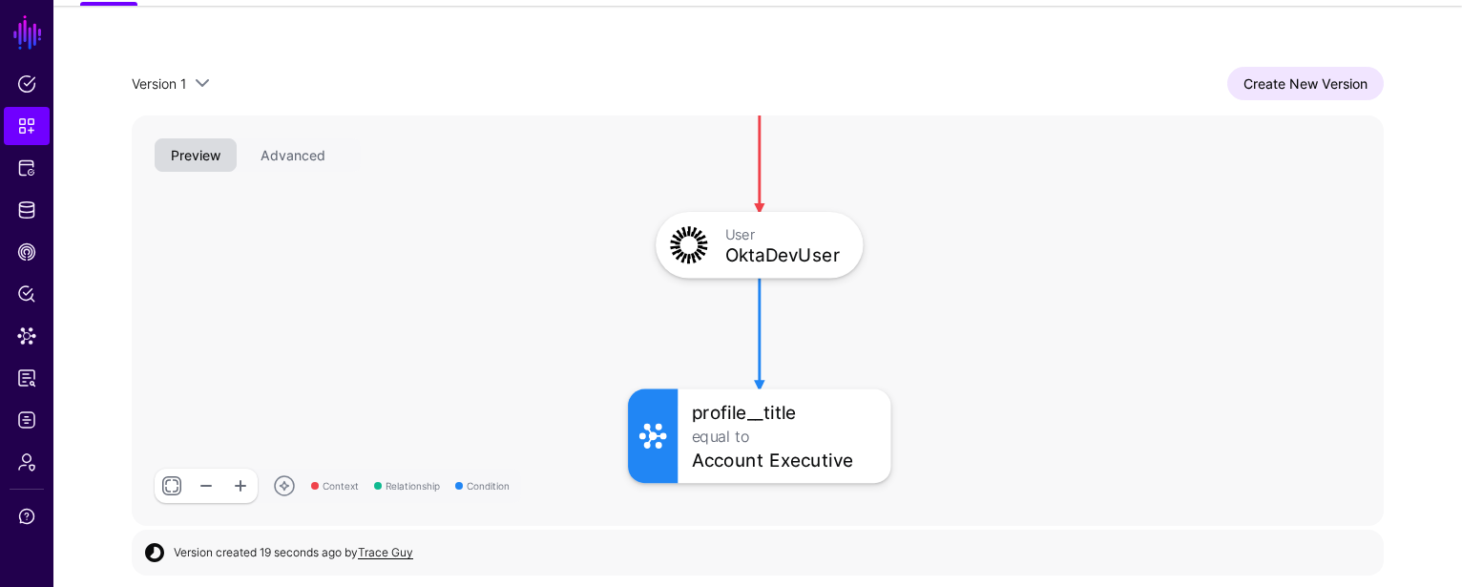
drag, startPoint x: 691, startPoint y: 240, endPoint x: 684, endPoint y: 328, distance: 89.0
click at [684, 328] on rect at bounding box center [600, 40] width 181587 height 59514
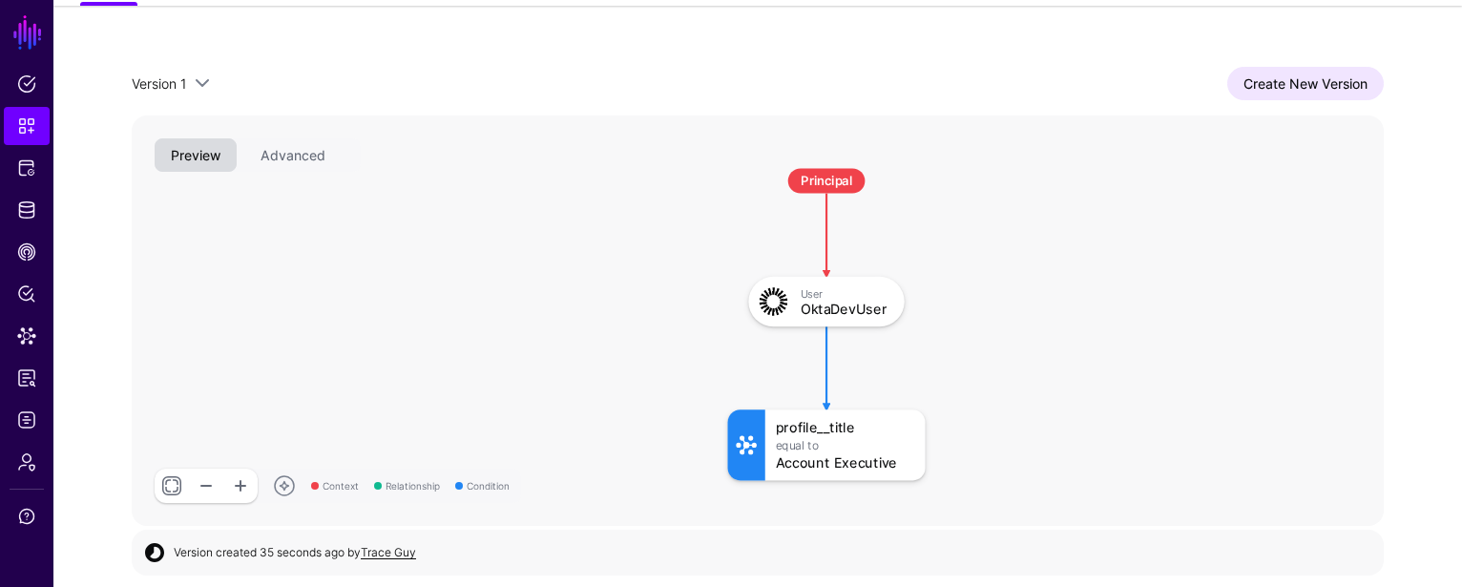
click at [596, 51] on div "Version 1 Version 1 Create New Version Context Relationship Condition Principal…" at bounding box center [758, 297] width 1375 height 582
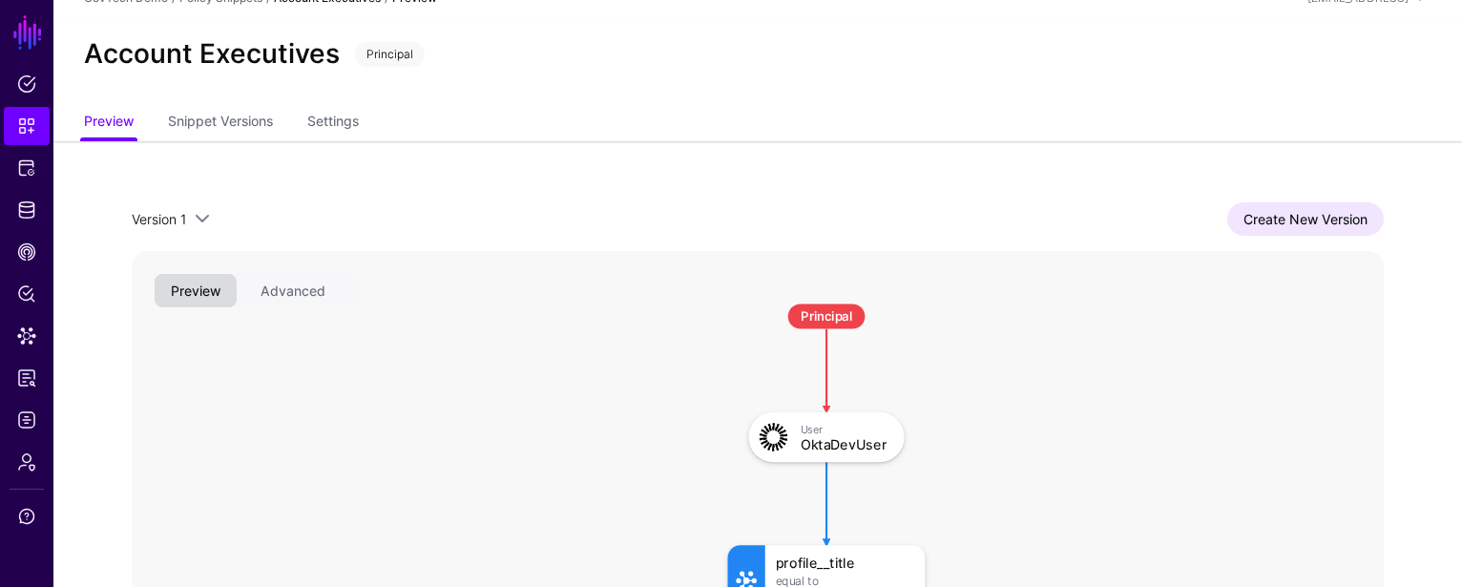
scroll to position [0, 0]
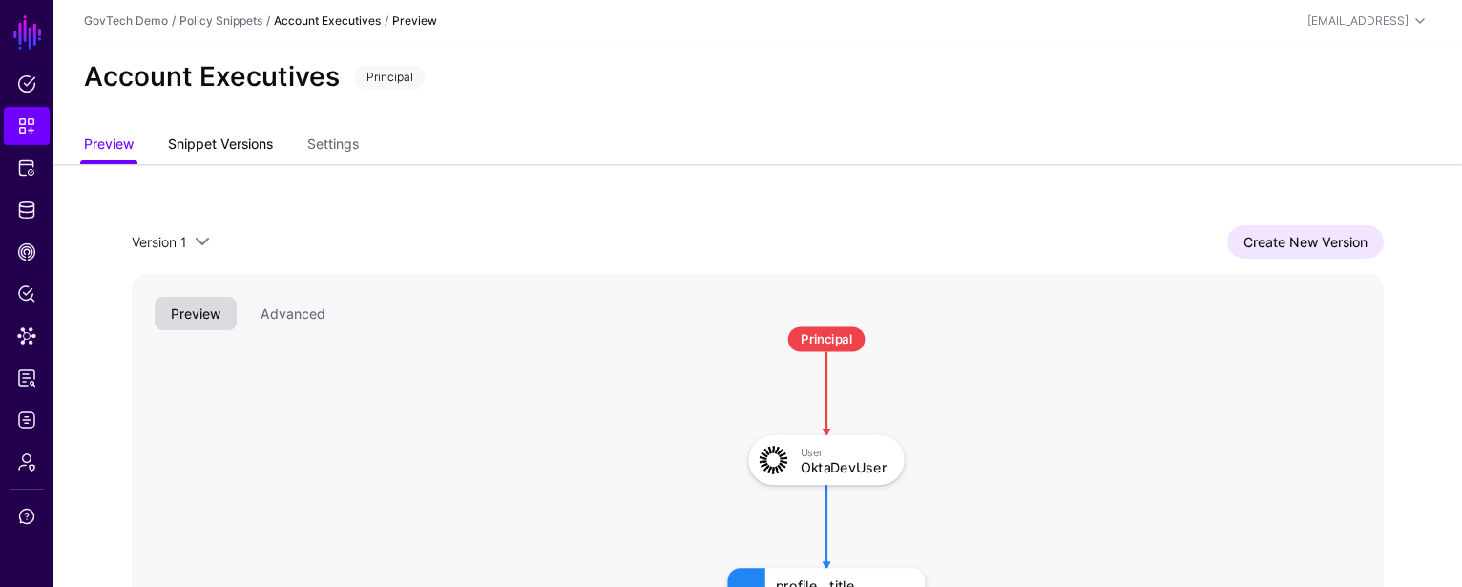
click at [209, 141] on link "Snippet Versions" at bounding box center [220, 146] width 105 height 36
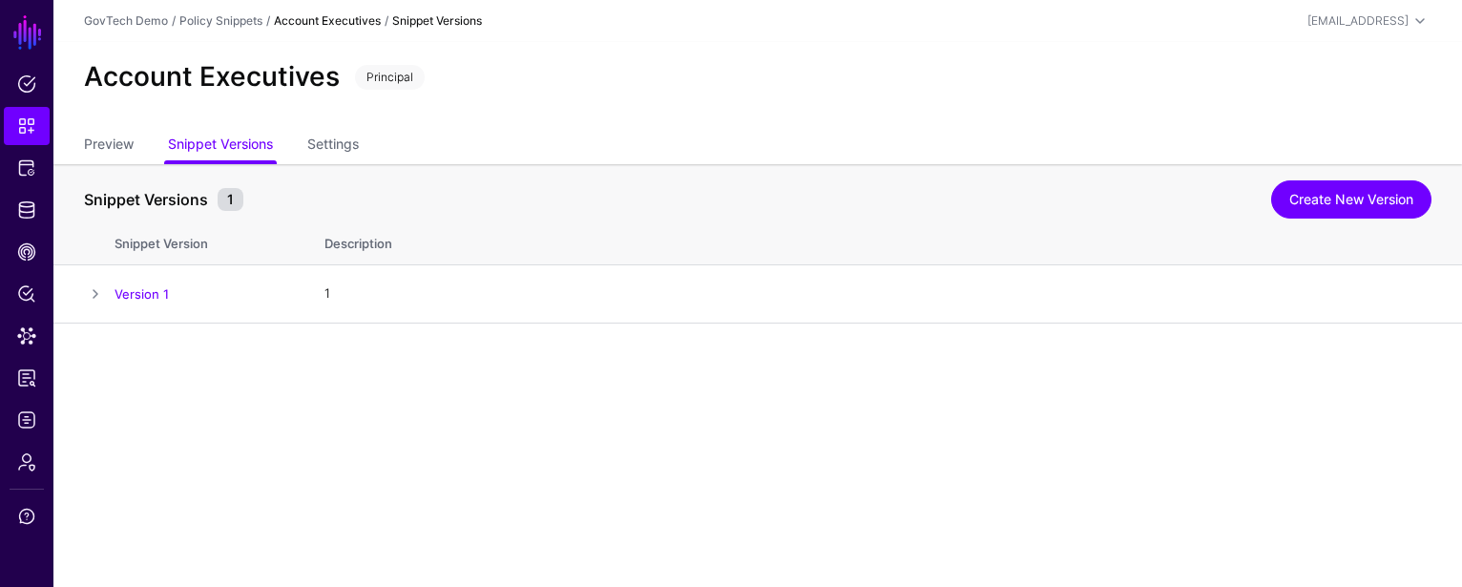
click at [340, 21] on strong "Account Executives" at bounding box center [327, 20] width 107 height 14
click at [211, 20] on link "Policy Snippets" at bounding box center [220, 20] width 83 height 14
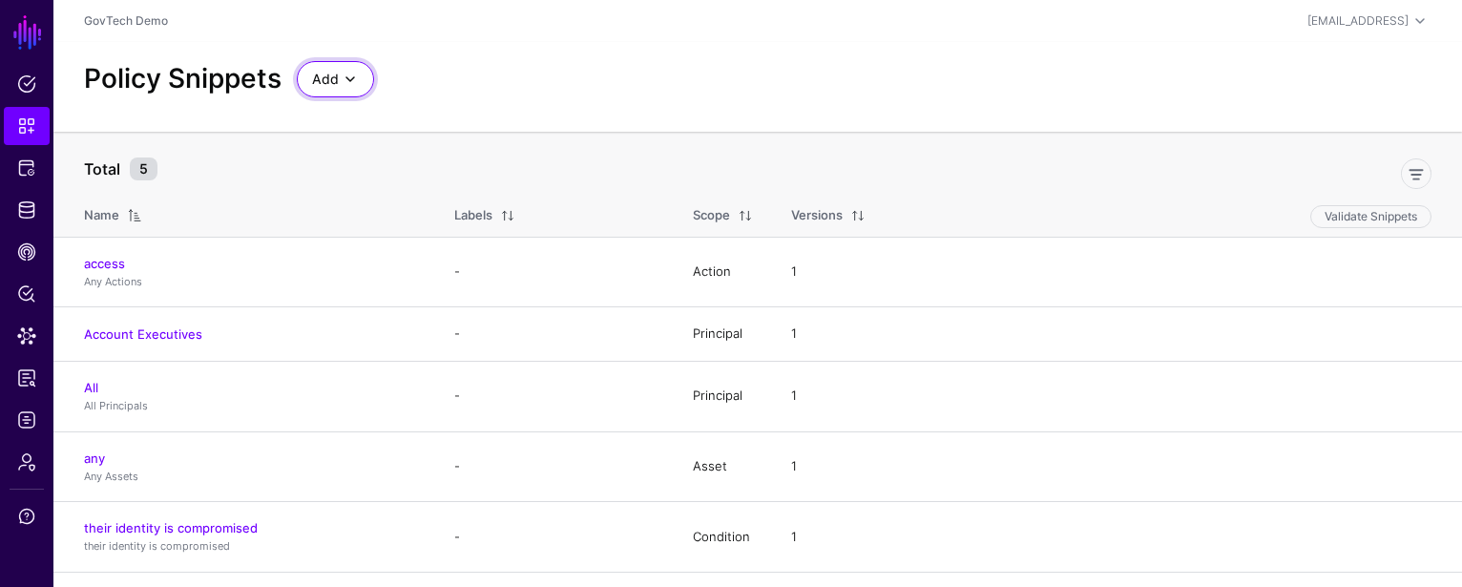
click at [344, 78] on span at bounding box center [350, 79] width 23 height 23
click at [497, 127] on div "Start from a Snippet Template" at bounding box center [416, 122] width 208 height 19
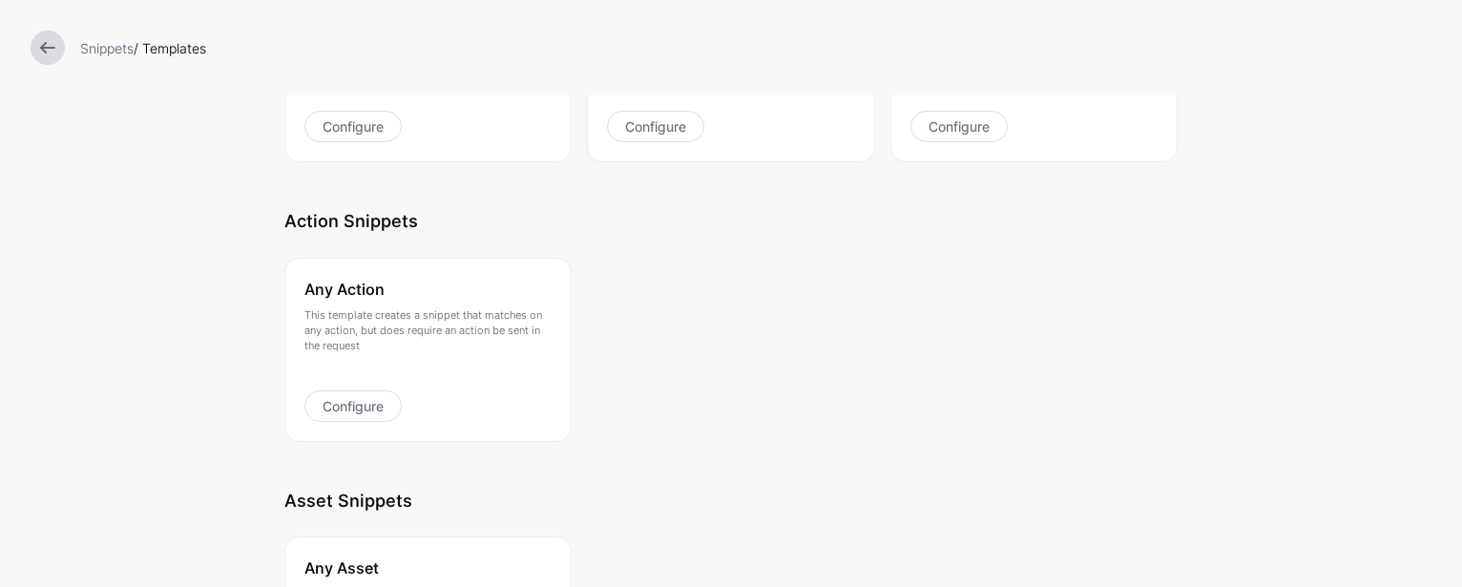
scroll to position [381, 0]
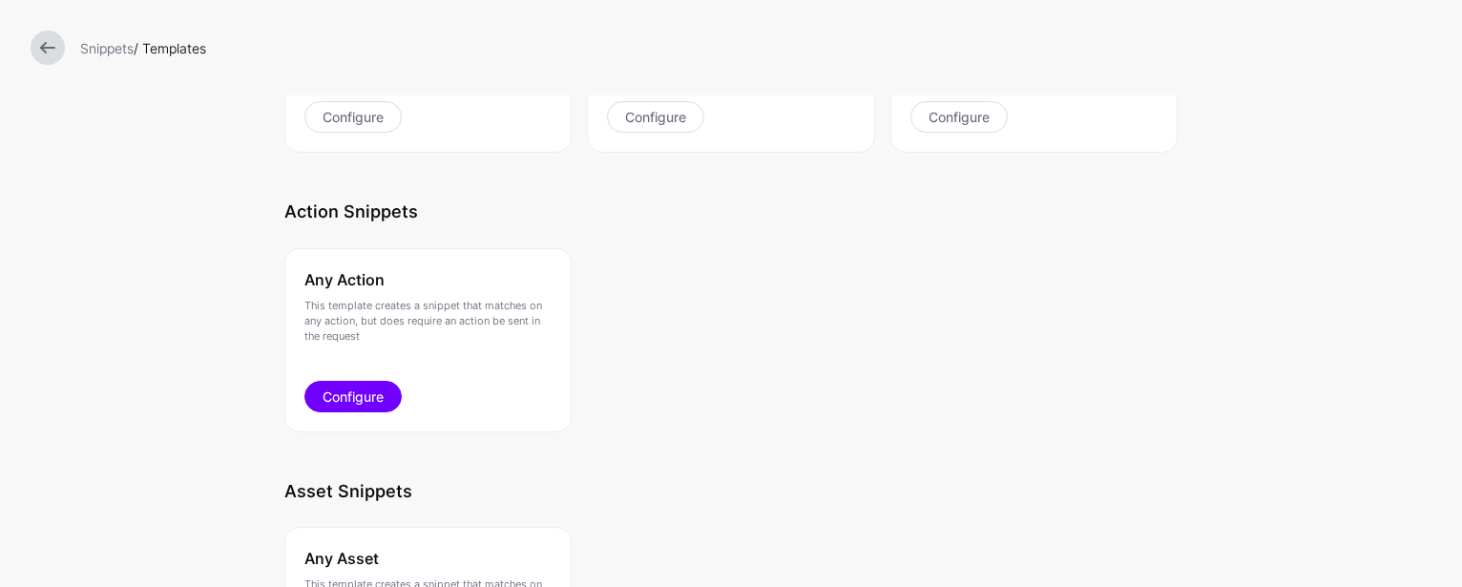
click at [330, 391] on link "Configure" at bounding box center [352, 396] width 97 height 31
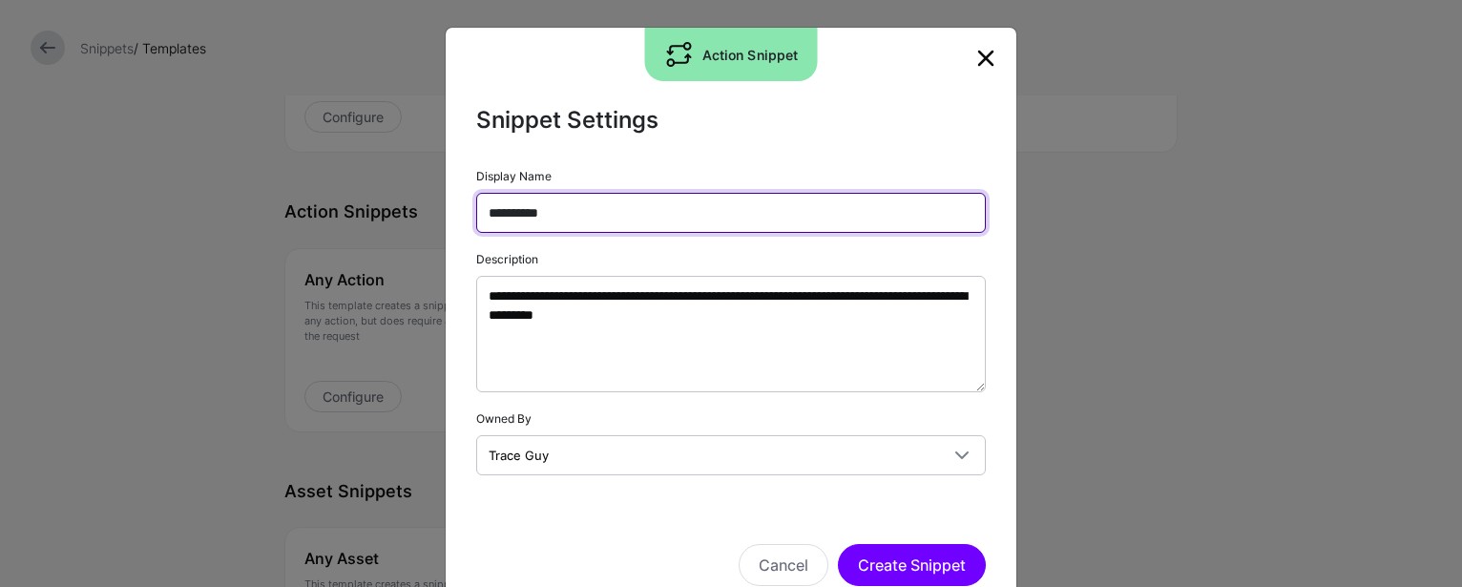
click at [656, 199] on input "**********" at bounding box center [731, 213] width 510 height 40
drag, startPoint x: 508, startPoint y: 212, endPoint x: 698, endPoint y: 208, distance: 190.0
click at [696, 208] on input "**********" at bounding box center [731, 213] width 510 height 40
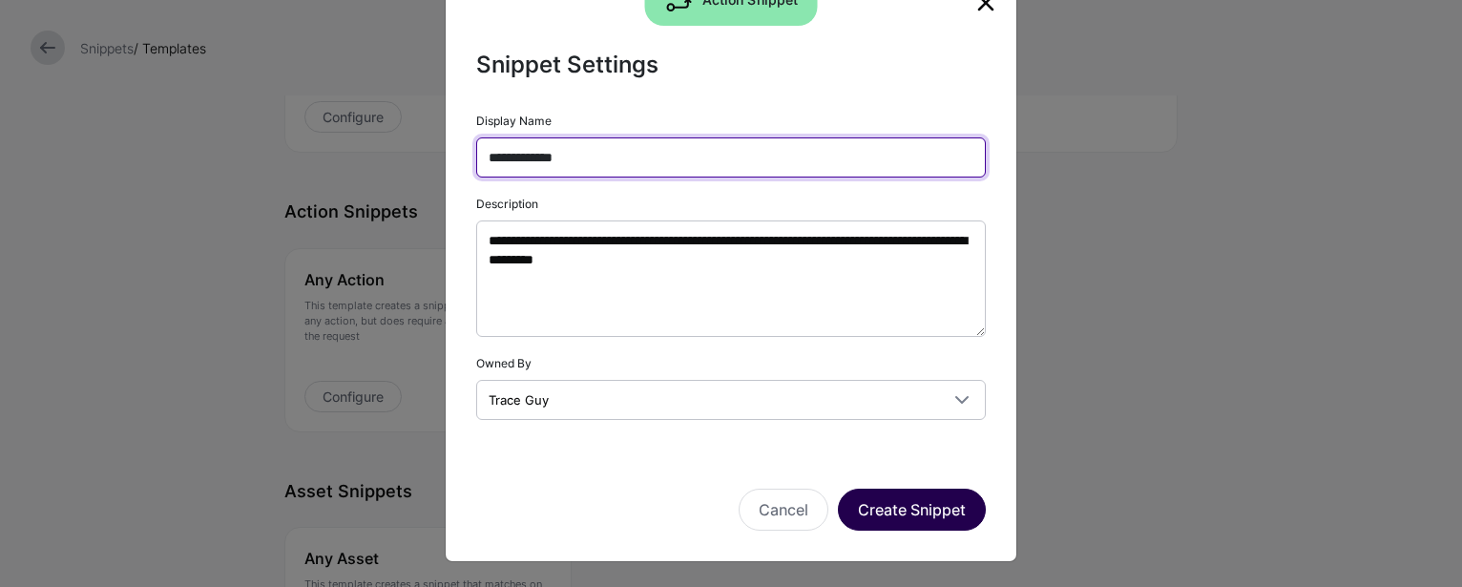
type input "**********"
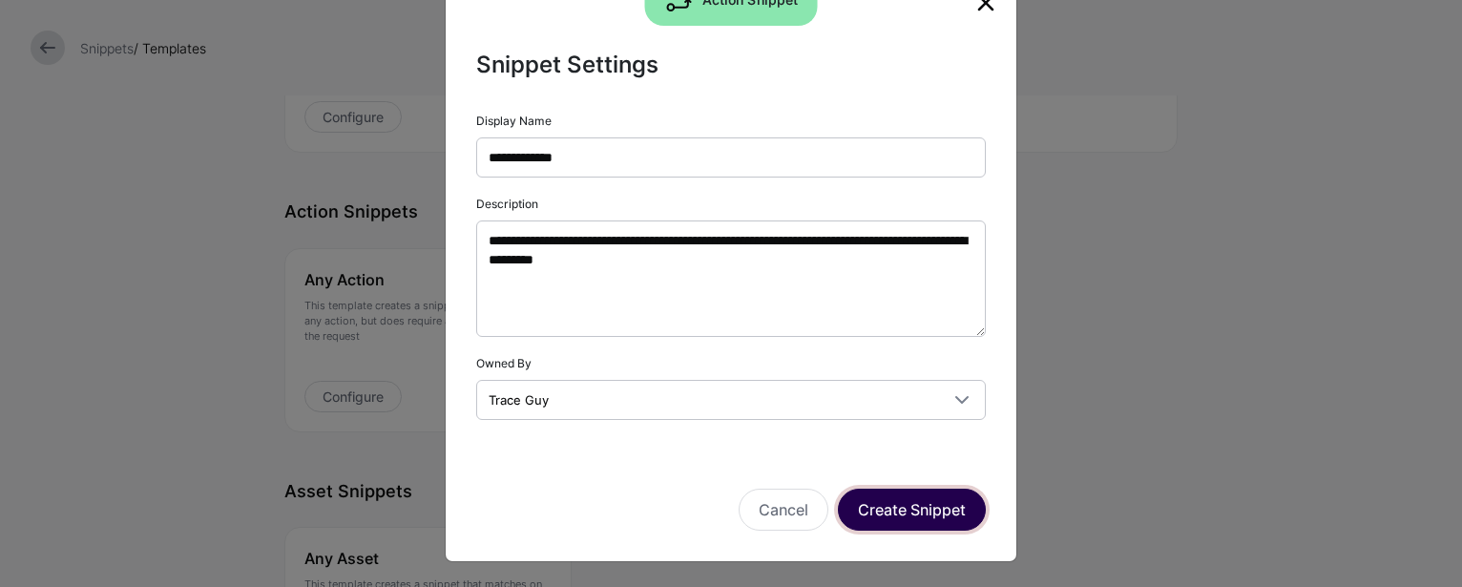
click at [940, 490] on button "Create Snippet" at bounding box center [912, 510] width 148 height 42
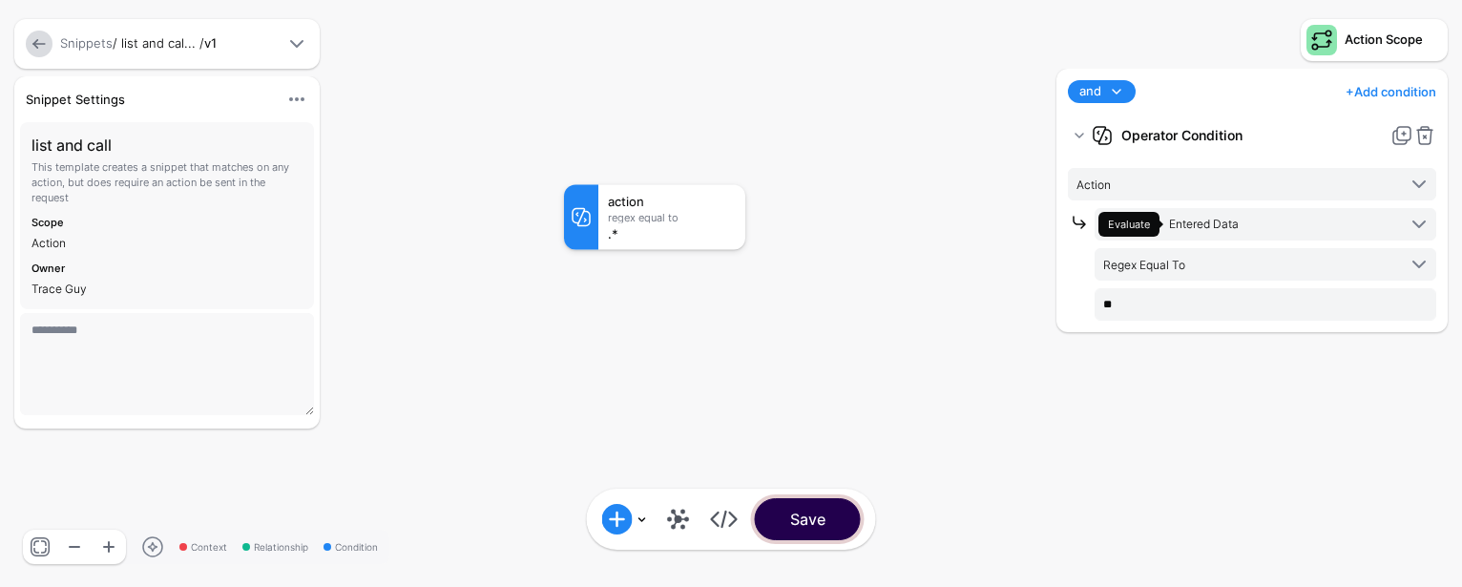
click at [808, 522] on button "Save" at bounding box center [808, 519] width 106 height 42
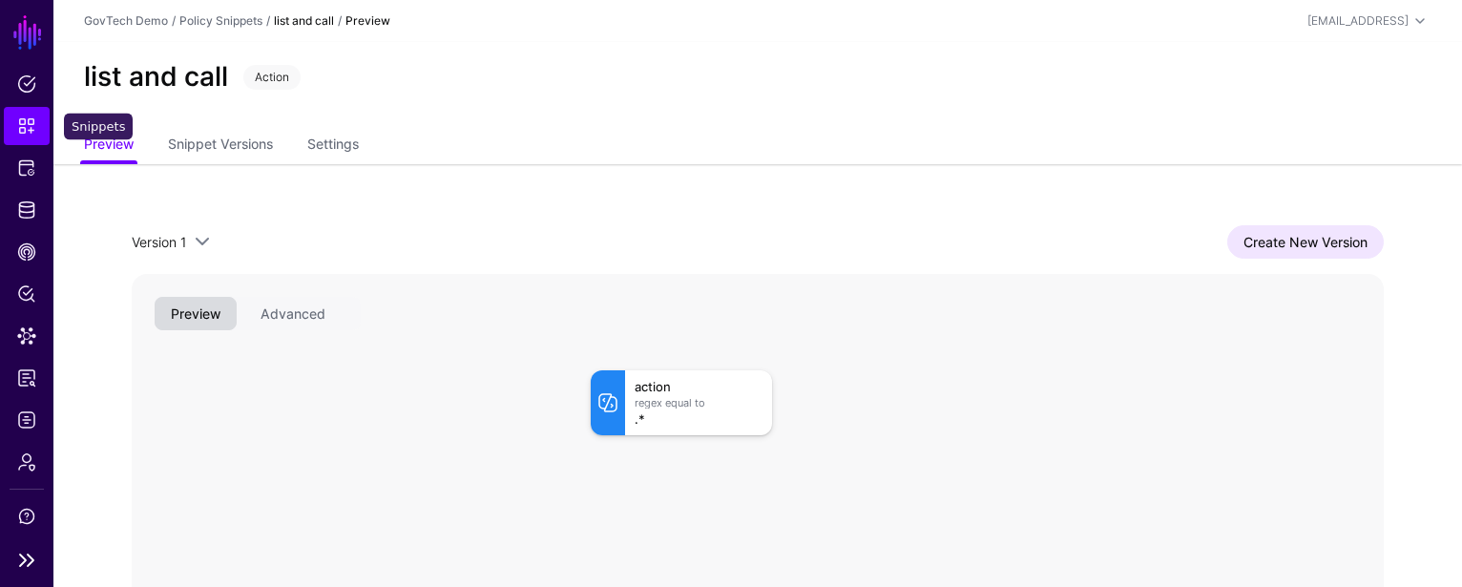
click at [40, 118] on link "Snippets" at bounding box center [27, 126] width 46 height 38
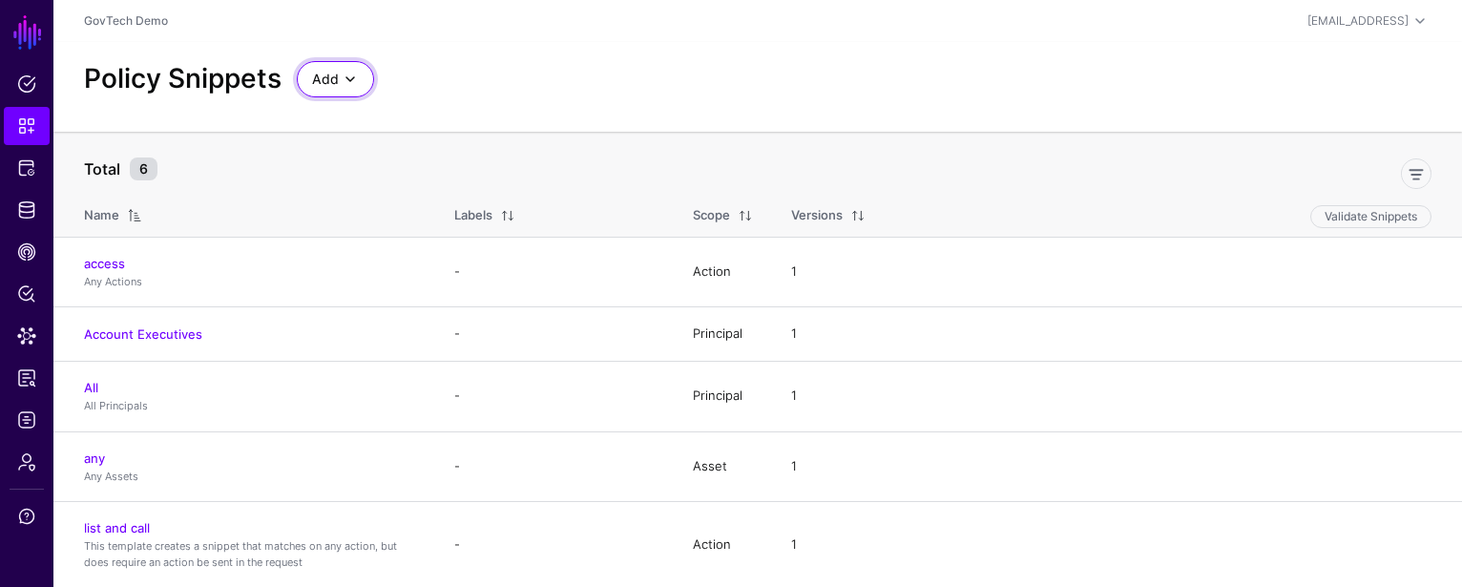
click at [334, 83] on span "Add" at bounding box center [325, 79] width 27 height 21
click at [468, 116] on span "Start from a Snippet Template" at bounding box center [401, 121] width 178 height 15
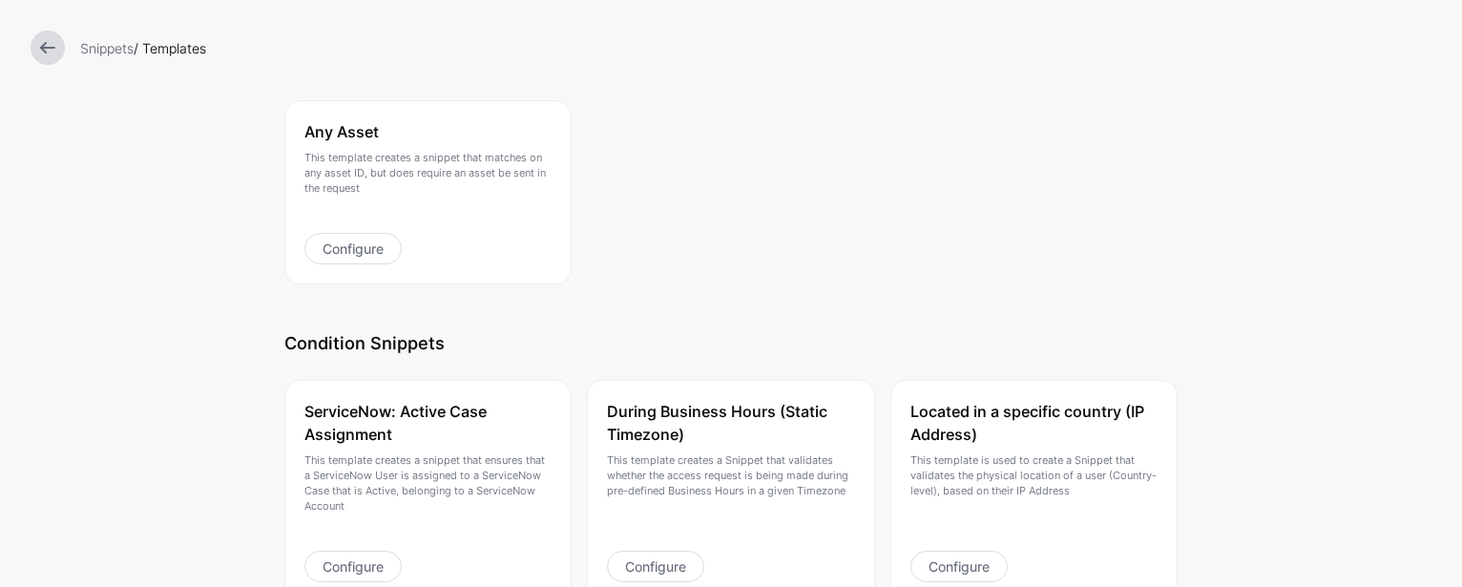
scroll to position [759, 0]
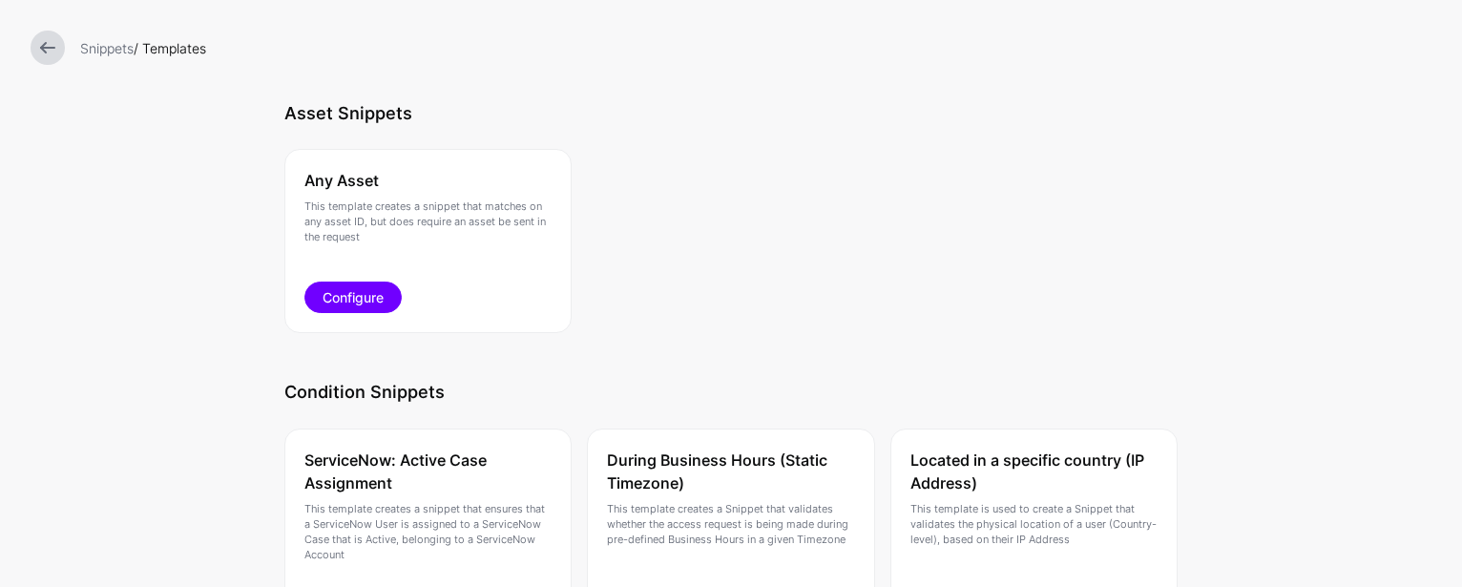
click at [326, 299] on link "Configure" at bounding box center [352, 297] width 97 height 31
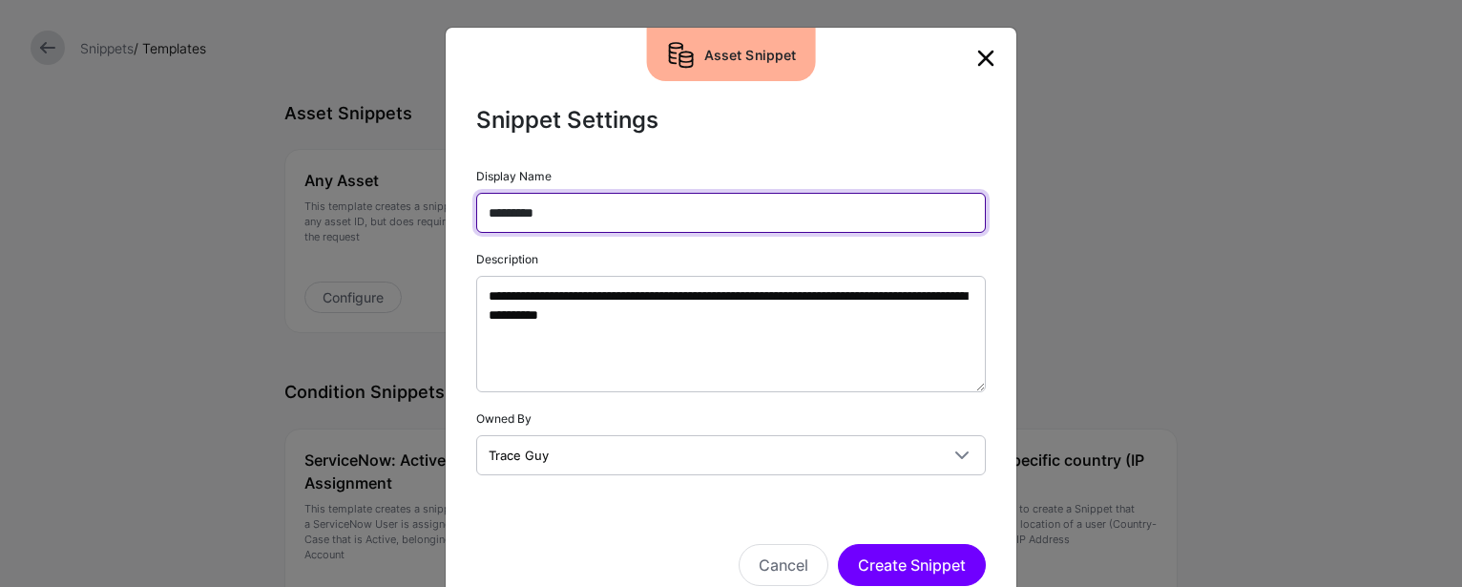
click at [736, 216] on input "*********" at bounding box center [731, 213] width 510 height 40
drag, startPoint x: 734, startPoint y: 216, endPoint x: 421, endPoint y: 203, distance: 313.3
click at [420, 202] on ngb-modal-window "**********" at bounding box center [731, 293] width 1462 height 587
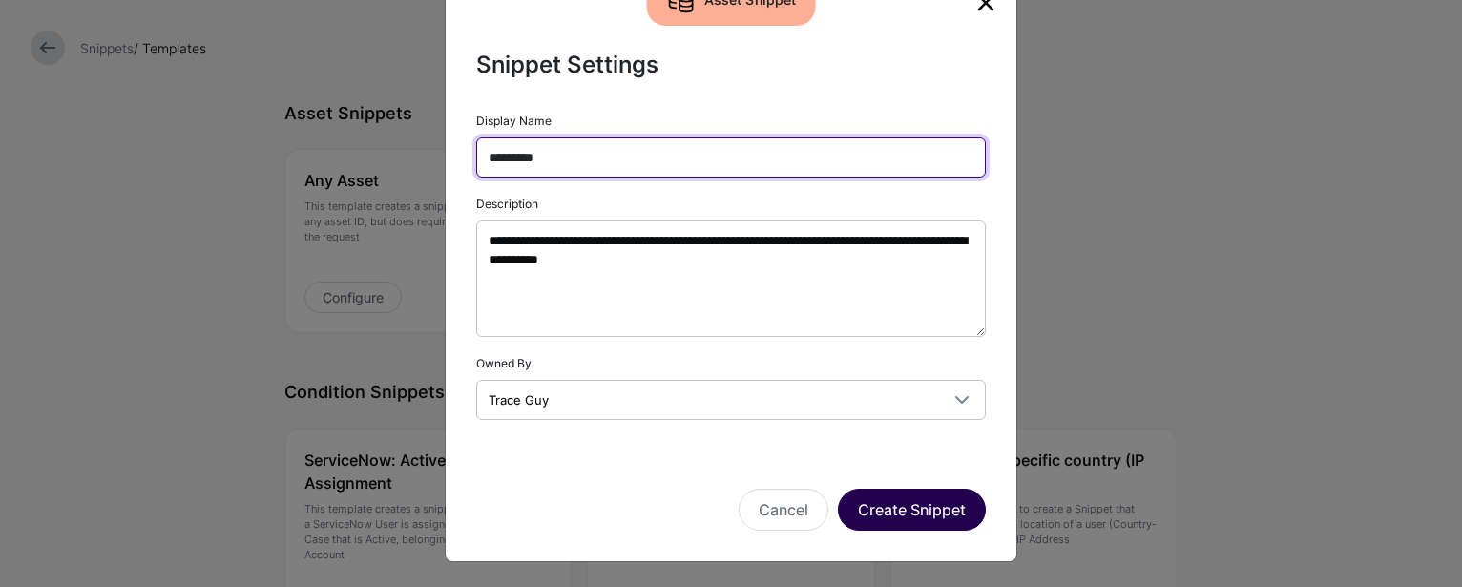
type input "*********"
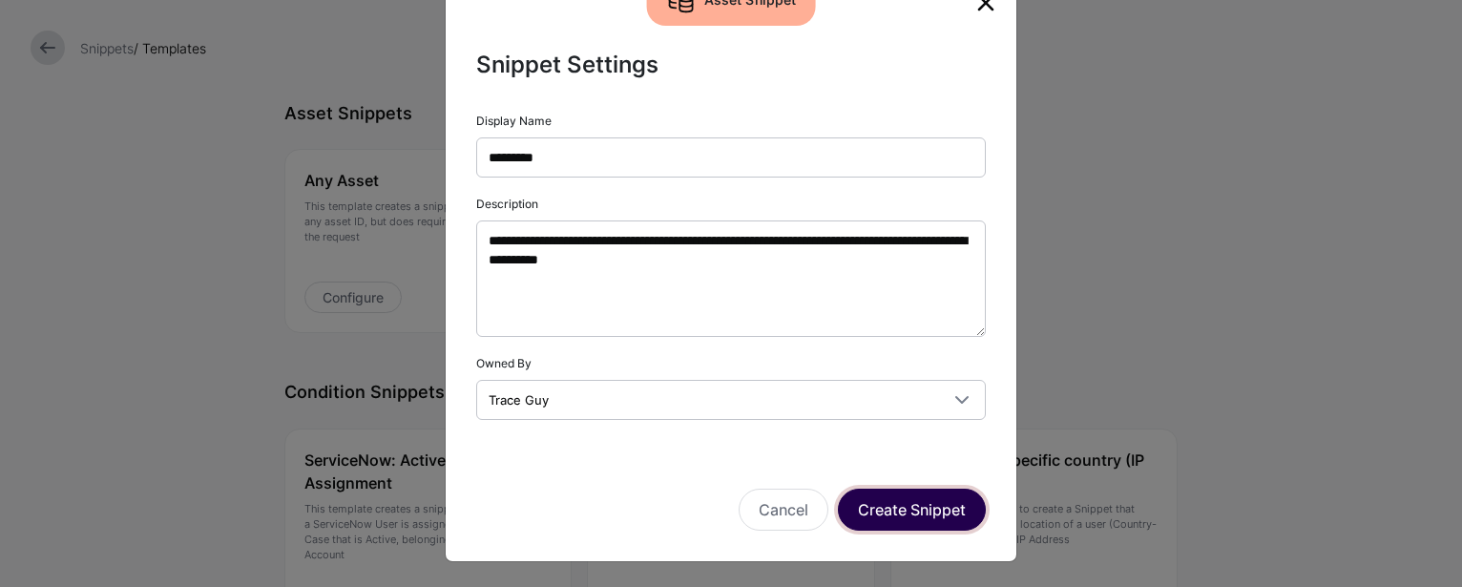
click at [951, 517] on button "Create Snippet" at bounding box center [912, 510] width 148 height 42
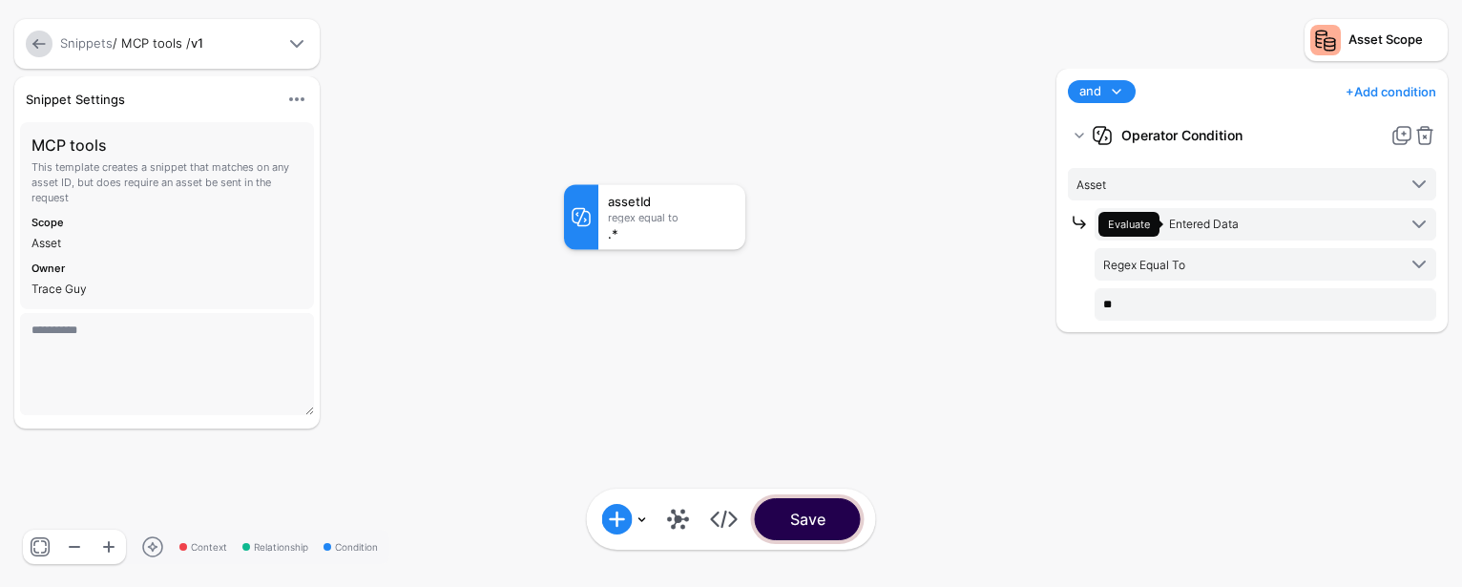
click at [839, 511] on button "Save" at bounding box center [808, 519] width 106 height 42
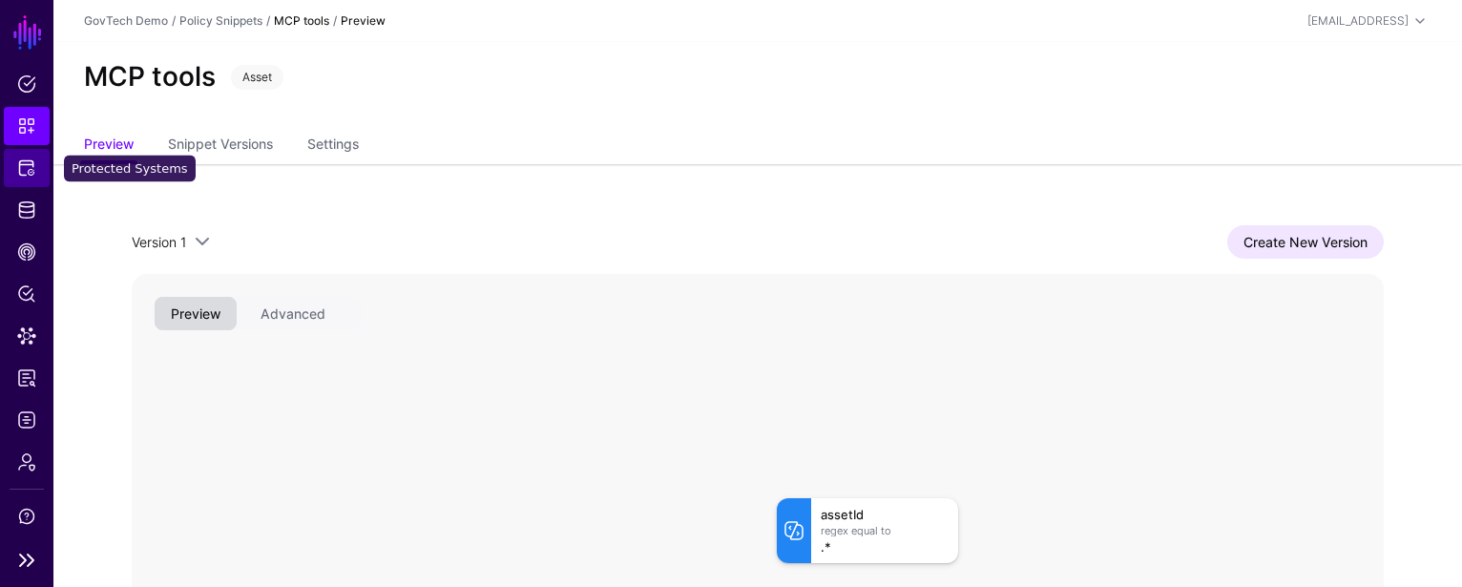
click at [28, 176] on span "Protected Systems" at bounding box center [26, 167] width 19 height 19
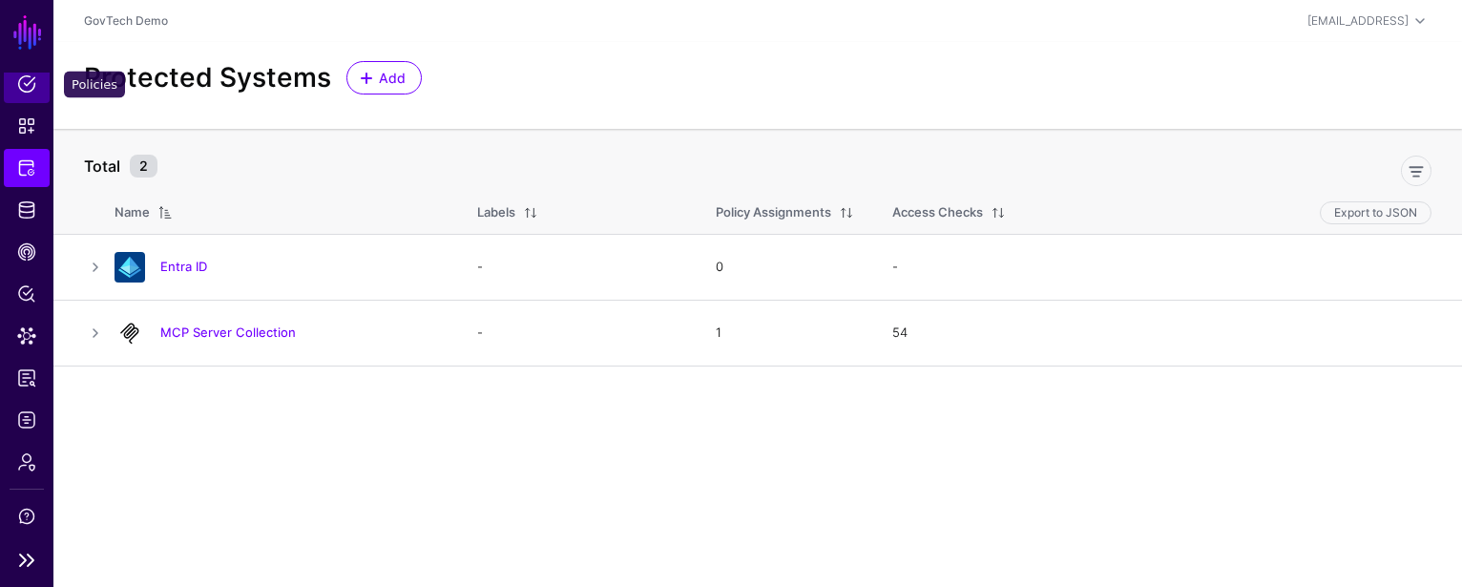
click at [26, 85] on span "Policies" at bounding box center [26, 83] width 19 height 19
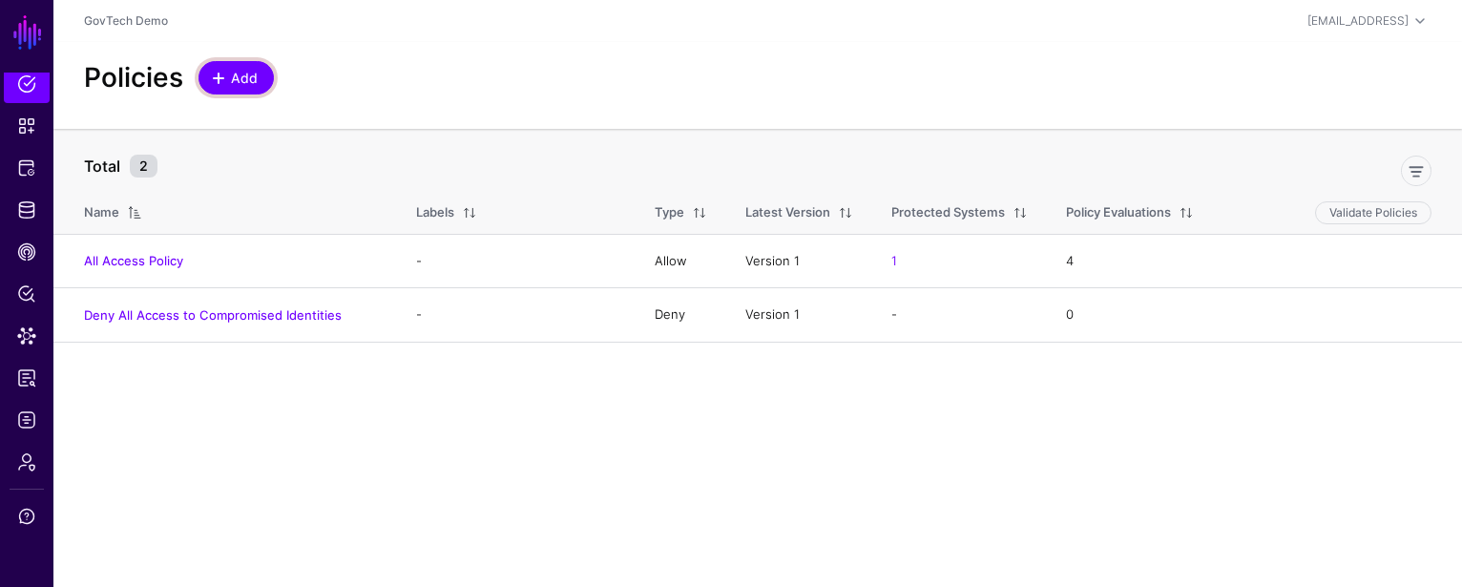
click at [229, 75] on span "Add" at bounding box center [244, 78] width 31 height 20
